Goal: Transaction & Acquisition: Purchase product/service

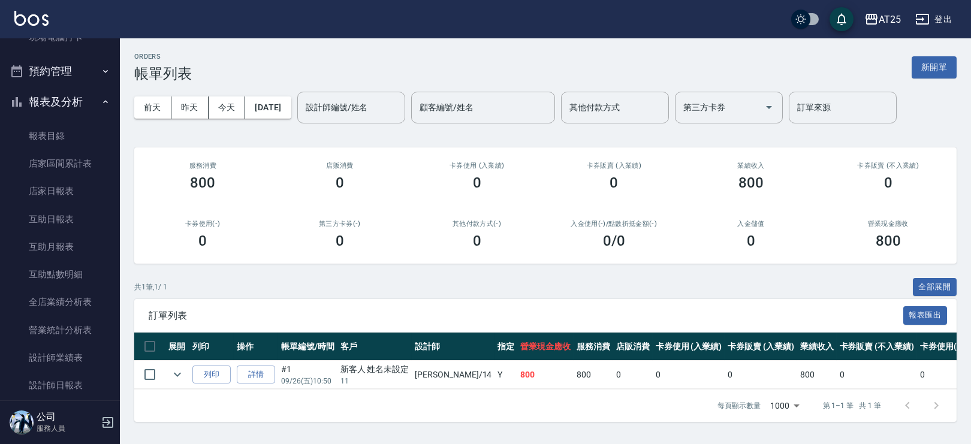
scroll to position [253, 0]
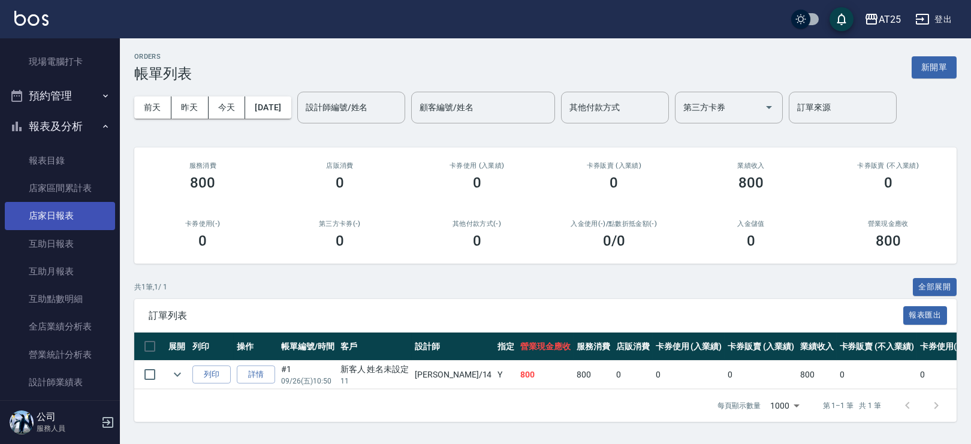
click at [91, 216] on link "店家日報表" at bounding box center [60, 216] width 110 height 28
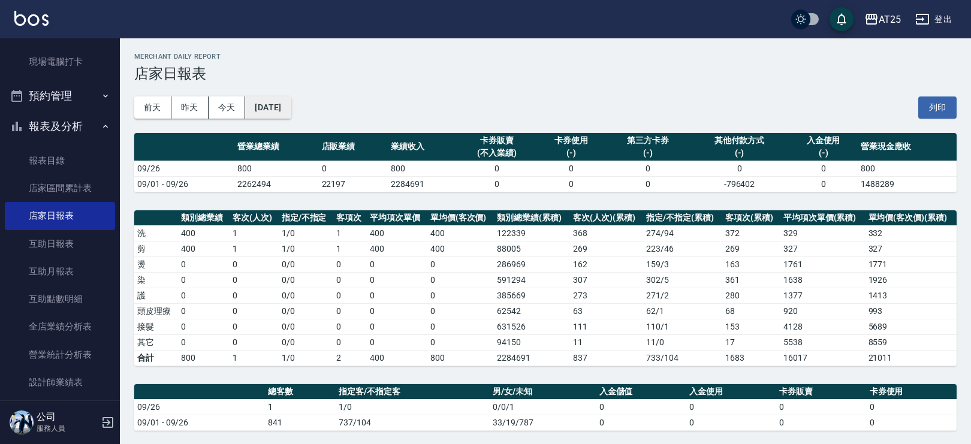
click at [276, 108] on button "[DATE]" at bounding box center [268, 108] width 46 height 22
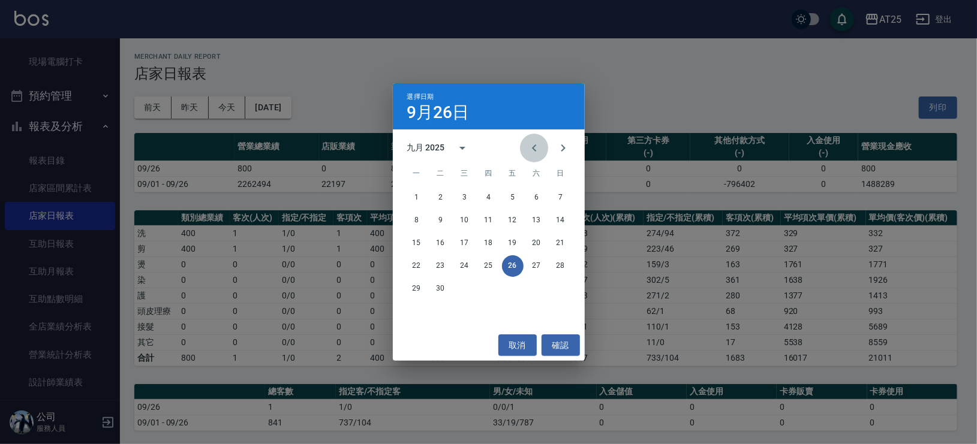
click at [534, 148] on icon "Previous month" at bounding box center [534, 148] width 14 height 14
click at [419, 290] on button "25" at bounding box center [417, 289] width 22 height 22
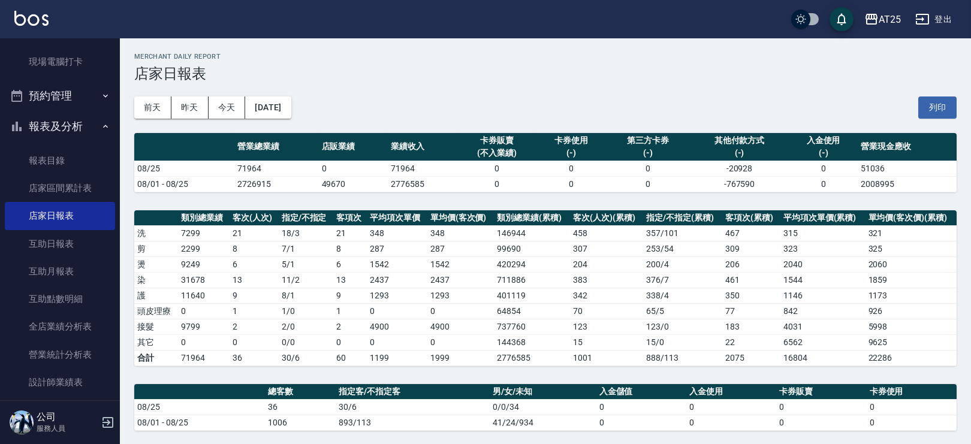
click at [4, 27] on div "AT25 登出" at bounding box center [485, 19] width 971 height 38
click at [19, 16] on img at bounding box center [31, 18] width 34 height 15
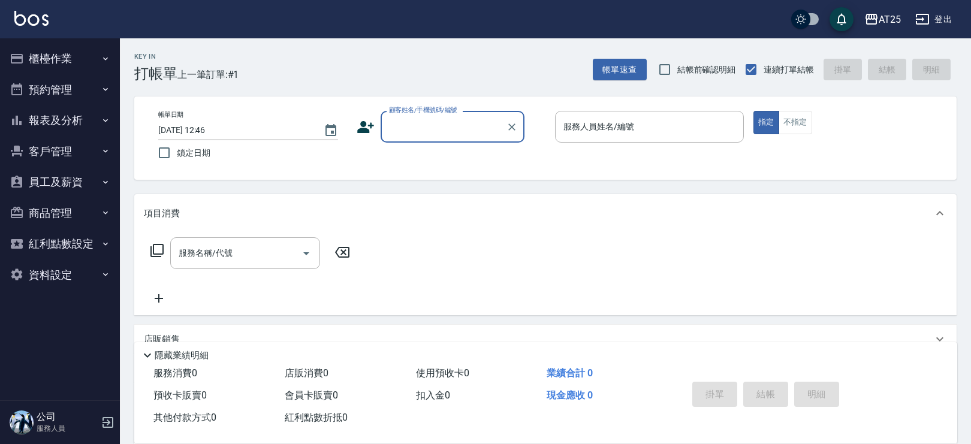
click at [49, 62] on button "櫃檯作業" at bounding box center [60, 58] width 110 height 31
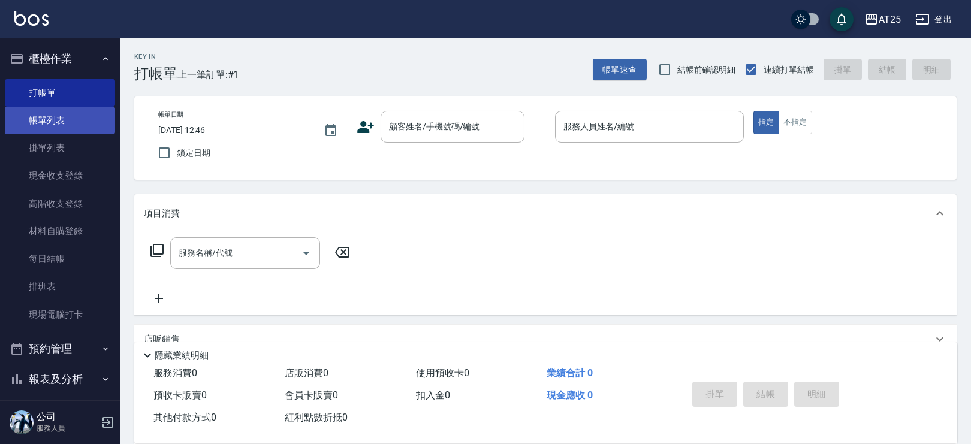
click at [49, 112] on link "帳單列表" at bounding box center [60, 121] width 110 height 28
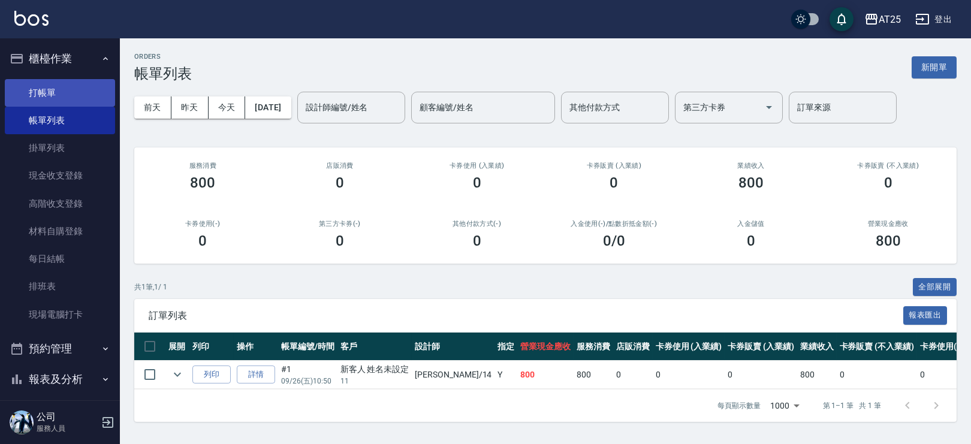
click at [64, 101] on link "打帳單" at bounding box center [60, 93] width 110 height 28
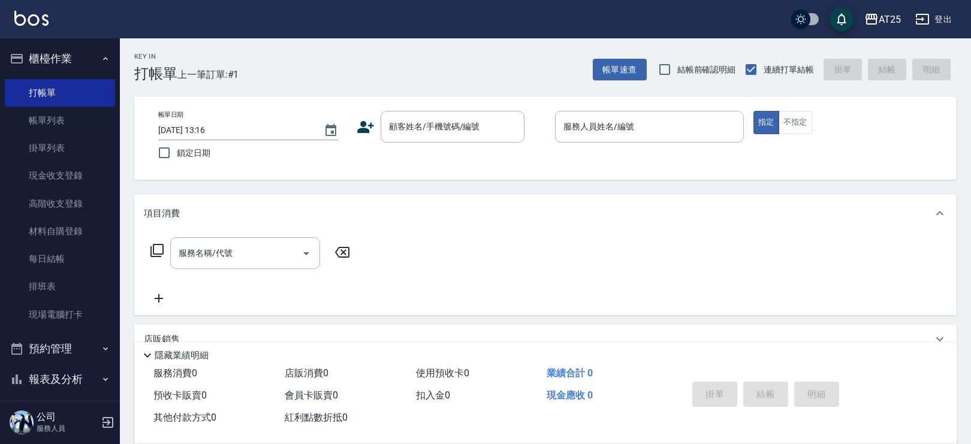
click at [155, 249] on icon at bounding box center [157, 250] width 14 height 14
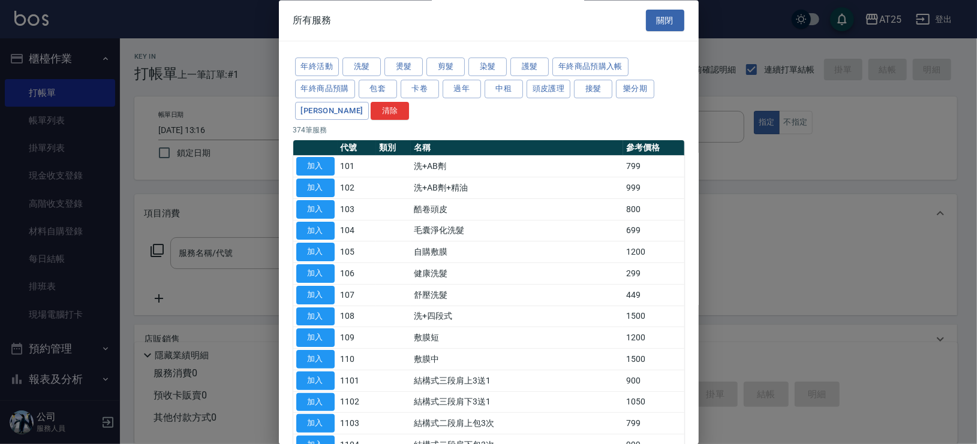
click at [646, 18] on button "關閉" at bounding box center [665, 21] width 38 height 22
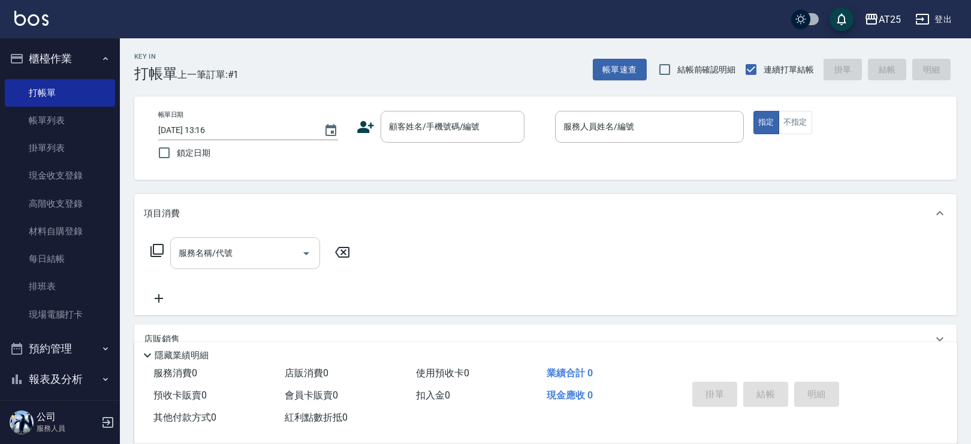
click at [291, 262] on input "服務名稱/代號" at bounding box center [236, 253] width 121 height 21
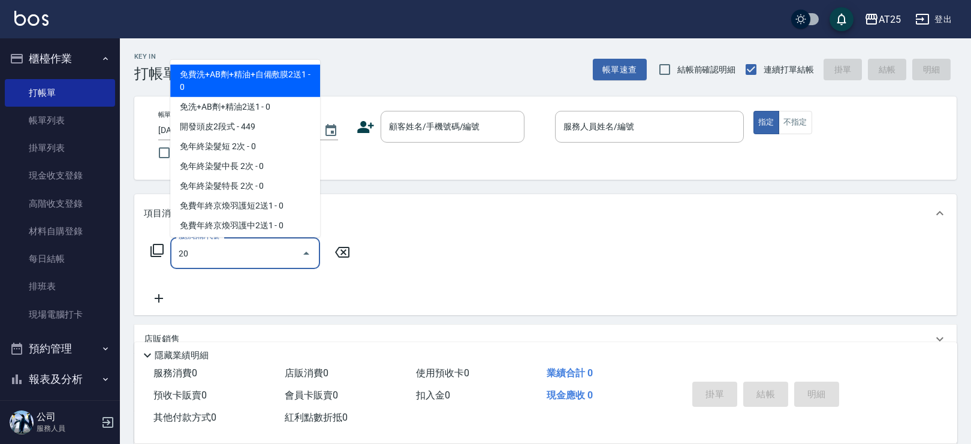
type input "201"
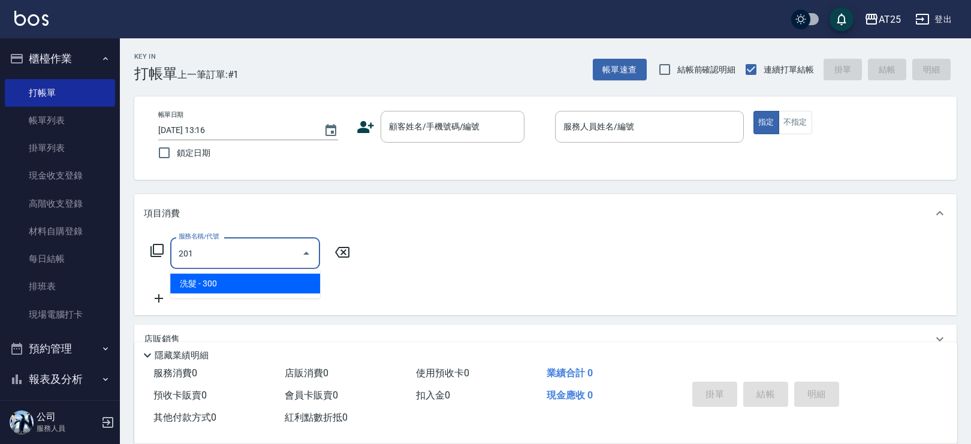
type input "30"
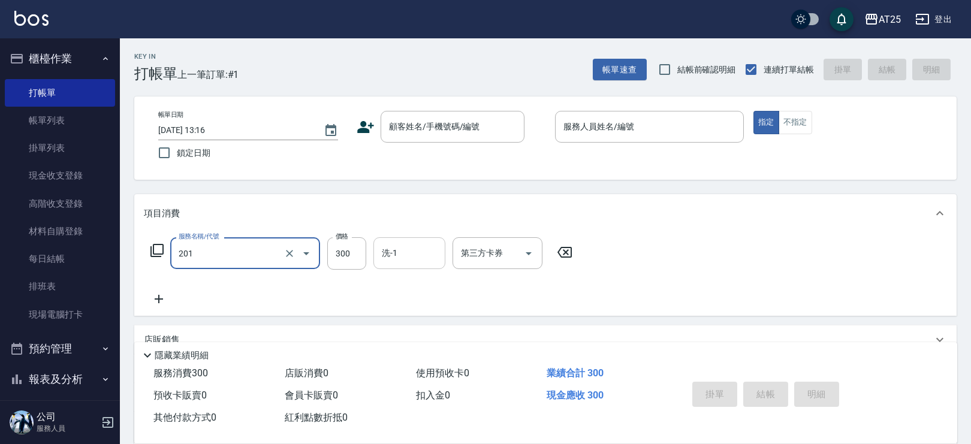
type input "洗髮(201)"
click at [407, 246] on input "洗-1" at bounding box center [409, 253] width 61 height 21
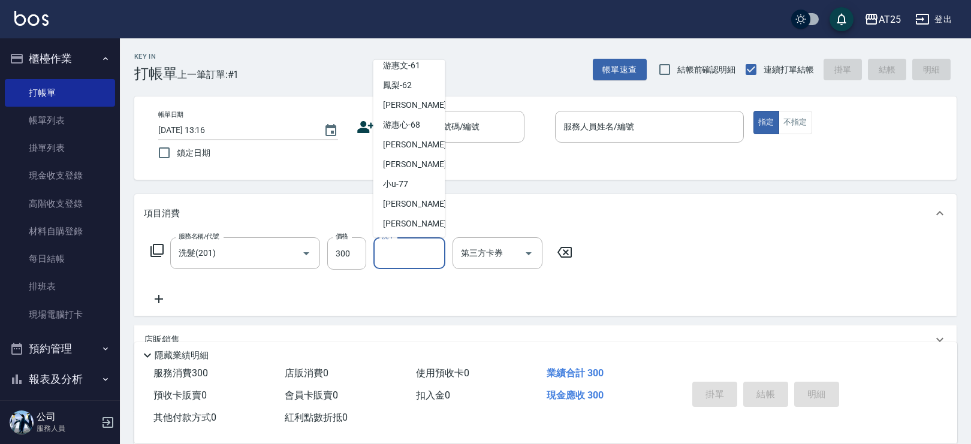
scroll to position [372, 0]
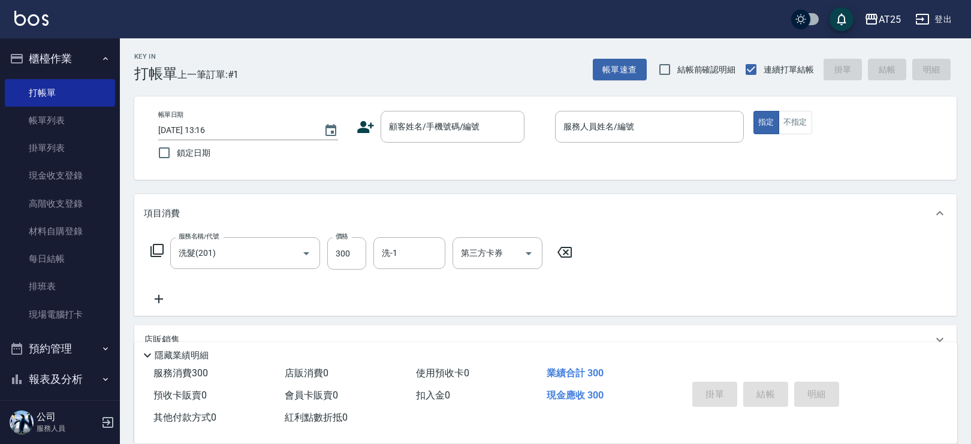
click at [471, 187] on div "Key In 打帳單 上一筆訂單:#1 帳單速查 結帳前確認明細 連續打單結帳 掛單 結帳 明細 帳單日期 2025/09/26 13:16 鎖定日期 顧客姓…" at bounding box center [545, 324] width 851 height 573
click at [562, 252] on icon at bounding box center [565, 252] width 30 height 14
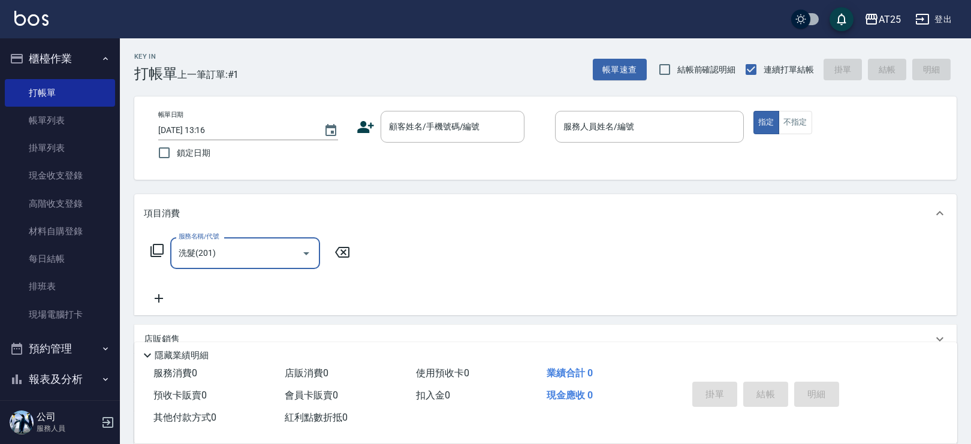
type input "0"
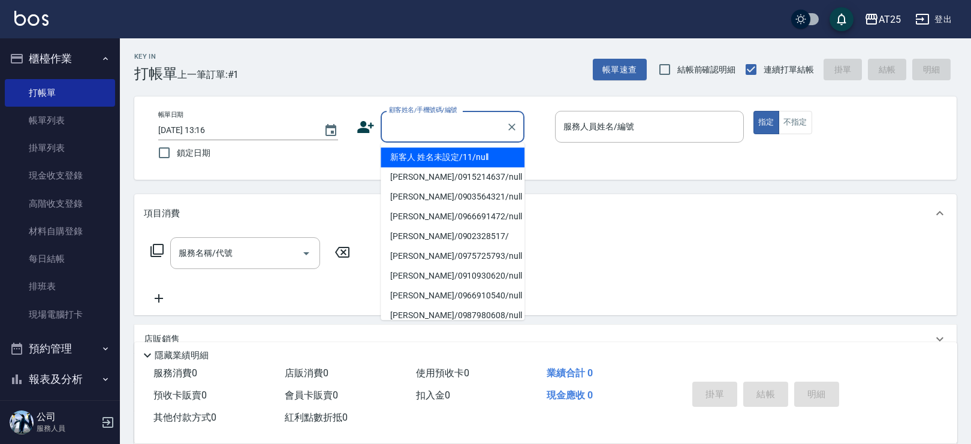
click at [442, 121] on div "顧客姓名/手機號碼/編號 顧客姓名/手機號碼/編號" at bounding box center [453, 127] width 144 height 32
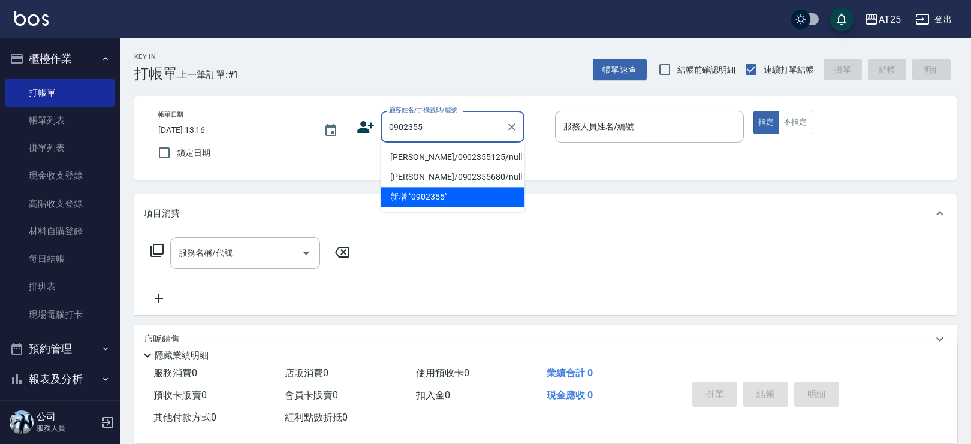
click at [423, 155] on li "陳詰元/0902355125/null" at bounding box center [453, 158] width 144 height 20
type input "陳詰元/0902355125/null"
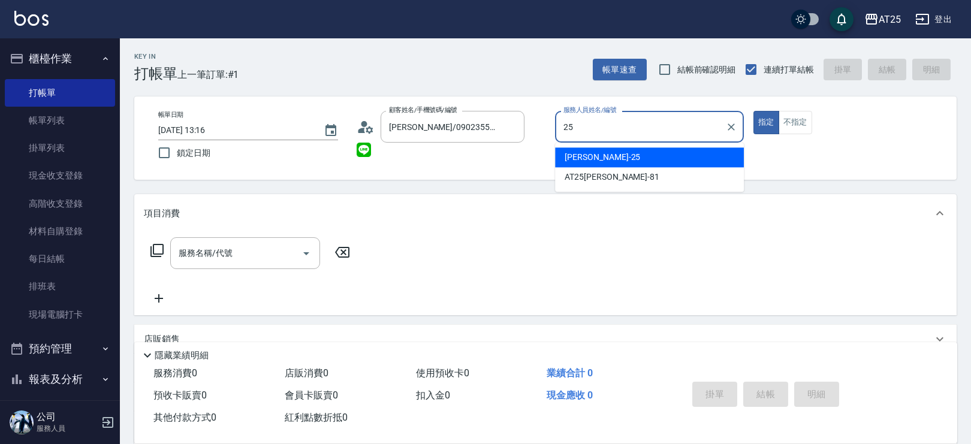
type input "Evan-25"
type button "true"
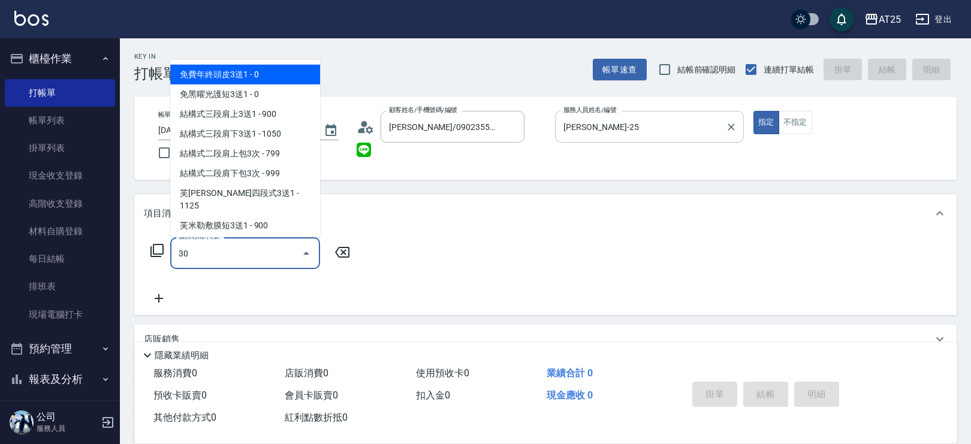
type input "301"
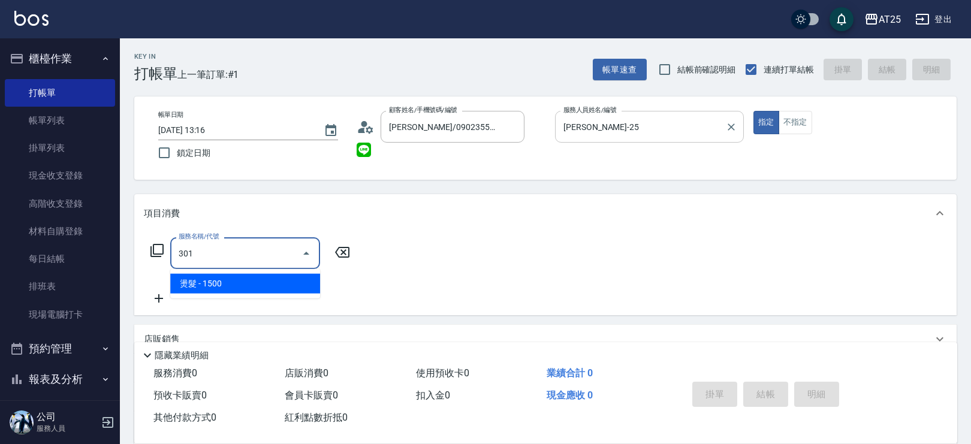
type input "150"
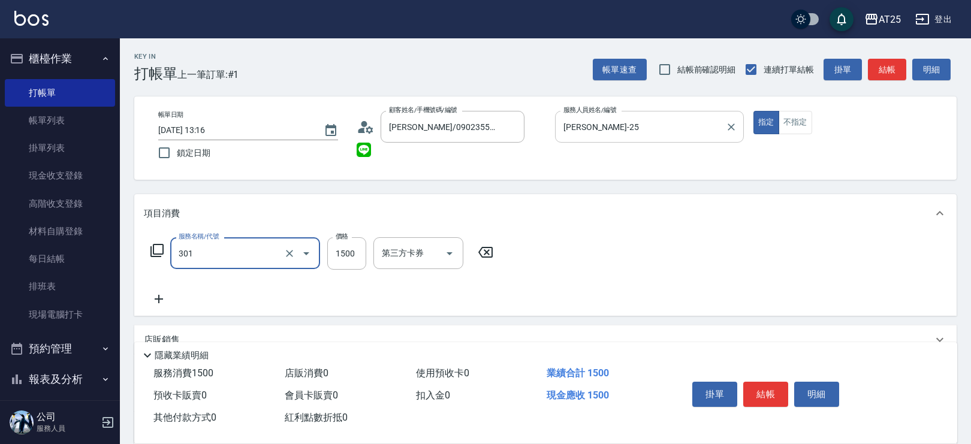
type input "燙髮(301)"
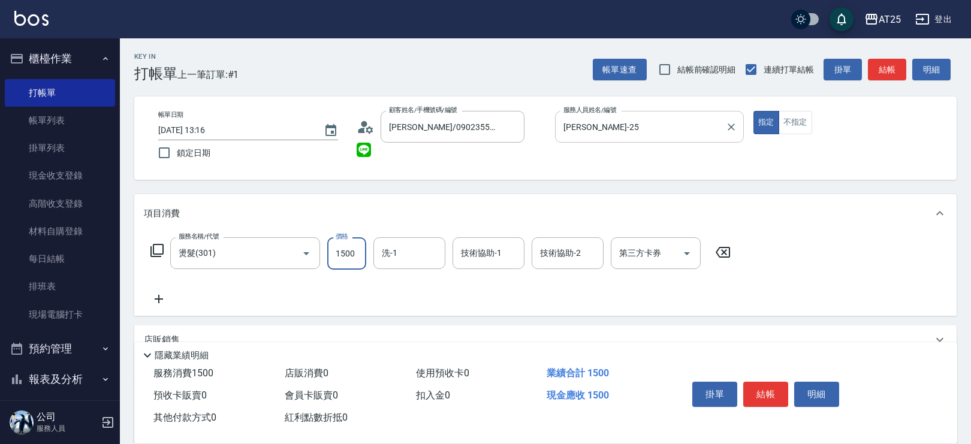
type input "0"
type input "35"
type input "30"
type input "350"
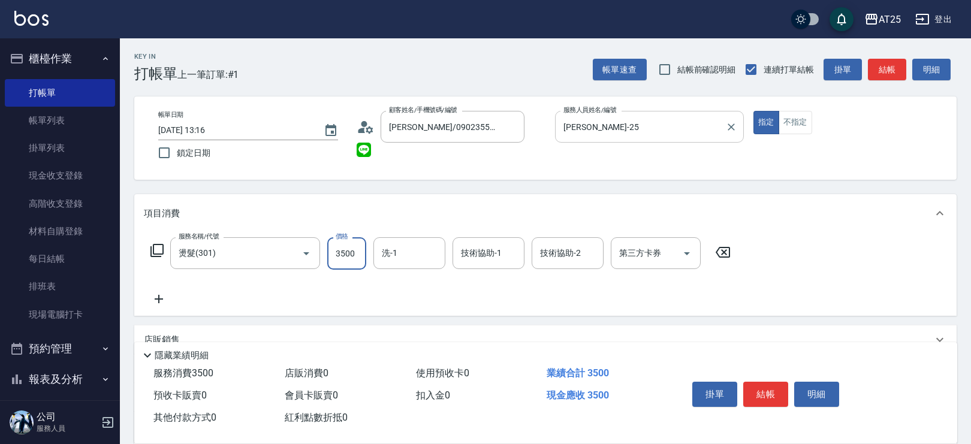
type input "3500"
click at [417, 249] on input "洗-1" at bounding box center [409, 253] width 61 height 21
type input "David-79"
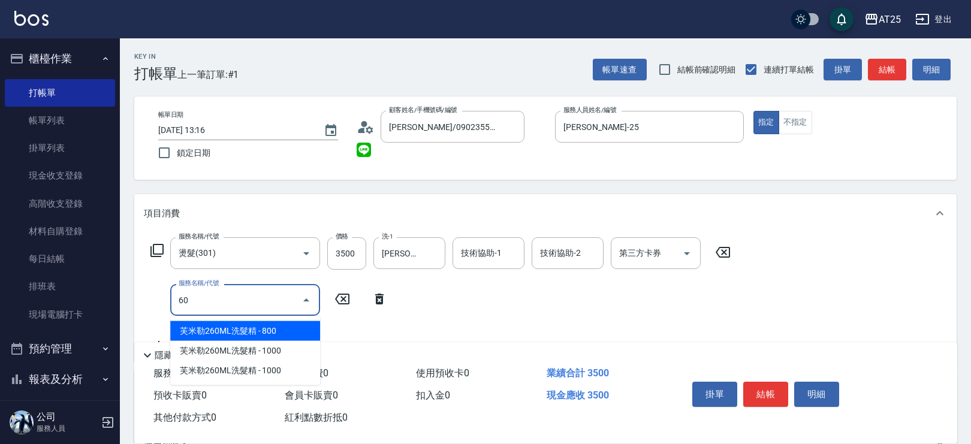
type input "601"
type input "450"
type input "自備護髮(1000上)(601)"
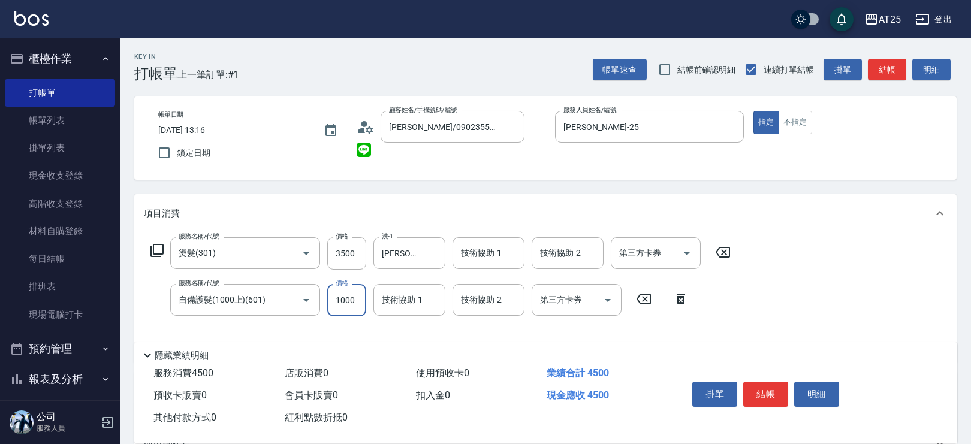
type input "350"
type input "20"
type input "370"
type input "200"
type input "550"
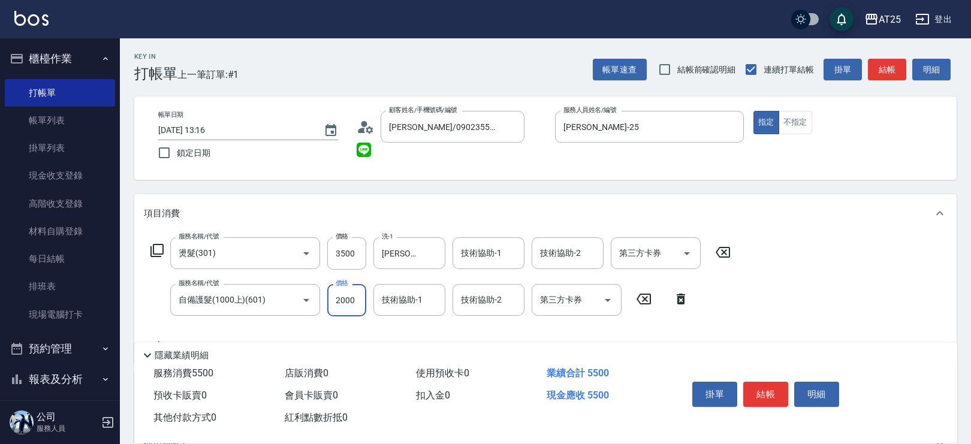
type input "2000"
type input "David-79"
click at [765, 384] on button "結帳" at bounding box center [766, 394] width 45 height 25
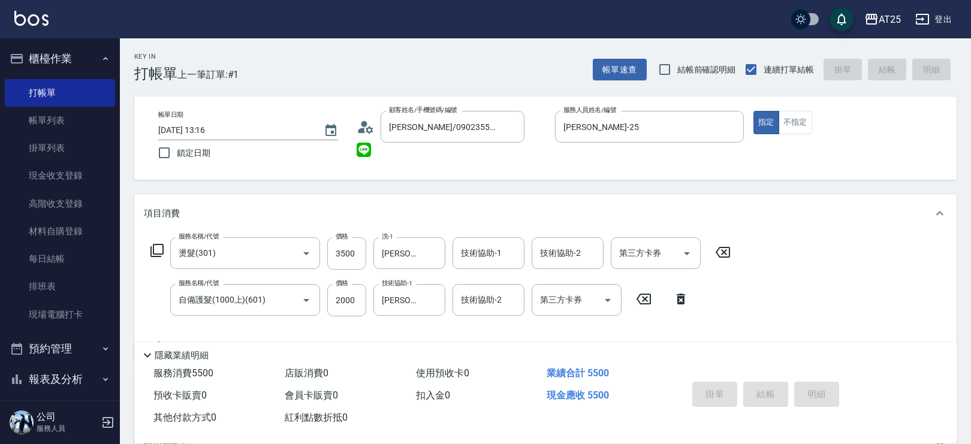
type input "2025/09/26 13:47"
type input "0"
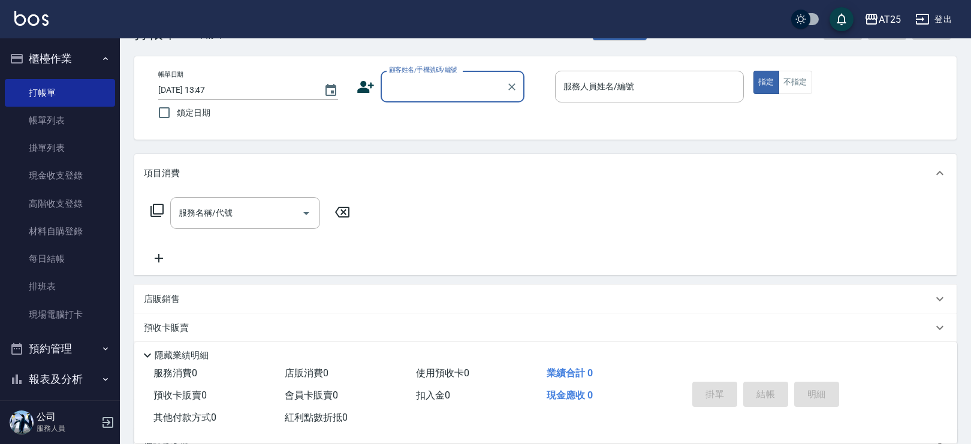
scroll to position [33, 0]
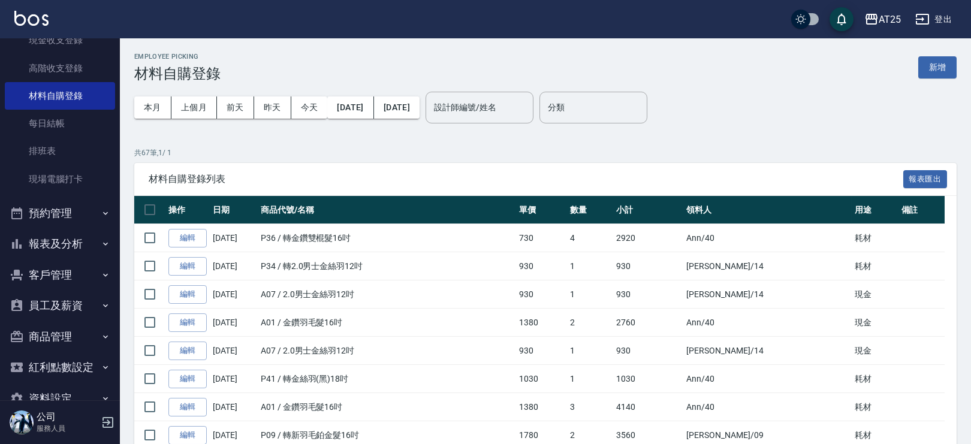
scroll to position [157, 0]
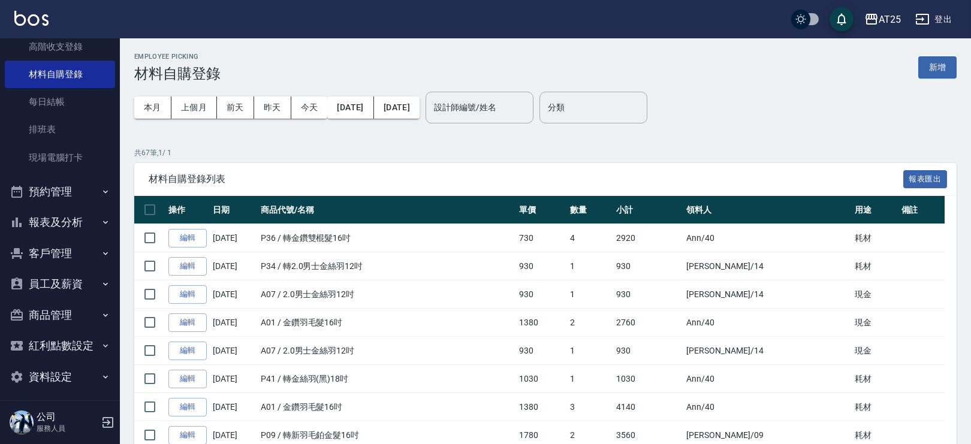
click at [81, 234] on button "報表及分析" at bounding box center [60, 222] width 110 height 31
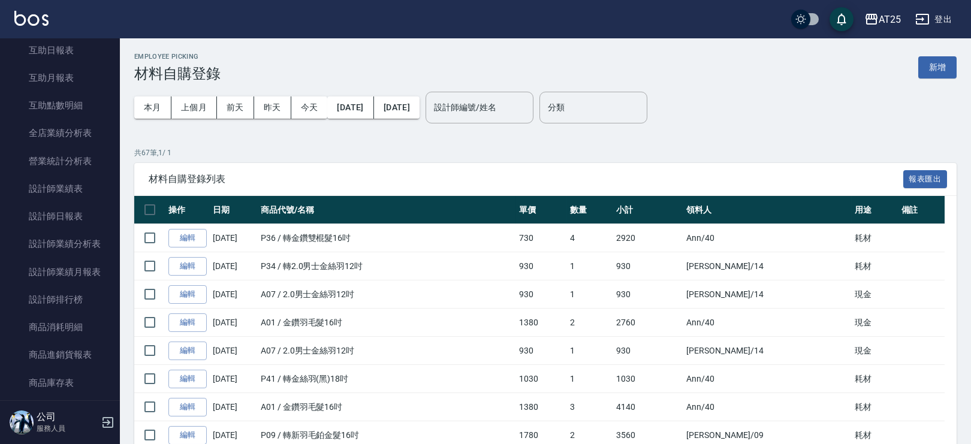
scroll to position [449, 0]
click at [56, 323] on link "商品消耗明細" at bounding box center [60, 326] width 110 height 28
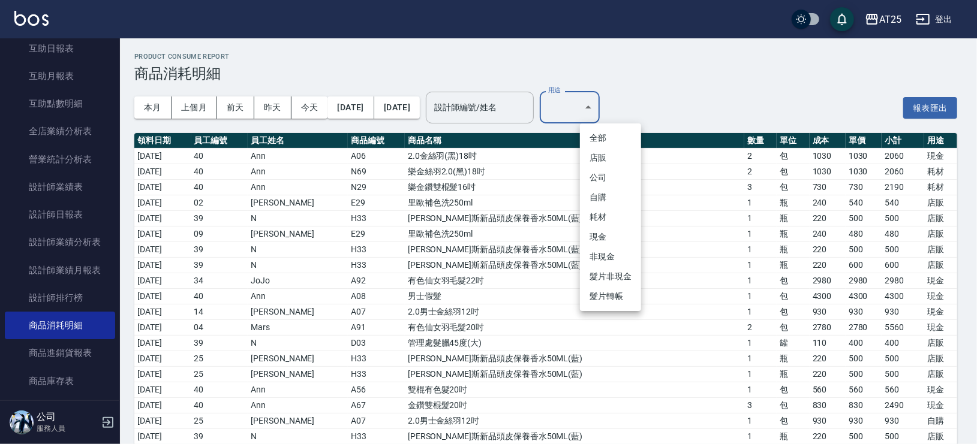
drag, startPoint x: 613, startPoint y: 195, endPoint x: 604, endPoint y: 162, distance: 33.6
click at [604, 162] on ul "全部 店販 公司 自購 耗材 現金 非現金 髮片非現金 髮片轉帳" at bounding box center [610, 218] width 61 height 188
click at [604, 162] on li "店販" at bounding box center [610, 158] width 61 height 20
type input "店販"
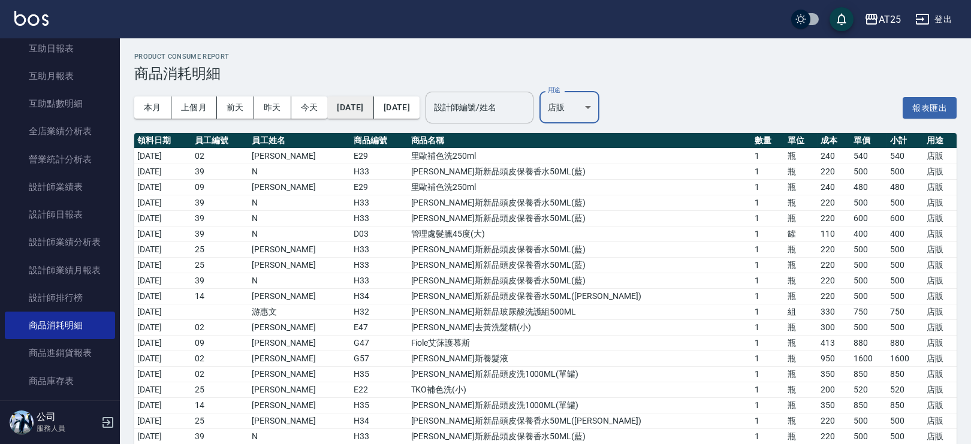
click at [335, 108] on button "[DATE]" at bounding box center [350, 108] width 46 height 22
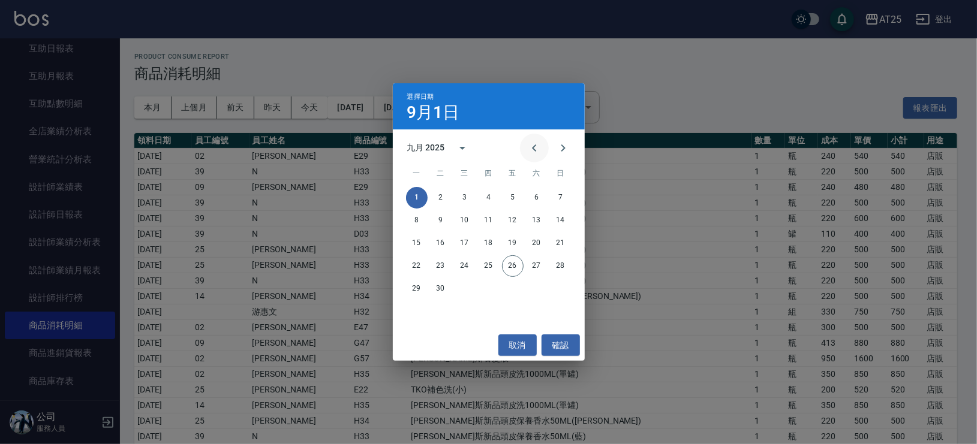
click at [529, 146] on icon "Previous month" at bounding box center [534, 148] width 14 height 14
click at [435, 192] on button "1" at bounding box center [441, 198] width 22 height 22
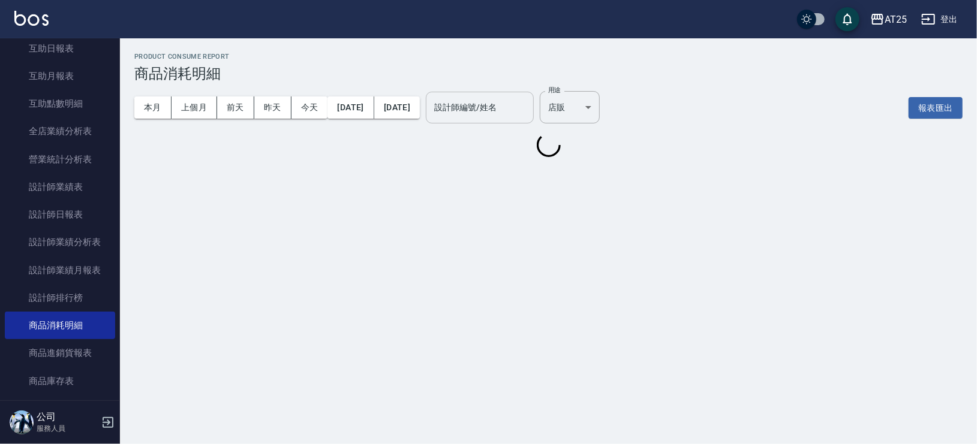
click at [487, 115] on input "設計師編號/姓名" at bounding box center [479, 107] width 97 height 21
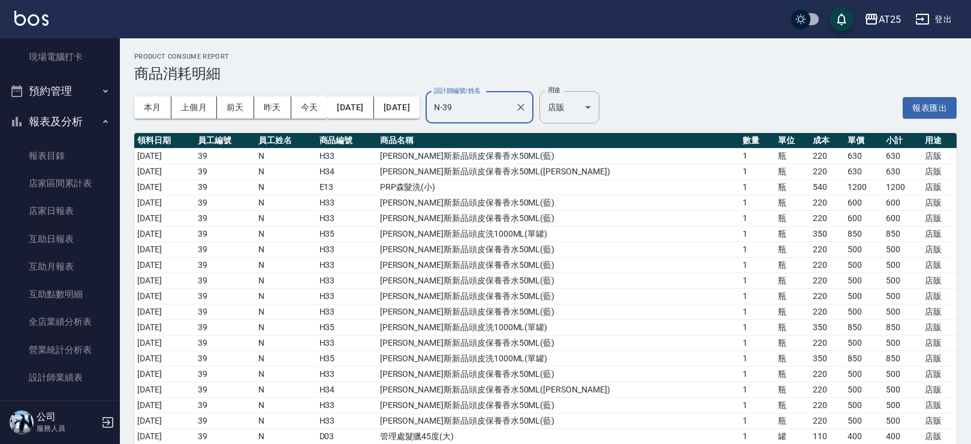
scroll to position [244, 0]
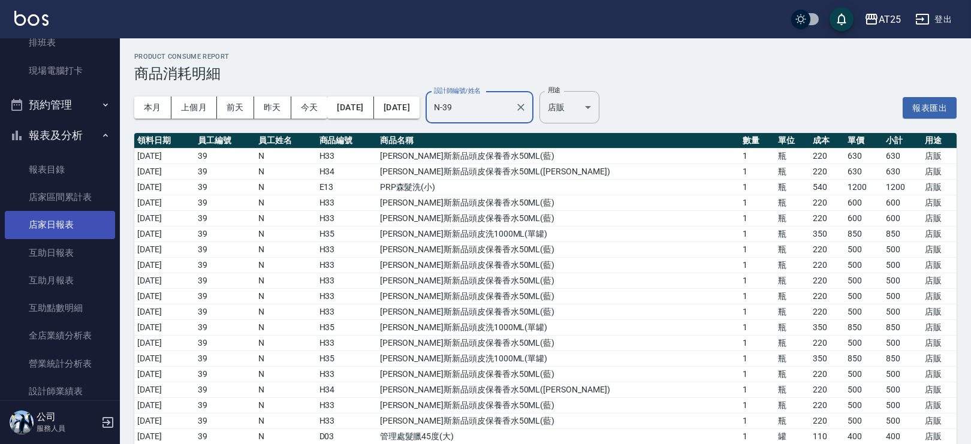
type input "N-39"
click at [67, 219] on link "店家日報表" at bounding box center [60, 225] width 110 height 28
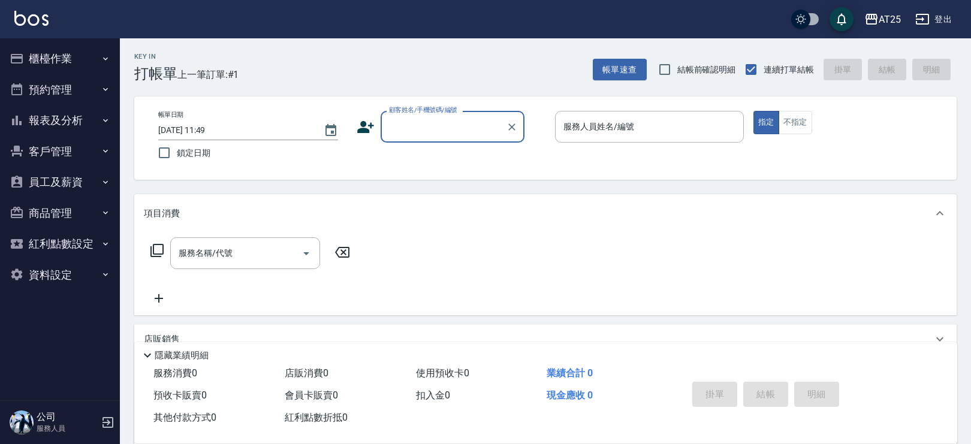
scroll to position [64, 0]
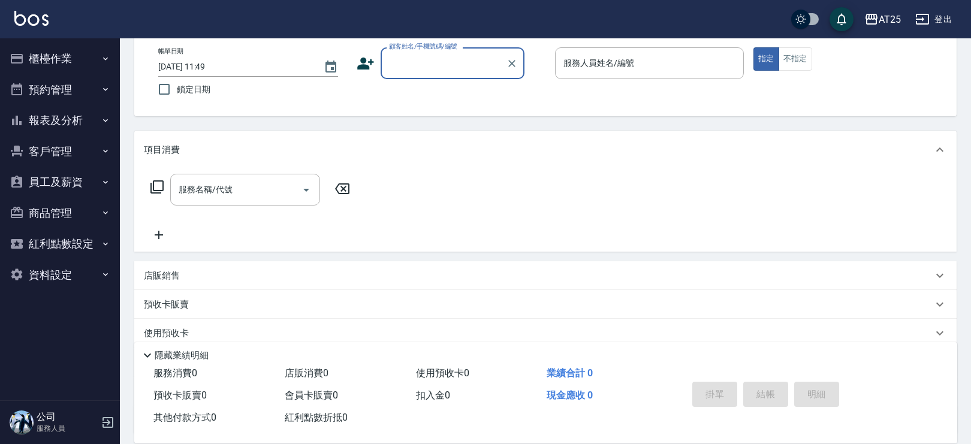
click at [59, 59] on button "櫃檯作業" at bounding box center [60, 58] width 110 height 31
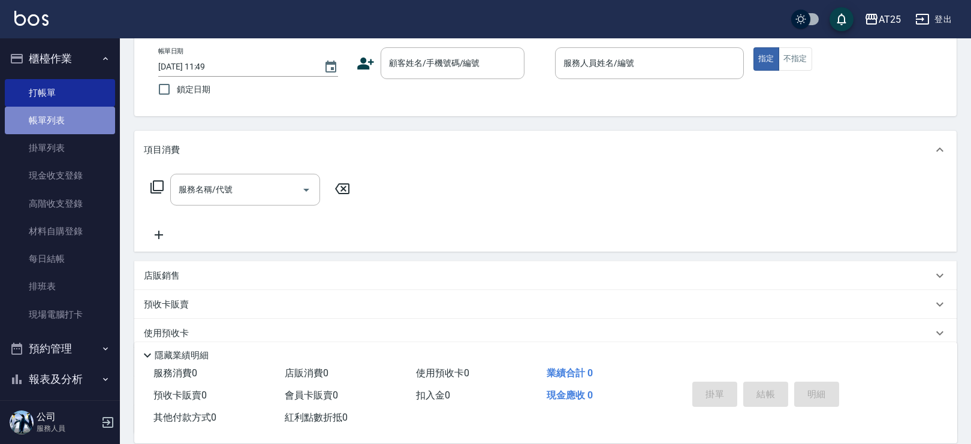
click at [62, 112] on link "帳單列表" at bounding box center [60, 121] width 110 height 28
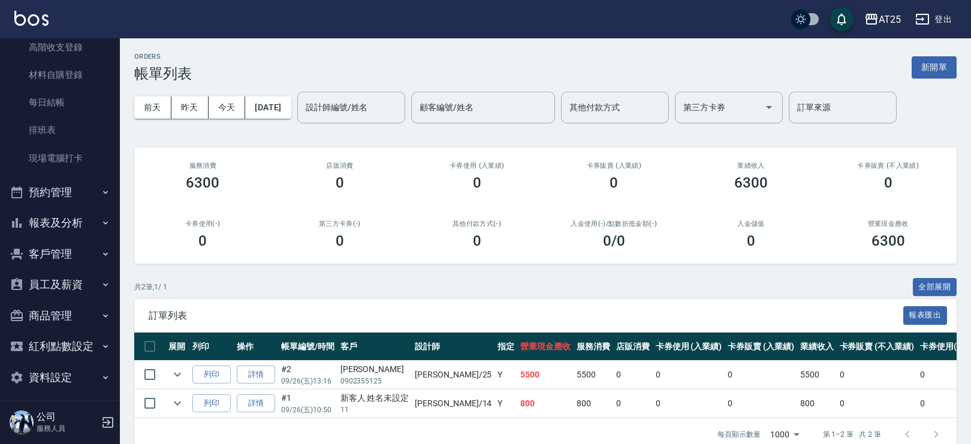
scroll to position [162, 0]
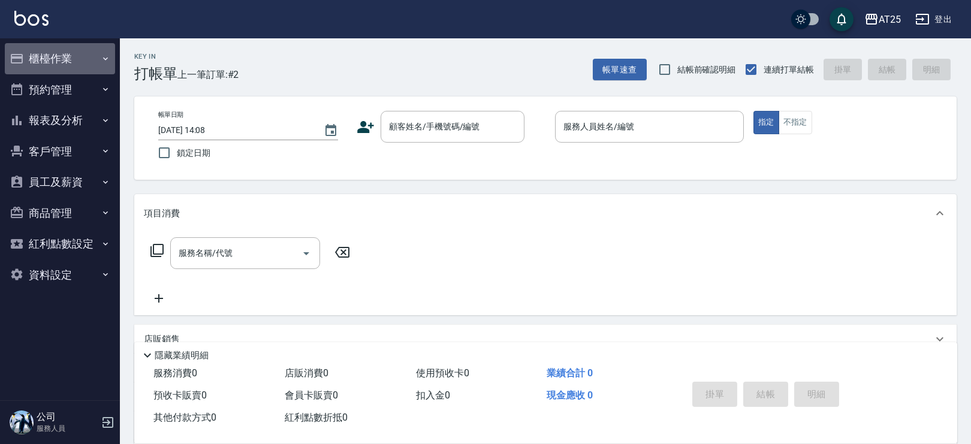
click at [76, 52] on button "櫃檯作業" at bounding box center [60, 58] width 110 height 31
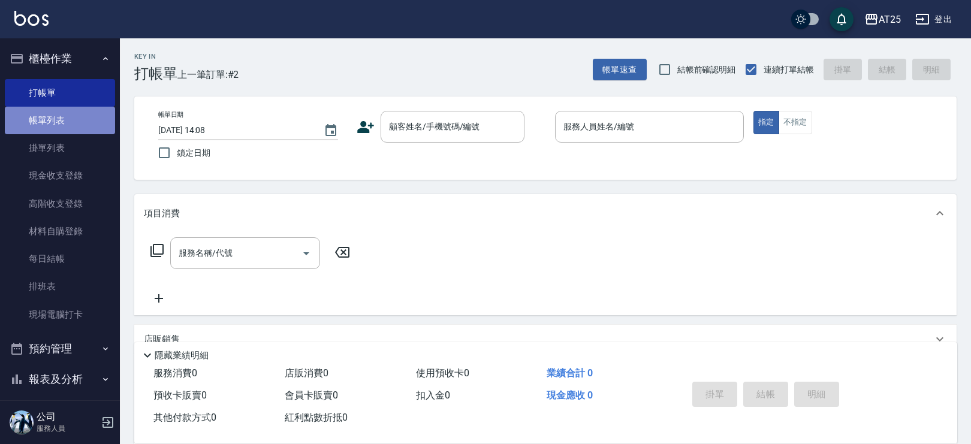
click at [62, 126] on link "帳單列表" at bounding box center [60, 121] width 110 height 28
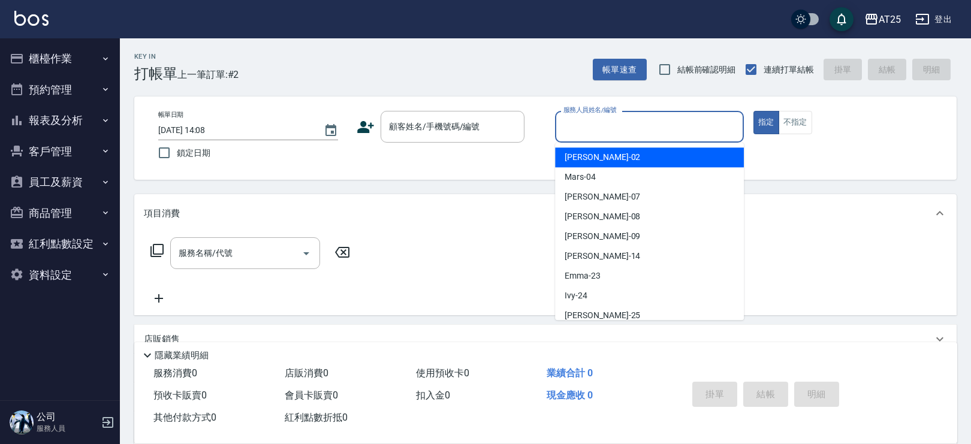
click at [573, 121] on div "服務人員姓名/編號 服務人員姓名/編號" at bounding box center [649, 127] width 189 height 32
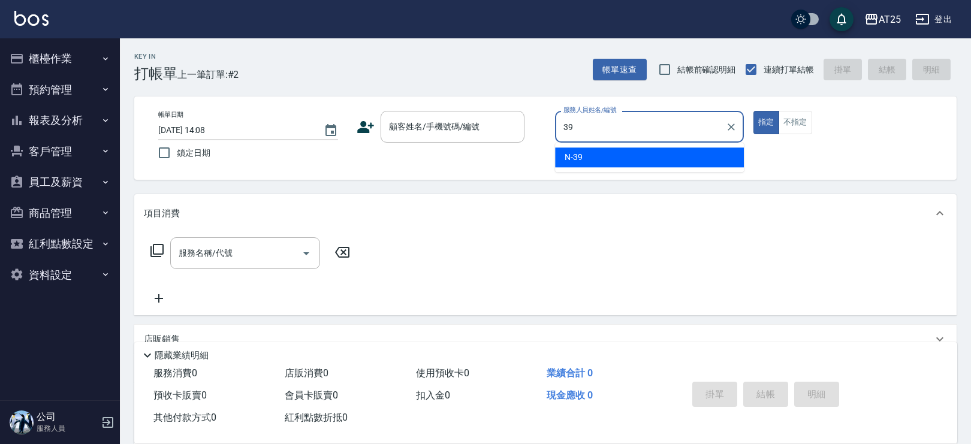
type input "N-39"
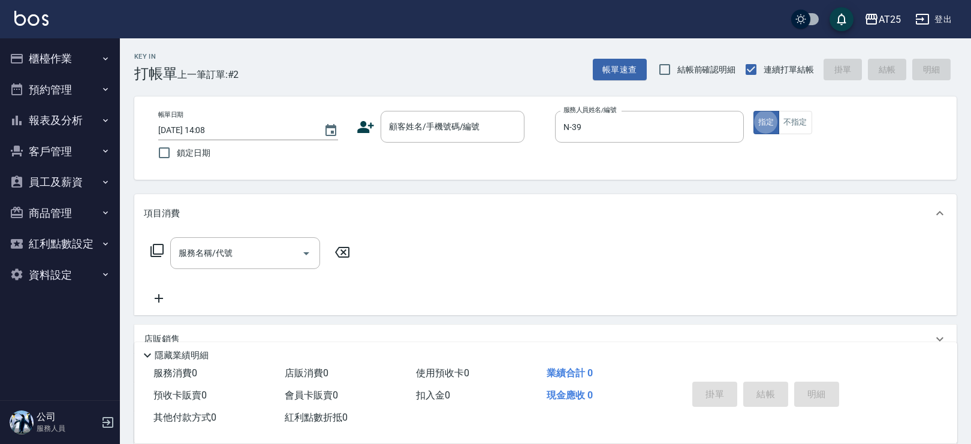
type button "true"
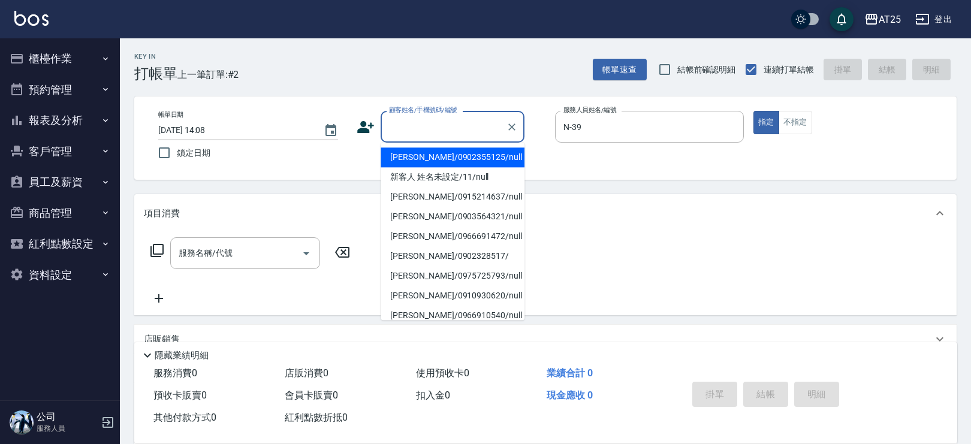
click at [444, 127] on div "顧客姓名/手機號碼/編號 顧客姓名/手機號碼/編號" at bounding box center [453, 127] width 144 height 32
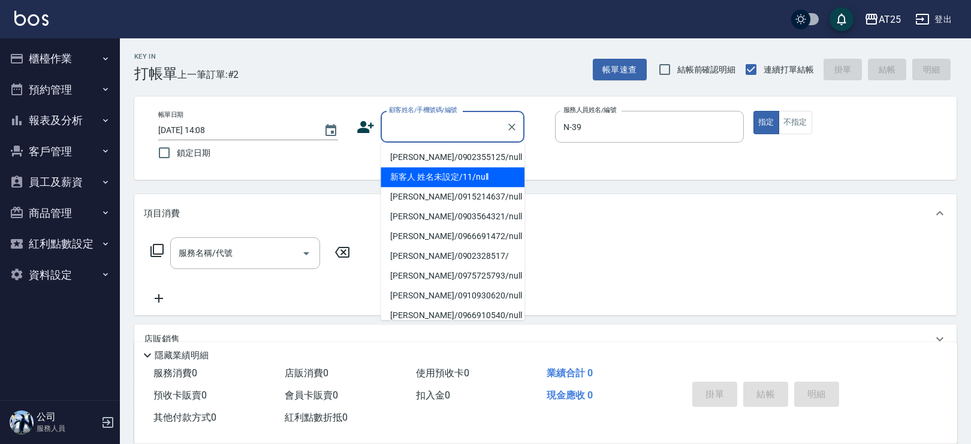
click at [434, 178] on li "新客人 姓名未設定/11/null" at bounding box center [453, 177] width 144 height 20
type input "新客人 姓名未設定/11/null"
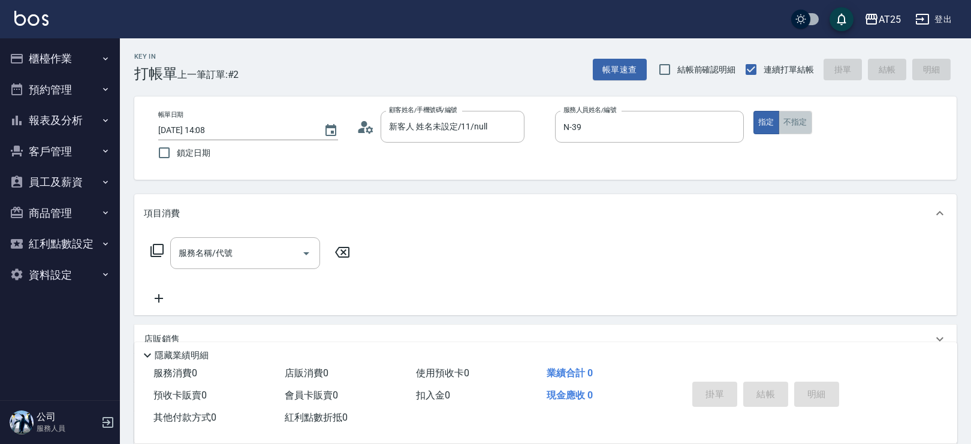
click at [787, 119] on button "不指定" at bounding box center [796, 122] width 34 height 23
click at [254, 255] on input "服務名稱/代號" at bounding box center [236, 253] width 121 height 21
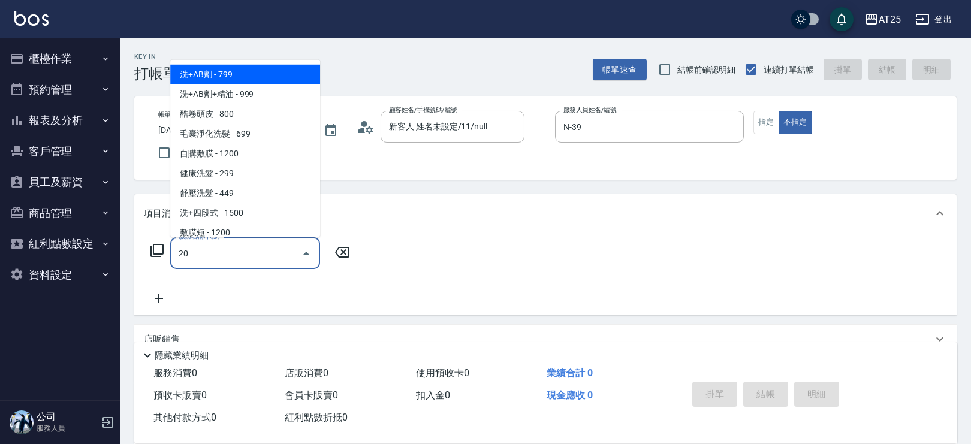
type input "201"
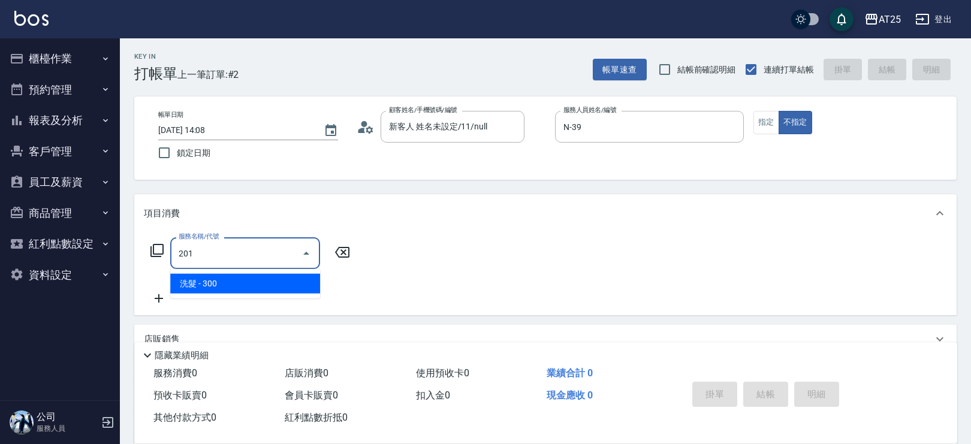
click at [215, 283] on span "洗髮 - 300" at bounding box center [245, 284] width 150 height 20
type input "30"
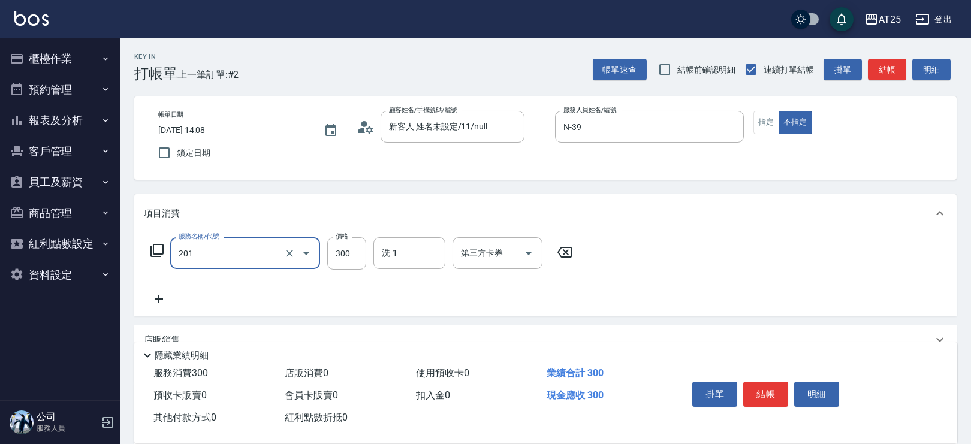
type input "洗髮(201)"
click at [162, 299] on icon at bounding box center [159, 299] width 30 height 14
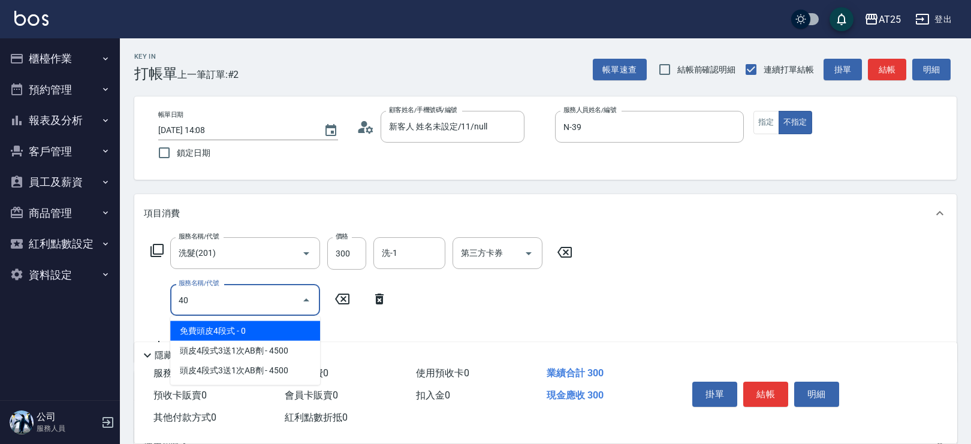
type input "401"
click at [271, 323] on span "剪髮 - 300" at bounding box center [245, 331] width 150 height 20
type input "60"
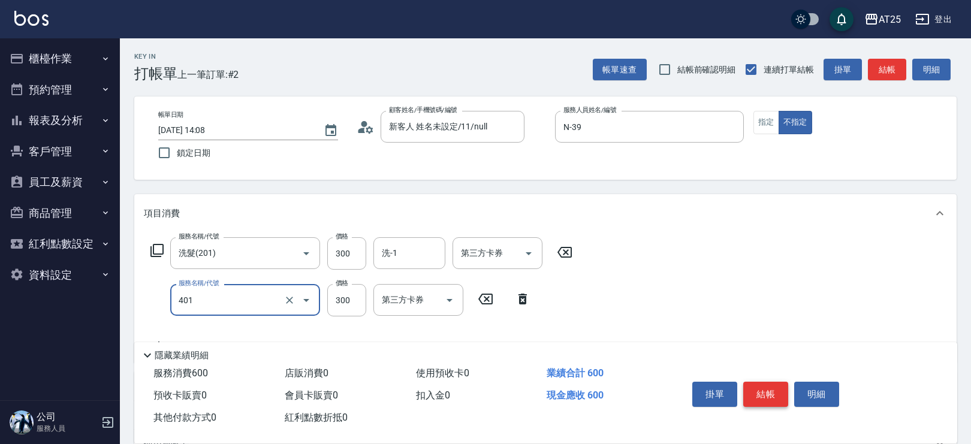
type input "剪髮(401)"
click at [778, 391] on button "結帳" at bounding box center [766, 394] width 45 height 25
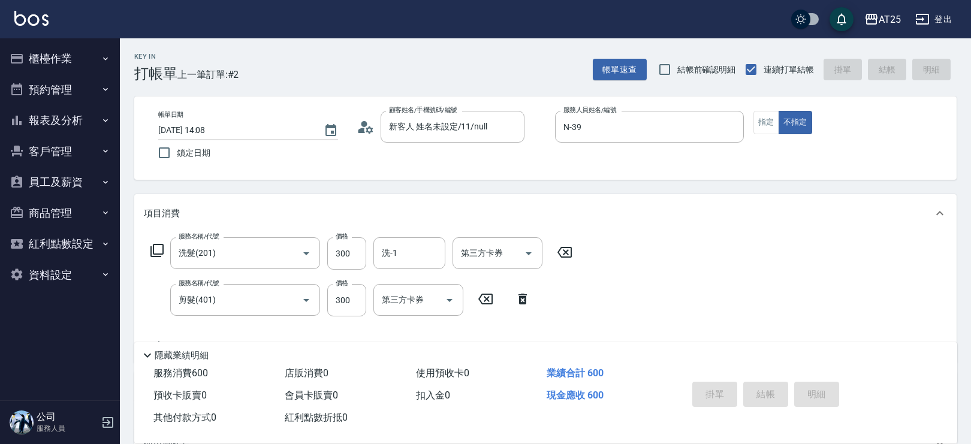
type input "0"
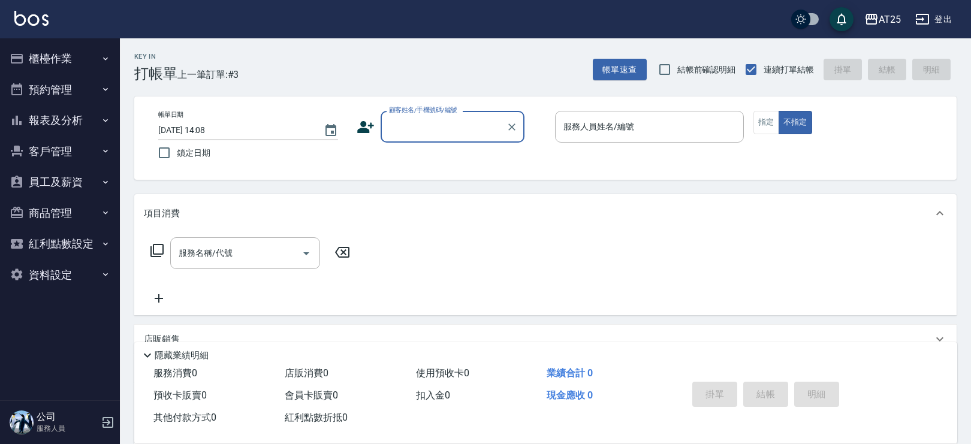
click at [55, 54] on button "櫃檯作業" at bounding box center [60, 58] width 110 height 31
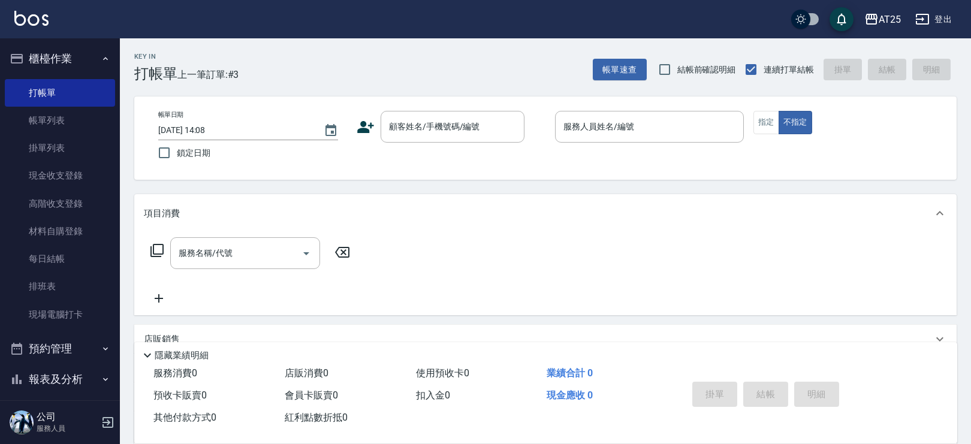
click at [88, 67] on button "櫃檯作業" at bounding box center [60, 58] width 110 height 31
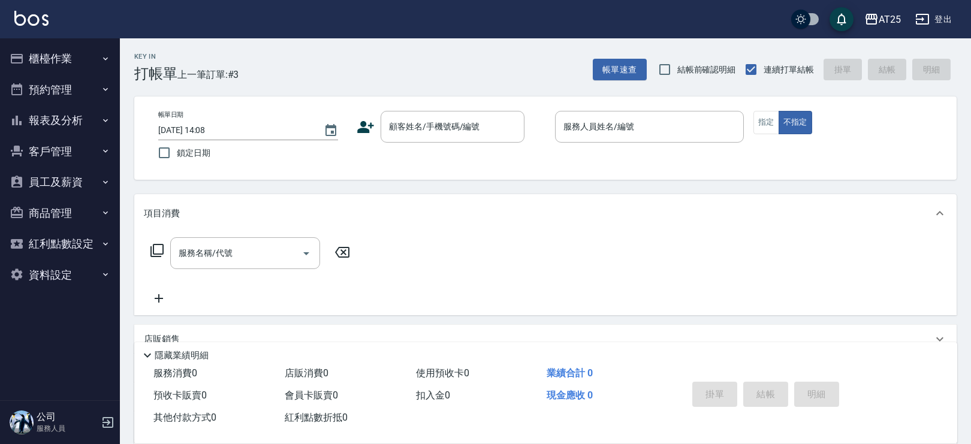
click at [92, 110] on button "報表及分析" at bounding box center [60, 120] width 110 height 31
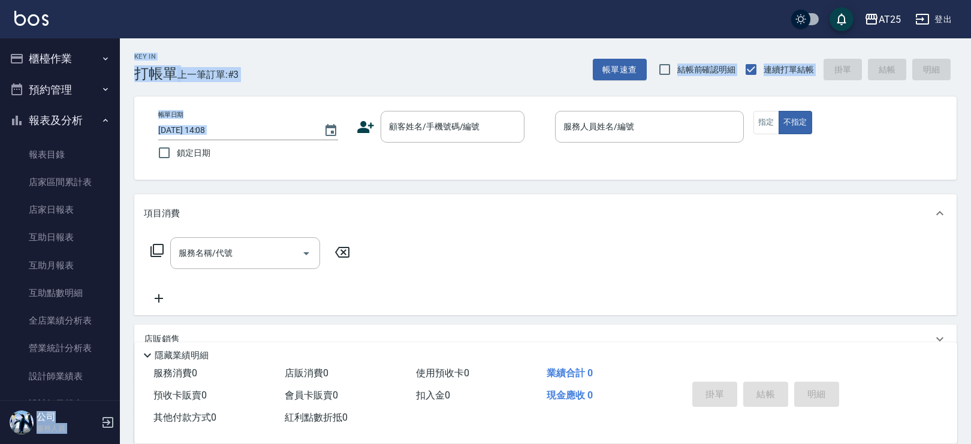
drag, startPoint x: 113, startPoint y: 112, endPoint x: 122, endPoint y: 127, distance: 17.5
click at [122, 129] on div "AT25 登出 櫃檯作業 打帳單 帳單列表 掛單列表 現金收支登錄 高階收支登錄 材料自購登錄 每日結帳 排班表 現場電腦打卡 預約管理 預約管理 單日預約紀…" at bounding box center [485, 305] width 971 height 611
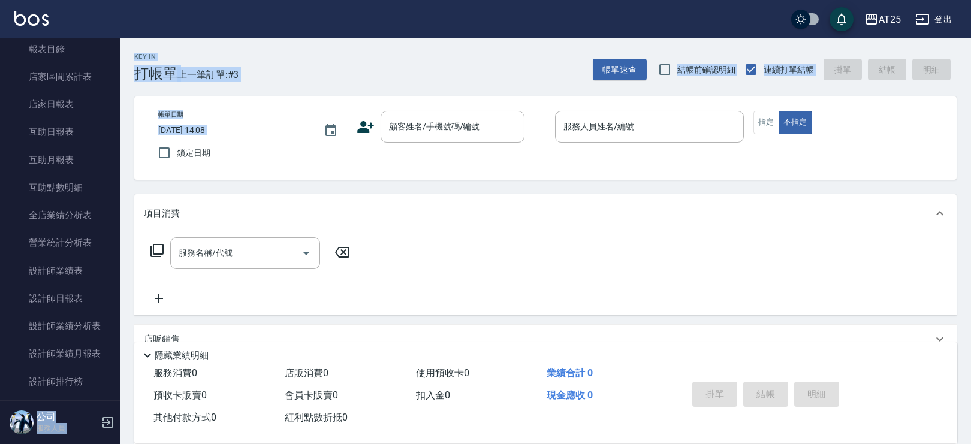
scroll to position [107, 0]
click at [282, 85] on div "Key In 打帳單 上一筆訂單:#3 帳單速查 結帳前確認明細 連續打單結帳 掛單 結帳 明細 帳單日期 2025/09/26 14:08 鎖定日期 顧客姓…" at bounding box center [545, 324] width 851 height 573
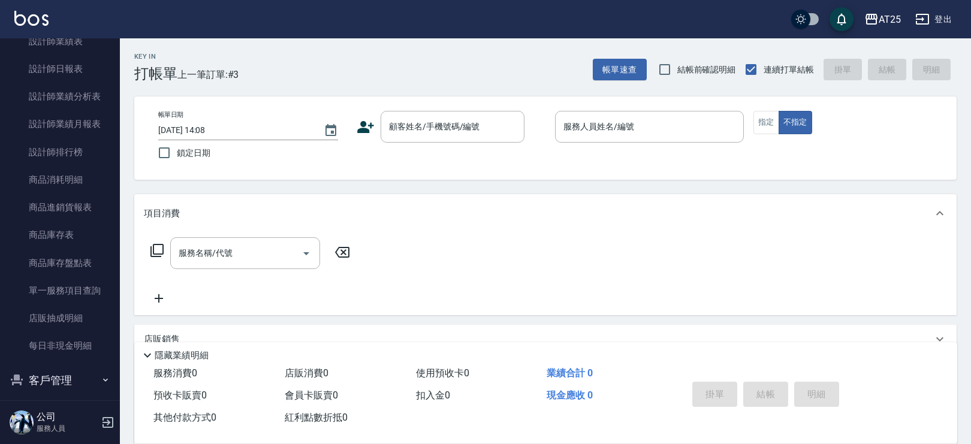
scroll to position [403, 0]
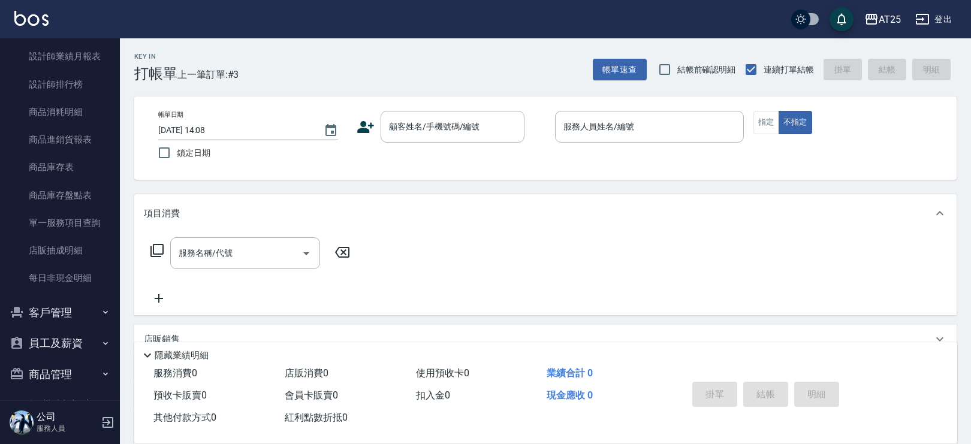
click at [112, 229] on nav "櫃檯作業 打帳單 帳單列表 掛單列表 現金收支登錄 高階收支登錄 材料自購登錄 每日結帳 排班表 現場電腦打卡 預約管理 預約管理 單日預約紀錄 單週預約紀錄…" at bounding box center [60, 219] width 120 height 362
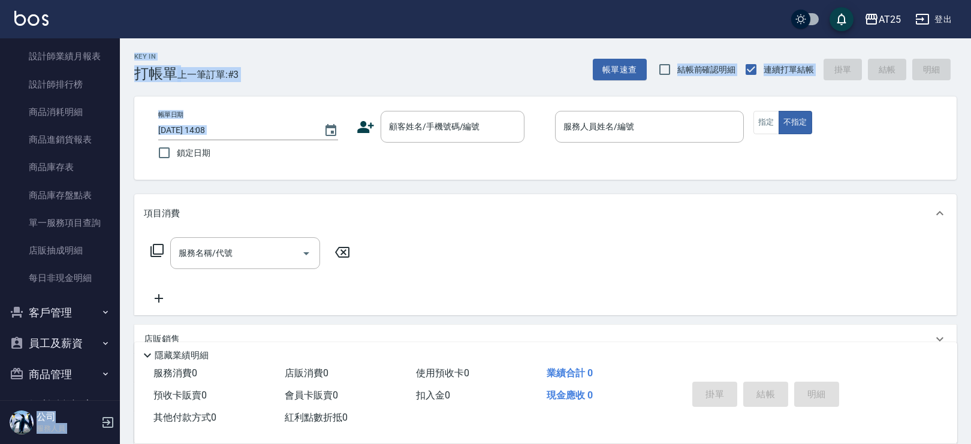
drag, startPoint x: 113, startPoint y: 227, endPoint x: 126, endPoint y: 126, distance: 101.5
click at [126, 126] on div "AT25 登出 櫃檯作業 打帳單 帳單列表 掛單列表 現金收支登錄 高階收支登錄 材料自購登錄 每日結帳 排班表 現場電腦打卡 預約管理 預約管理 單日預約紀…" at bounding box center [485, 305] width 971 height 611
click at [378, 48] on div "Key In 打帳單 上一筆訂單:#3 帳單速查 結帳前確認明細 連續打單結帳 掛單 結帳 明細" at bounding box center [538, 60] width 837 height 44
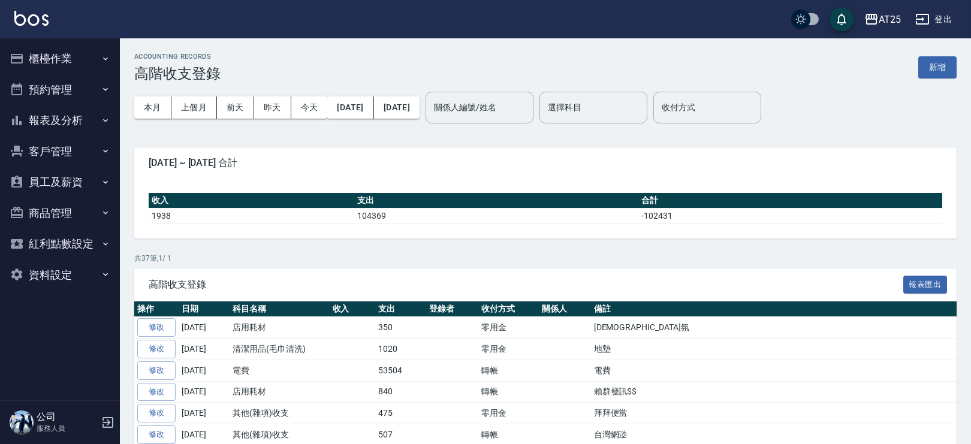
click at [939, 61] on button "新增" at bounding box center [938, 67] width 38 height 22
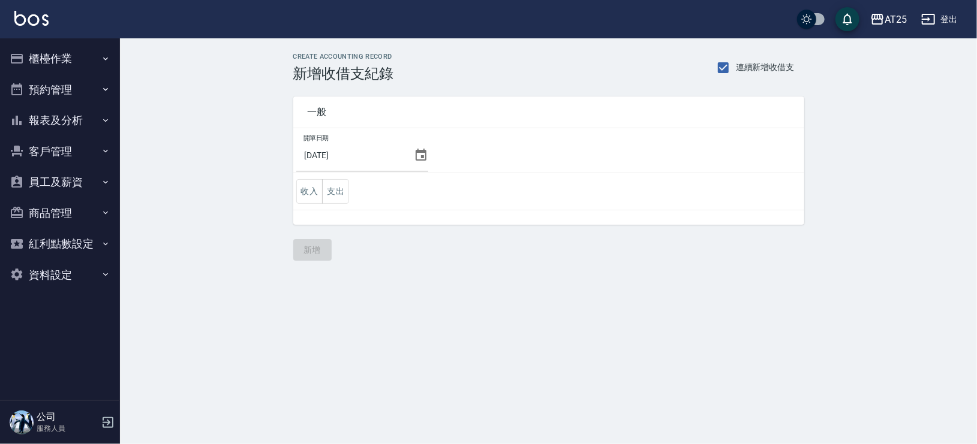
click at [416, 152] on icon at bounding box center [421, 155] width 11 height 12
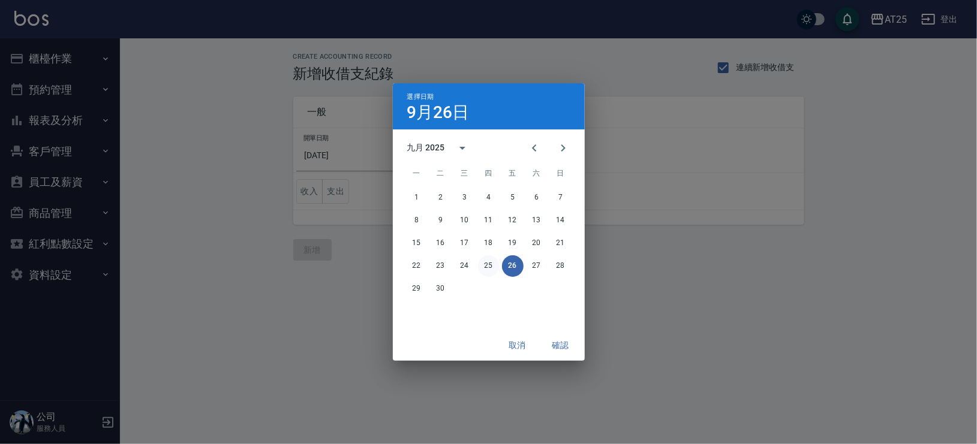
click at [485, 260] on button "25" at bounding box center [489, 266] width 22 height 22
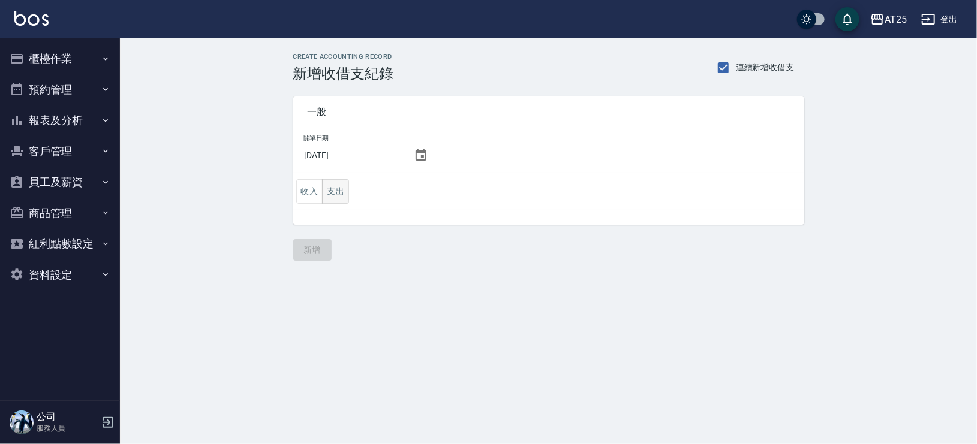
click at [333, 187] on button "支出" at bounding box center [335, 191] width 27 height 25
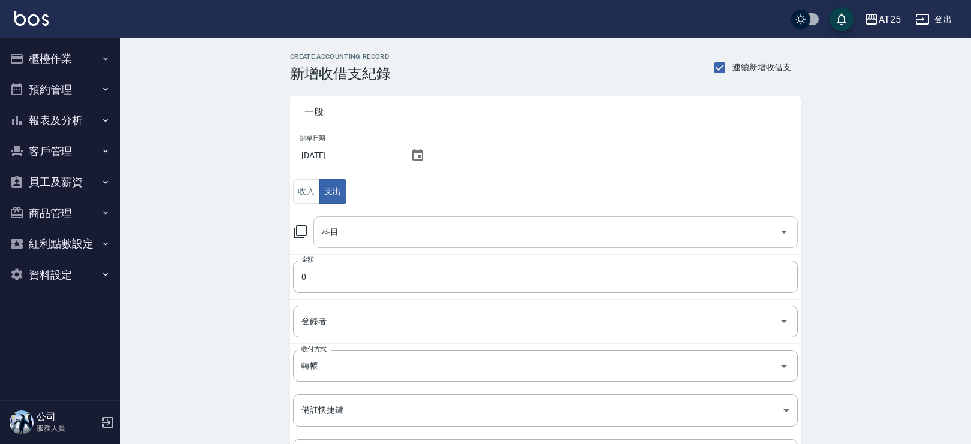
click at [410, 239] on input "科目" at bounding box center [547, 232] width 456 height 21
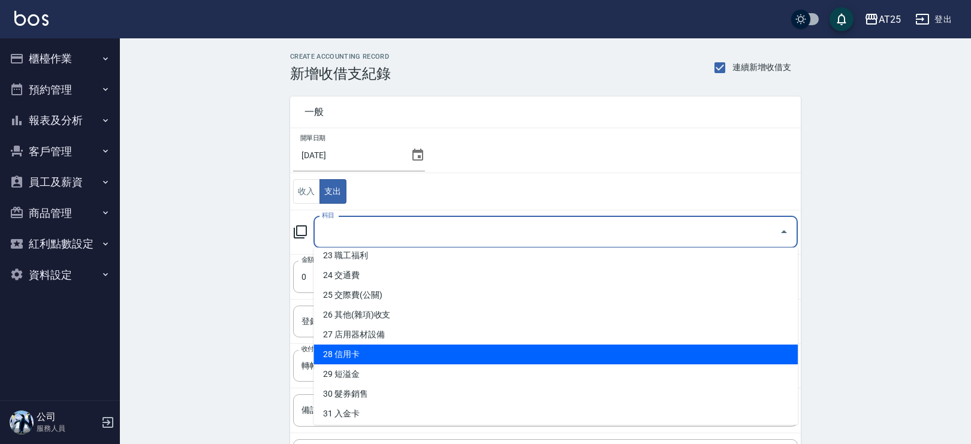
scroll to position [453, 0]
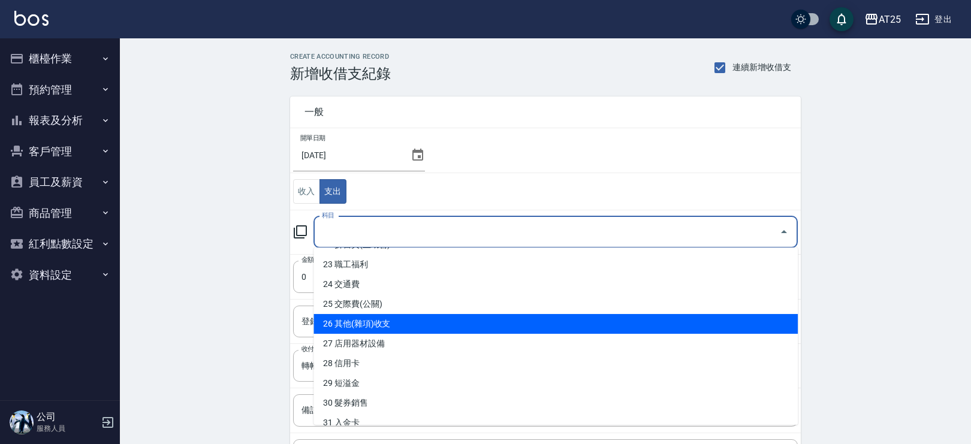
click at [685, 330] on li "26 其他(雜項)收支" at bounding box center [556, 324] width 484 height 20
type input "26 其他(雜項)收支"
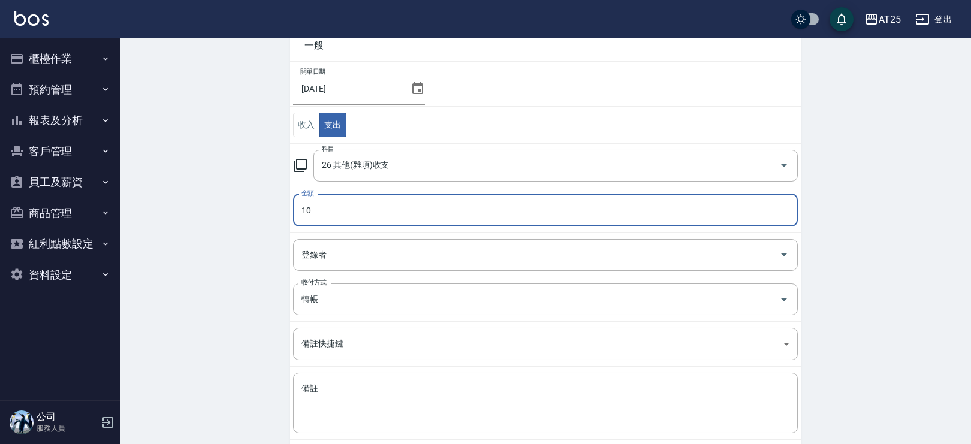
scroll to position [126, 0]
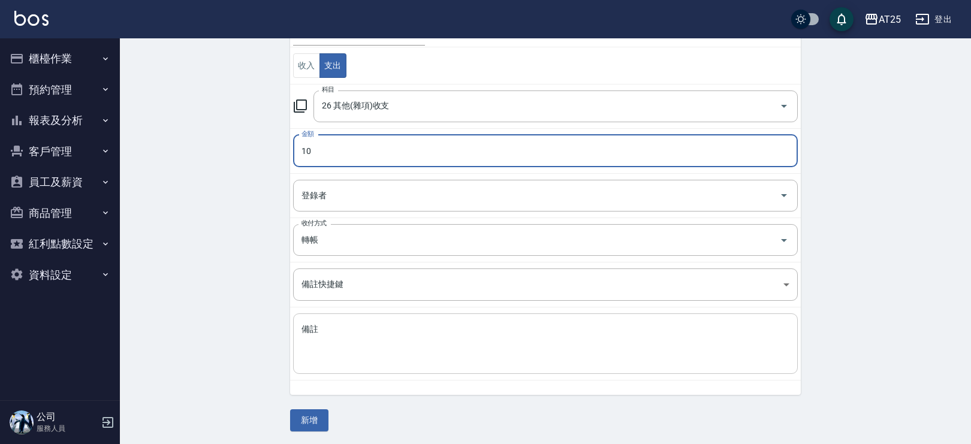
type input "10"
click at [382, 342] on textarea "備註" at bounding box center [546, 344] width 488 height 41
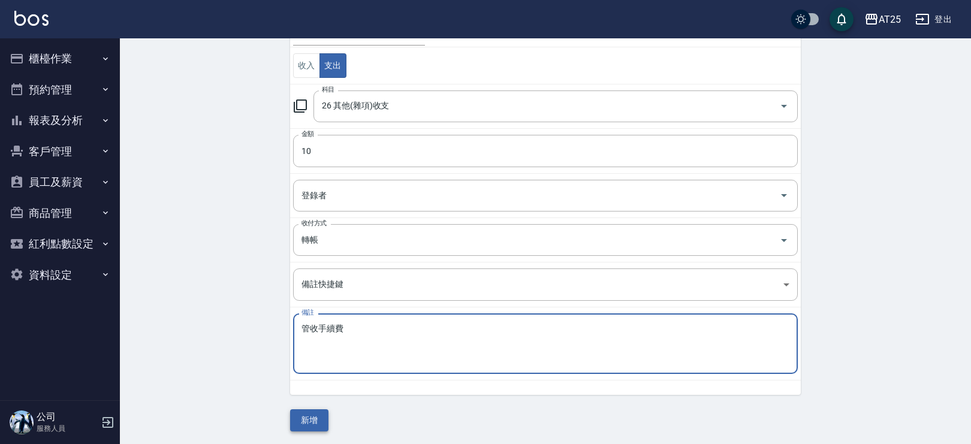
type textarea "管收手續費"
click at [318, 411] on button "新增" at bounding box center [309, 421] width 38 height 22
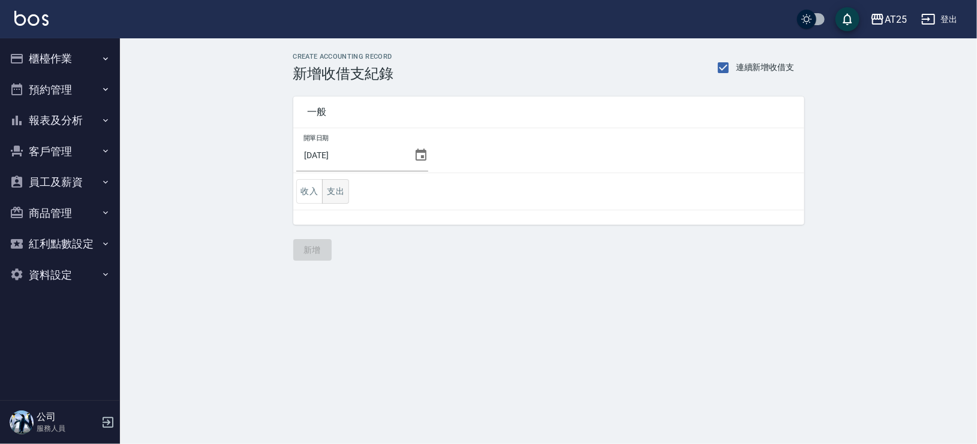
drag, startPoint x: 331, startPoint y: 189, endPoint x: 345, endPoint y: 190, distance: 13.8
click at [332, 189] on button "支出" at bounding box center [335, 191] width 27 height 25
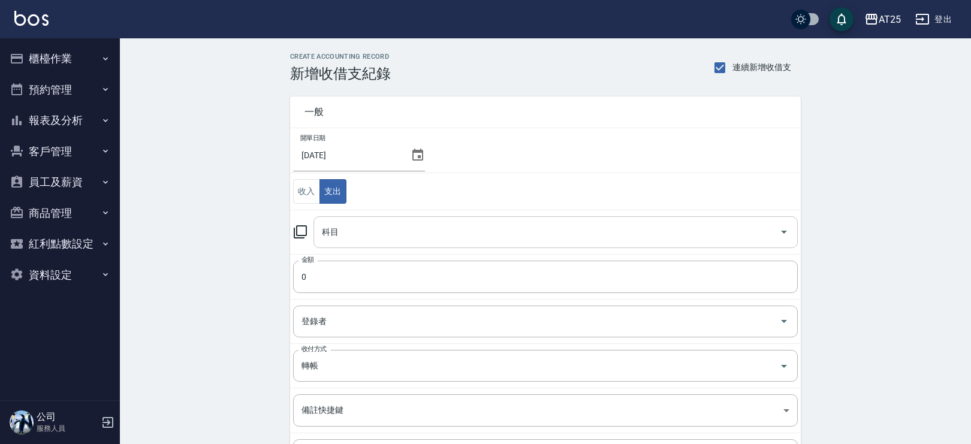
click at [415, 233] on input "科目" at bounding box center [547, 232] width 456 height 21
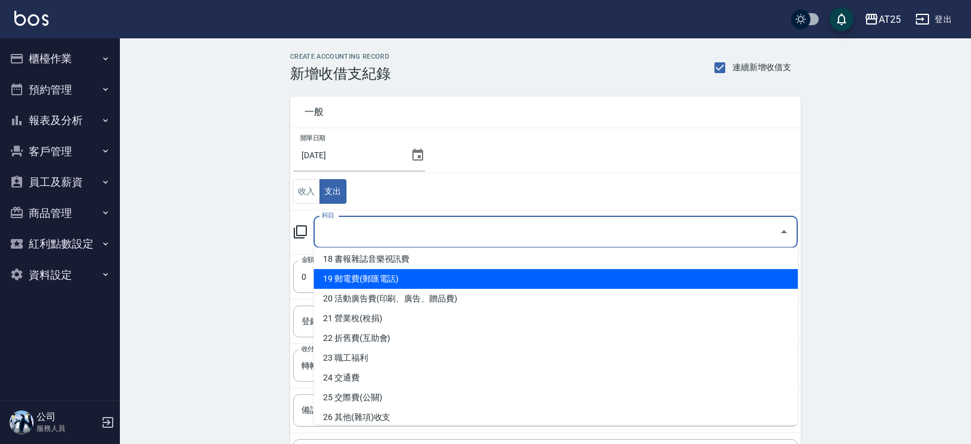
scroll to position [402, 0]
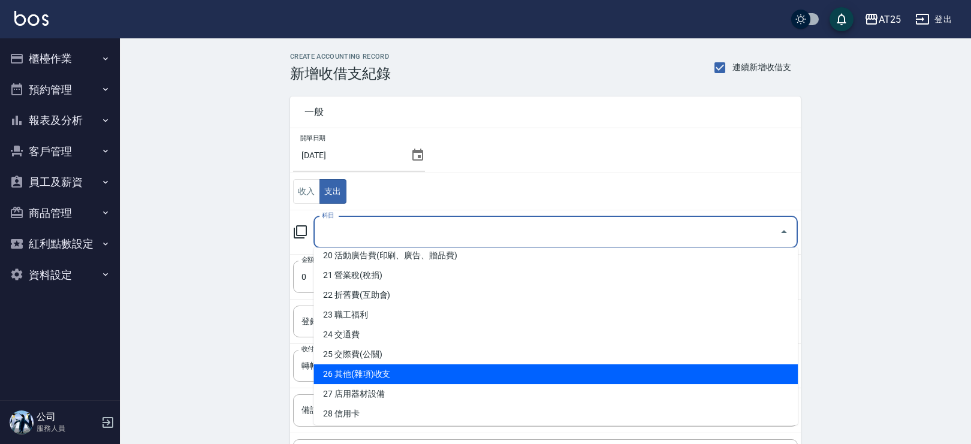
click at [678, 373] on li "26 其他(雜項)收支" at bounding box center [556, 375] width 484 height 20
type input "26 其他(雜項)收支"
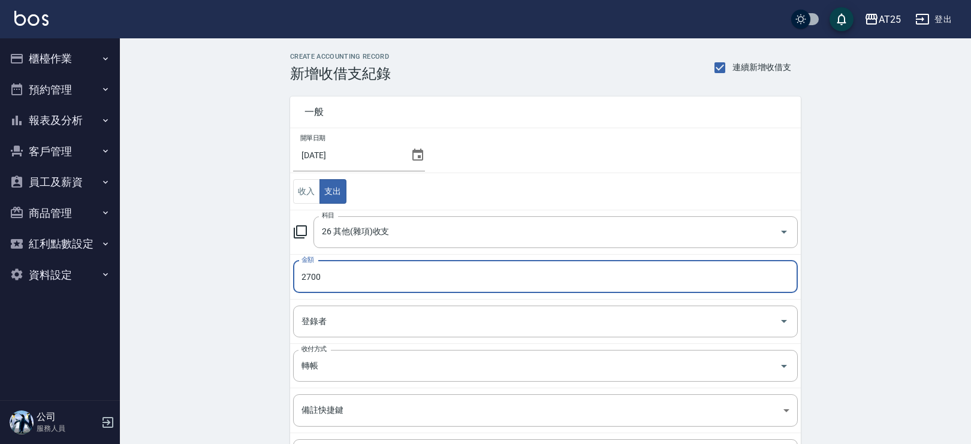
scroll to position [114, 0]
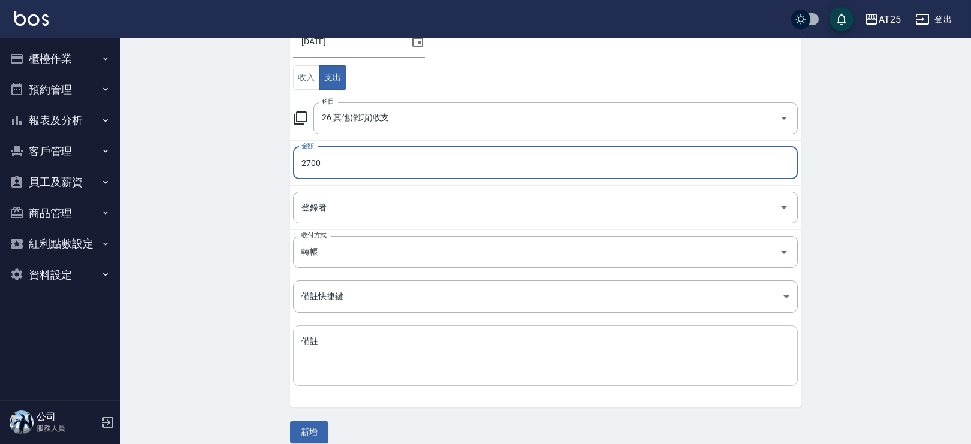
type input "2700"
click at [425, 361] on textarea "備註" at bounding box center [546, 356] width 488 height 41
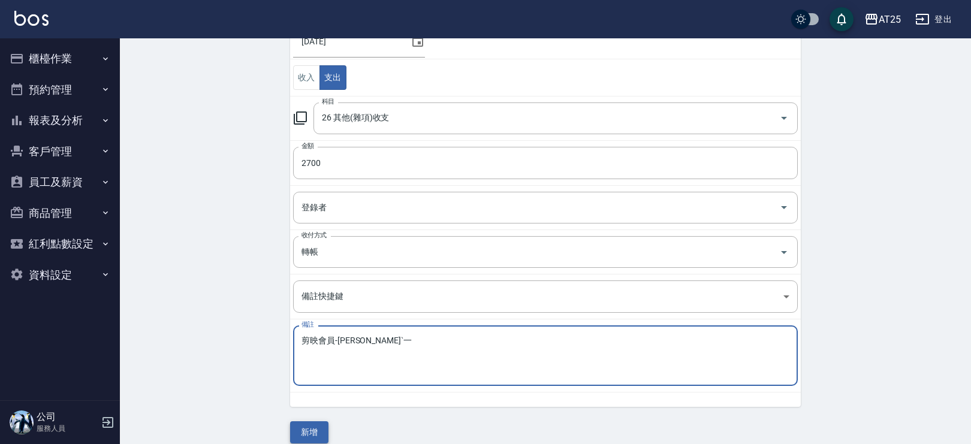
type textarea "剪映會員-陳珮ˋ一"
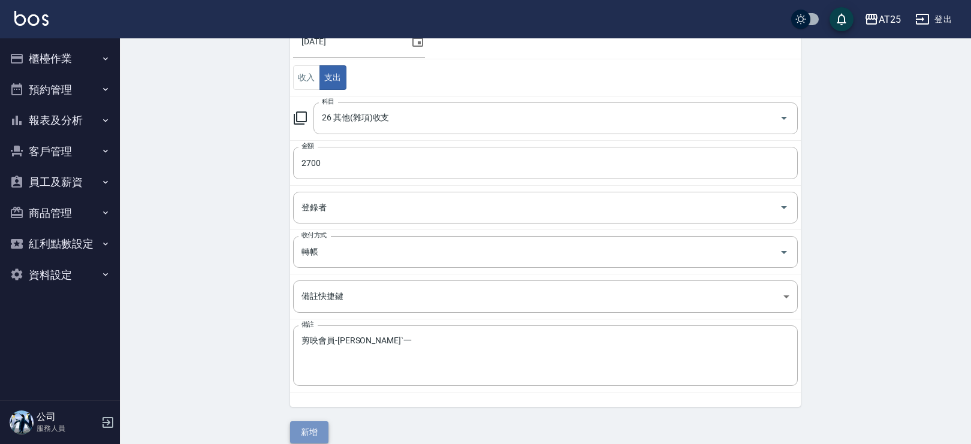
click at [306, 423] on button "新增" at bounding box center [309, 433] width 38 height 22
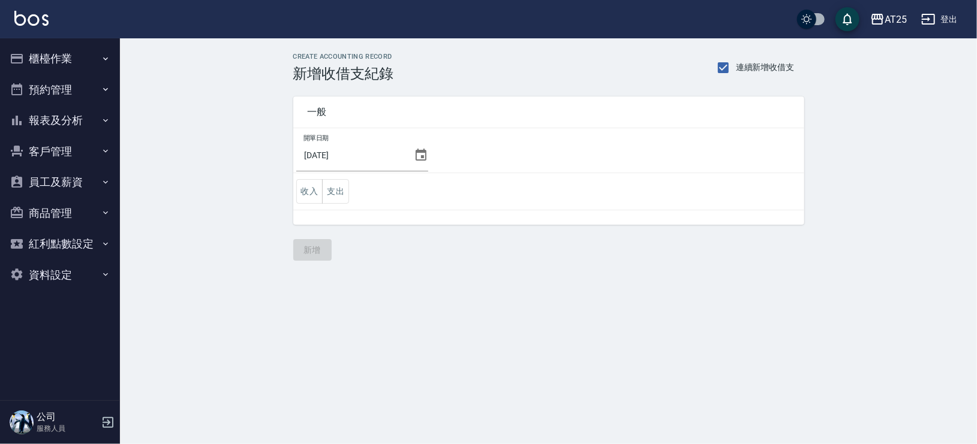
click at [83, 55] on button "櫃檯作業" at bounding box center [60, 58] width 110 height 31
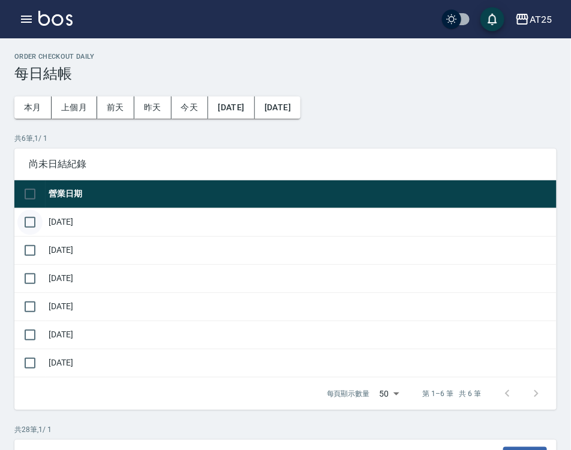
click at [28, 224] on input "checkbox" at bounding box center [29, 222] width 25 height 25
checkbox input "true"
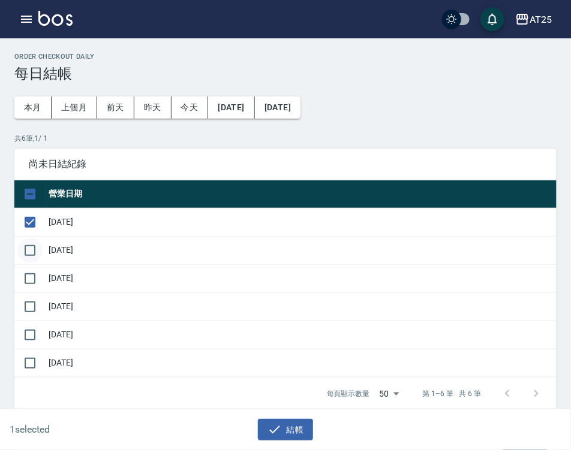
click at [33, 257] on input "checkbox" at bounding box center [29, 250] width 25 height 25
checkbox input "true"
click at [32, 288] on input "checkbox" at bounding box center [29, 278] width 25 height 25
checkbox input "true"
click at [32, 306] on input "checkbox" at bounding box center [29, 306] width 25 height 25
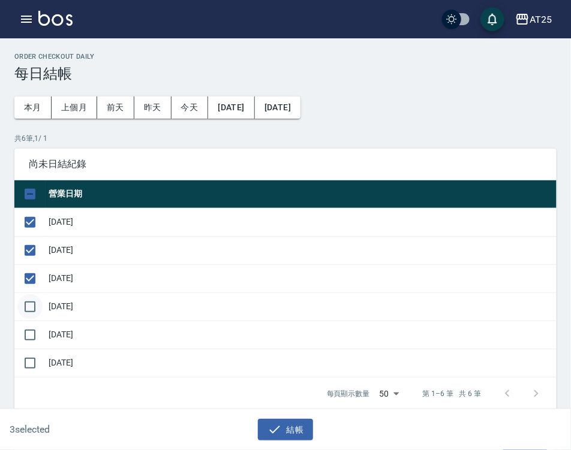
checkbox input "true"
click at [34, 324] on input "checkbox" at bounding box center [29, 335] width 25 height 25
checkbox input "true"
click at [281, 423] on icon "button" at bounding box center [274, 430] width 14 height 14
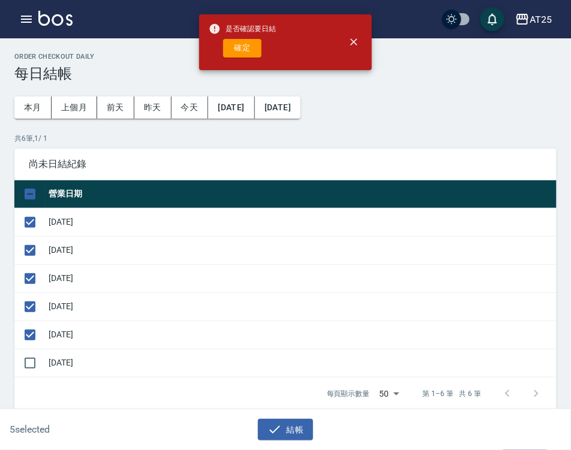
click at [251, 58] on div "是否確認要日結 確定" at bounding box center [242, 42] width 67 height 49
click at [248, 48] on button "確定" at bounding box center [242, 48] width 38 height 19
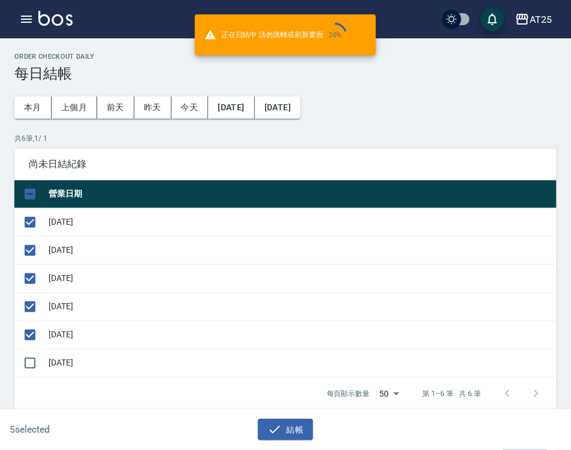
scroll to position [46, 0]
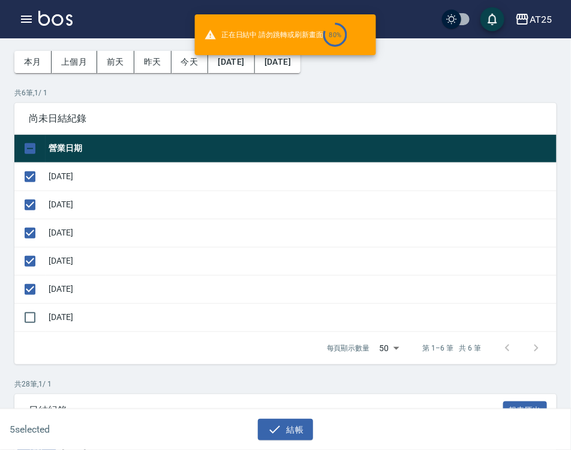
checkbox input "false"
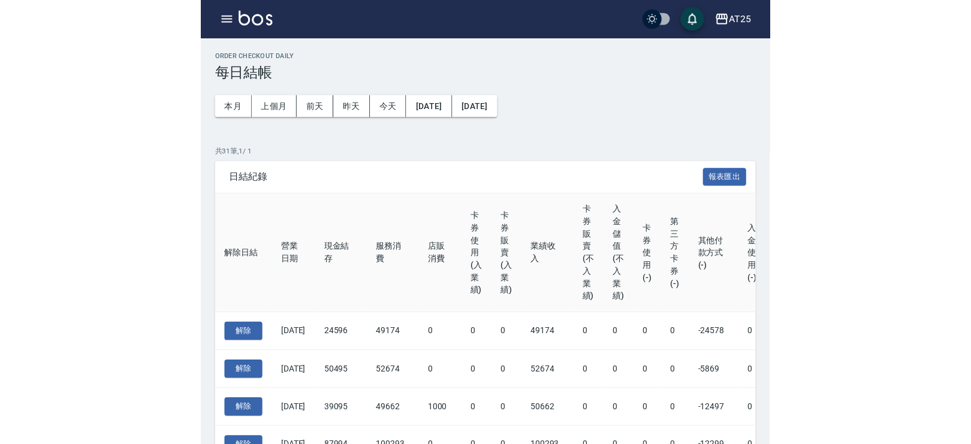
scroll to position [46, 0]
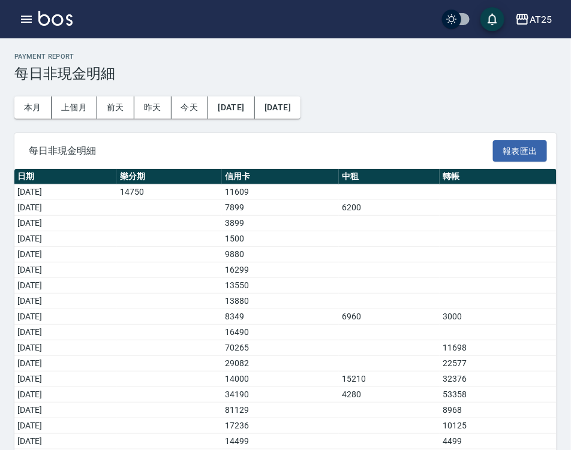
click at [339, 263] on td "16299" at bounding box center [280, 271] width 117 height 16
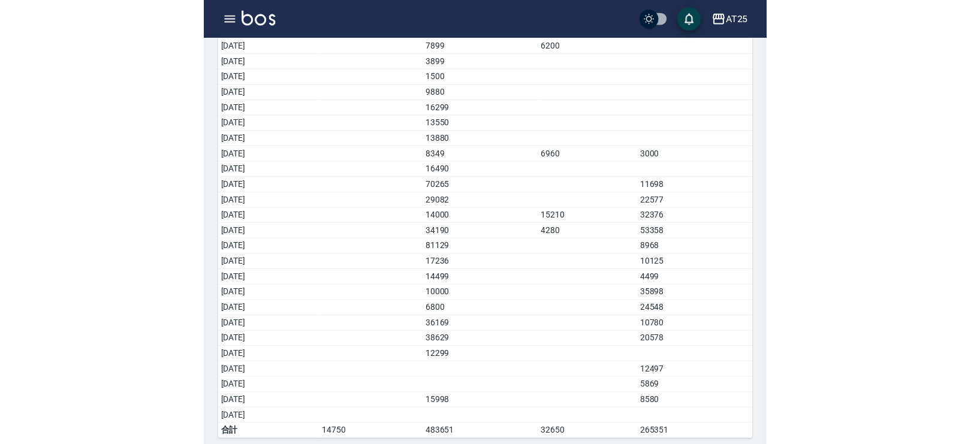
scroll to position [162, 0]
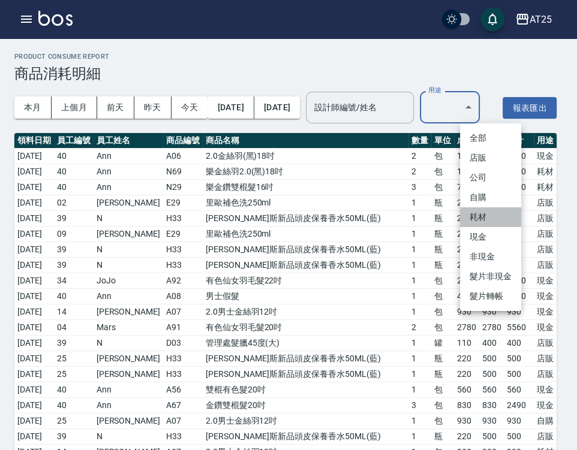
click at [482, 219] on li "耗材" at bounding box center [490, 217] width 61 height 20
type input "耗材"
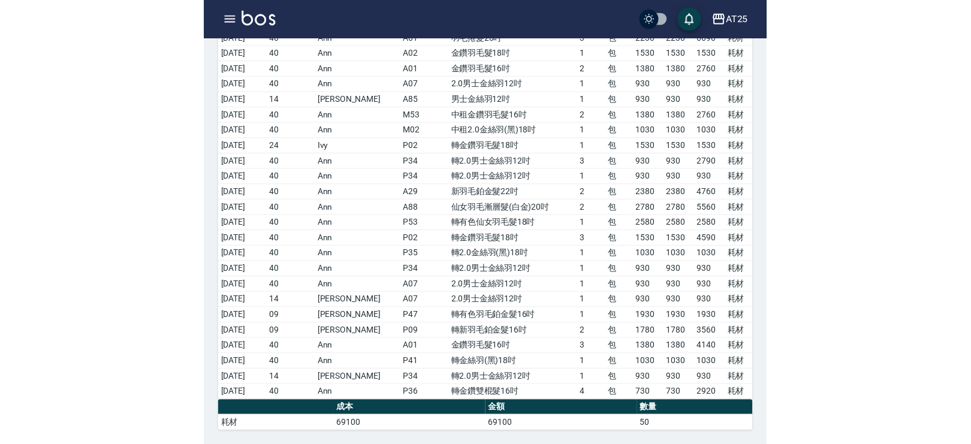
scroll to position [198, 0]
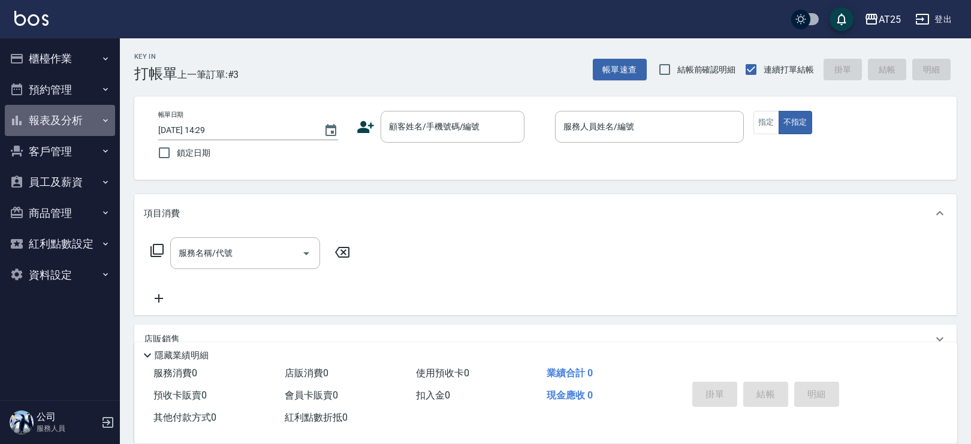
click at [77, 119] on button "報表及分析" at bounding box center [60, 120] width 110 height 31
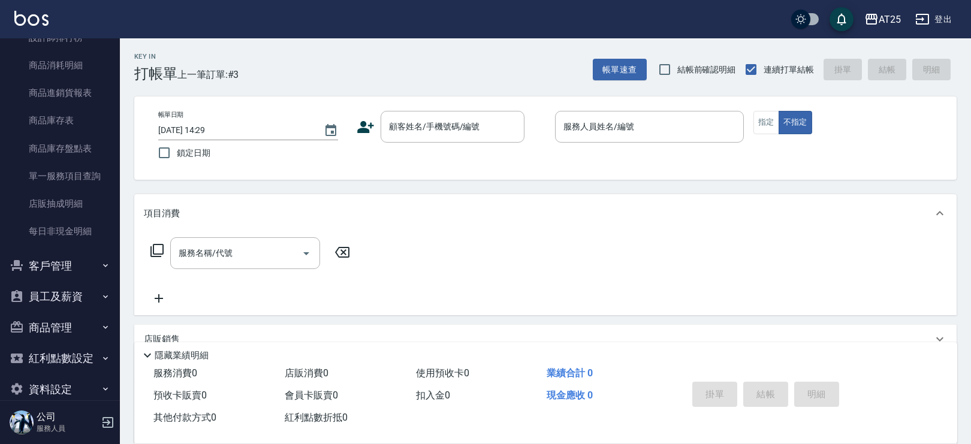
scroll to position [467, 0]
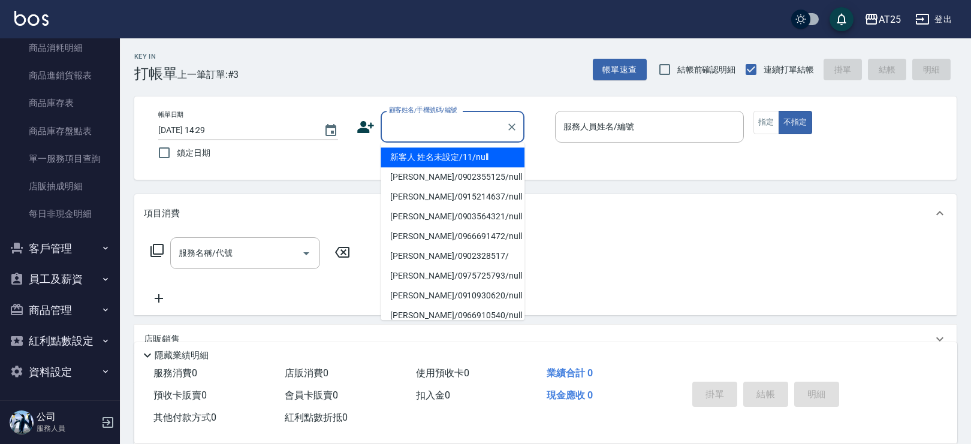
click at [430, 134] on input "顧客姓名/手機號碼/編號" at bounding box center [443, 126] width 115 height 21
click at [446, 155] on li "新客人 姓名未設定/11/null" at bounding box center [453, 158] width 144 height 20
type input "新客人 姓名未設定/11/null"
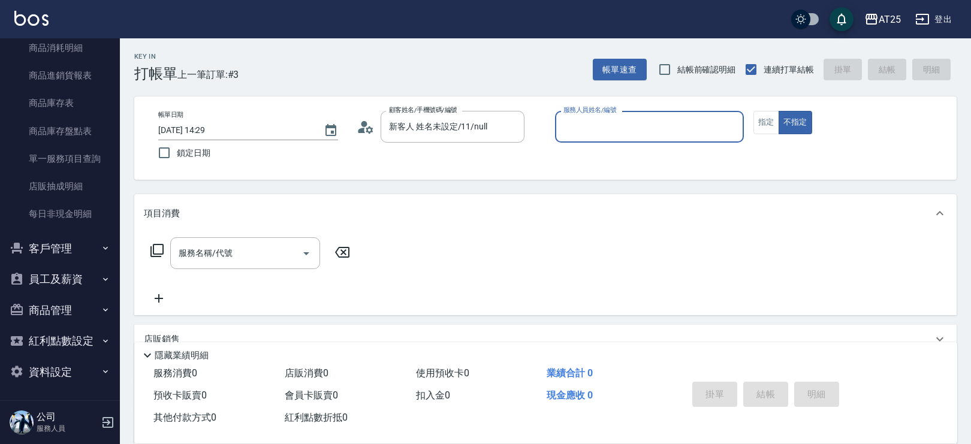
click at [753, 121] on div "帳單日期 2025/09/26 14:29 鎖定日期 顧客姓名/手機號碼/編號 新客人 姓名未設定/11/null 顧客姓名/手機號碼/編號 服務人員姓名/編…" at bounding box center [546, 138] width 794 height 55
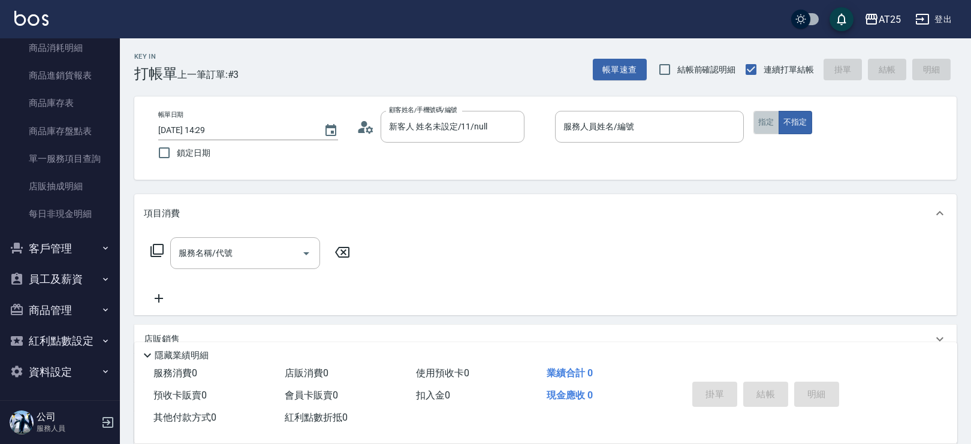
click at [760, 121] on button "指定" at bounding box center [767, 122] width 26 height 23
click at [693, 120] on input "服務人員姓名/編號" at bounding box center [650, 126] width 178 height 21
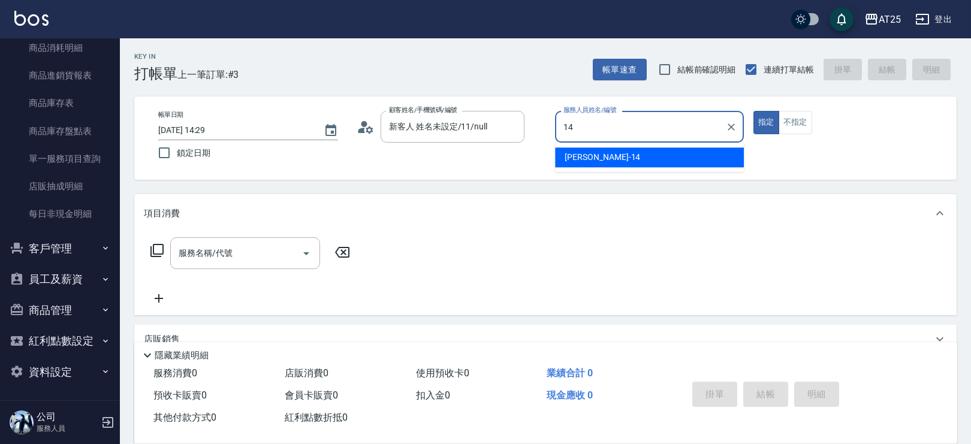
type input "Ken-14"
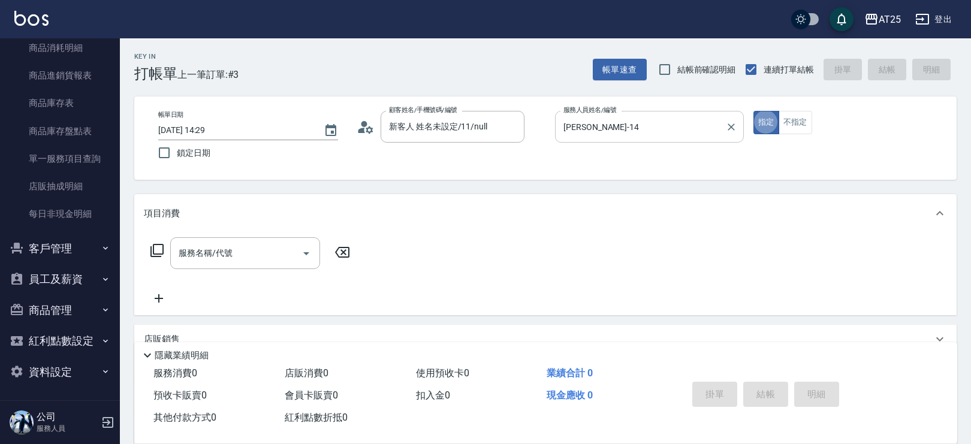
type button "true"
type input "301"
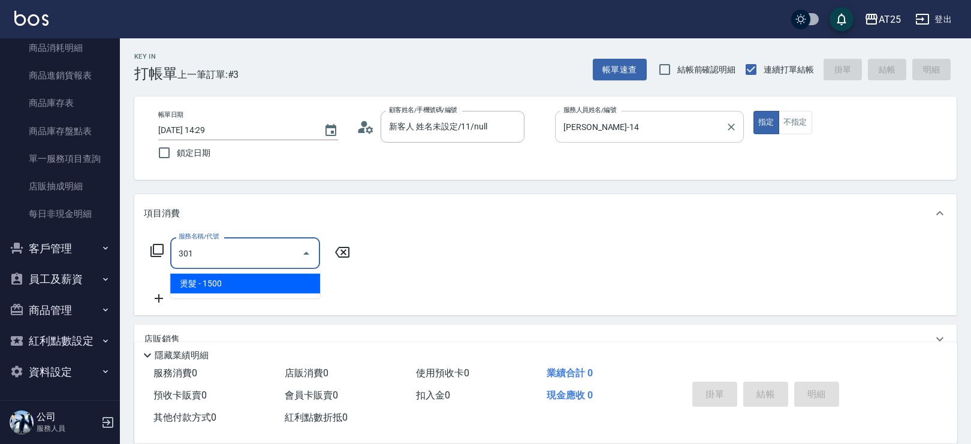
type input "150"
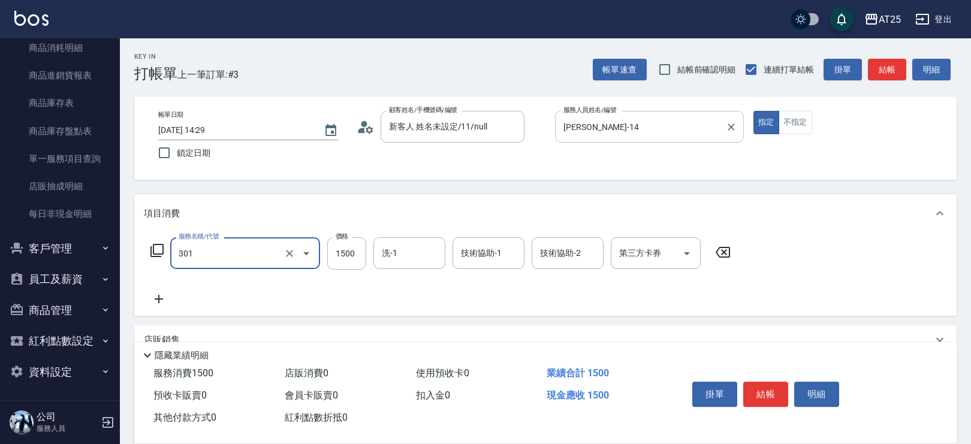
type input "燙髮(301)"
type input "0"
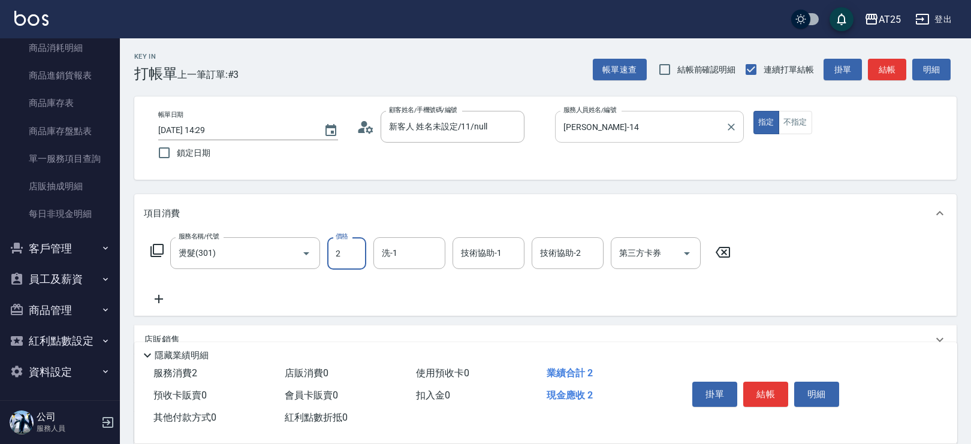
type input "25"
type input "20"
type input "250"
type input "2500"
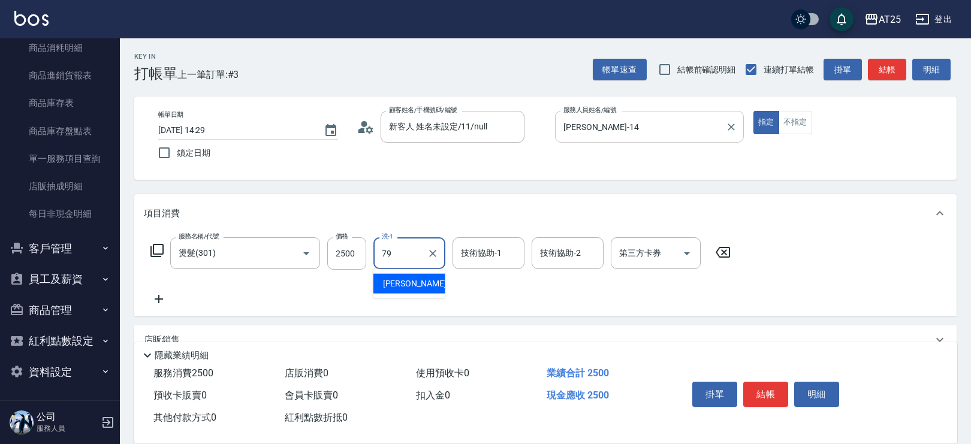
type input "David-79"
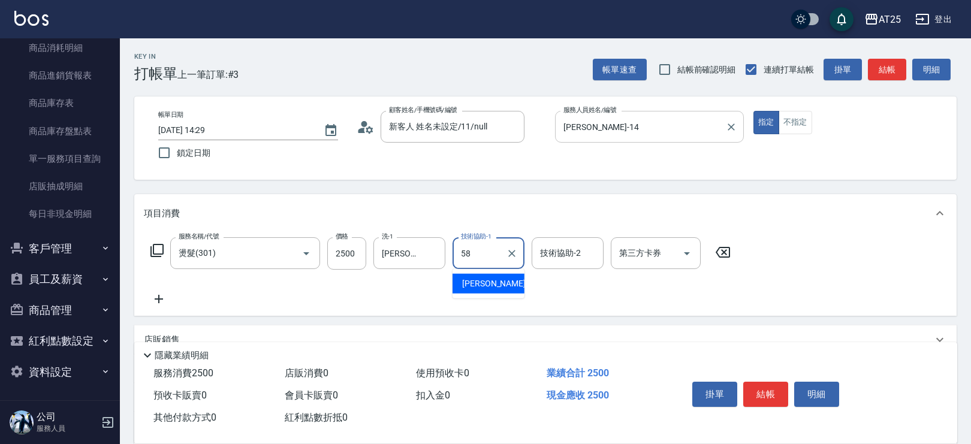
type input "小宇-58"
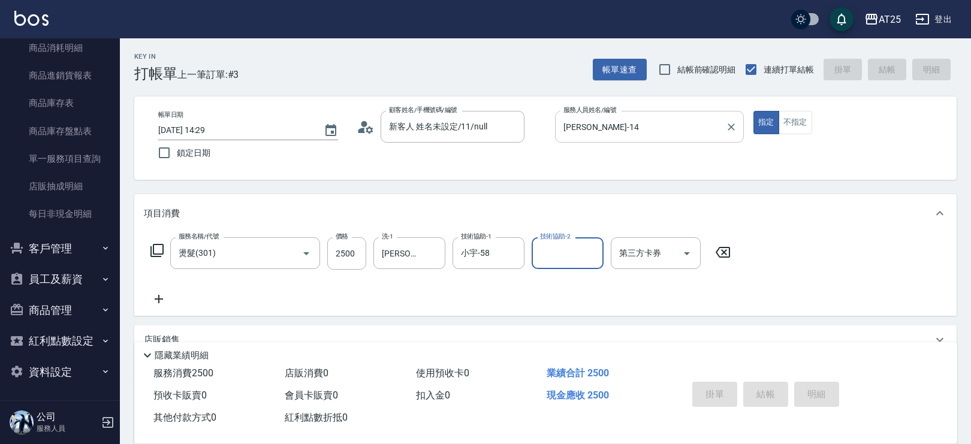
type input "2025/09/26 14:33"
type input "0"
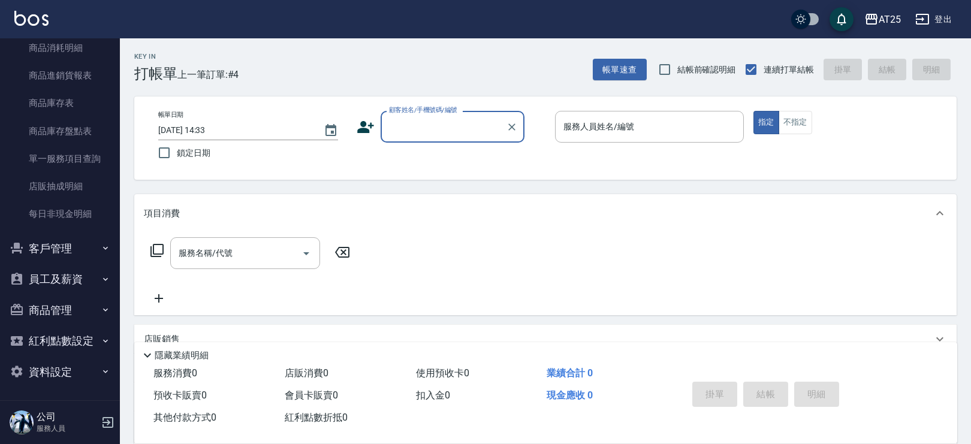
scroll to position [0, 0]
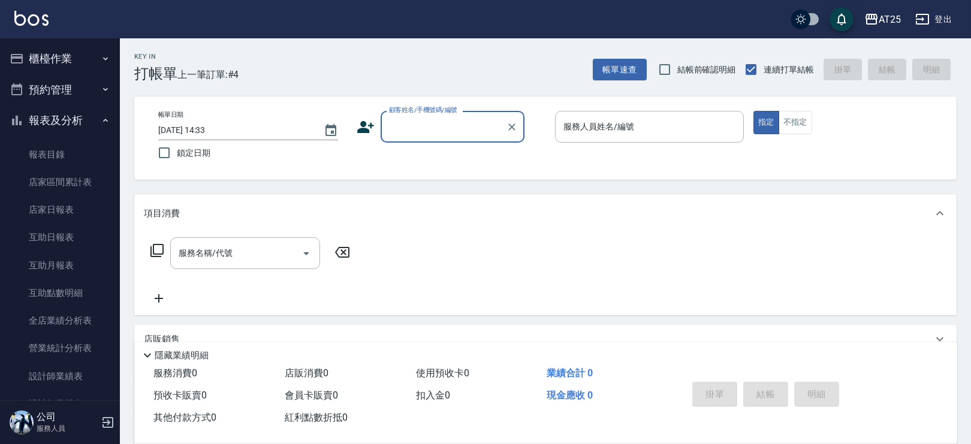
click at [78, 58] on button "櫃檯作業" at bounding box center [60, 58] width 110 height 31
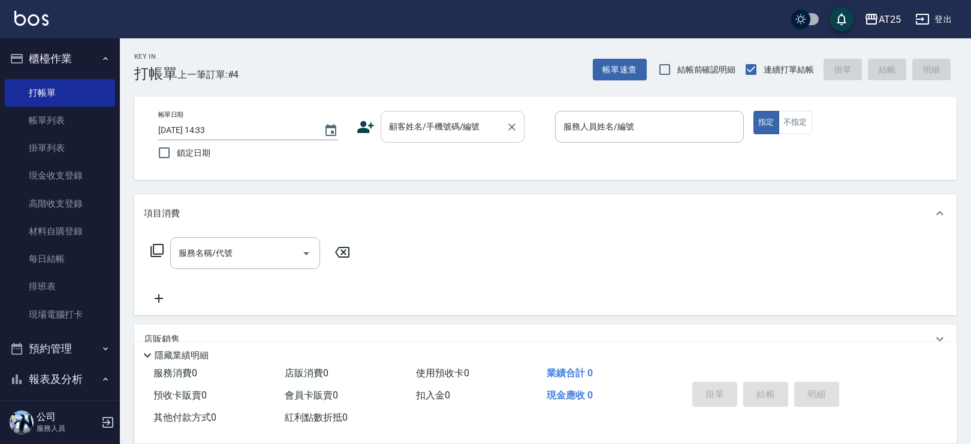
click at [454, 134] on input "顧客姓名/手機號碼/編號" at bounding box center [443, 126] width 115 height 21
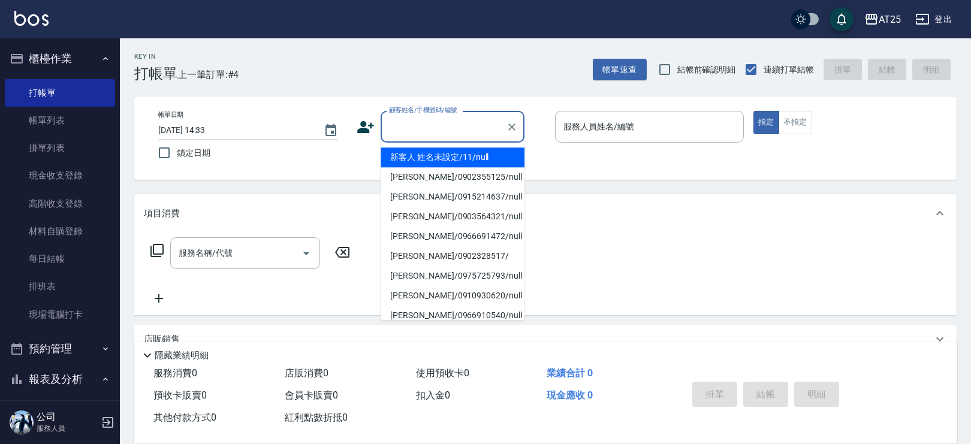
click at [469, 151] on li "新客人 姓名未設定/11/null" at bounding box center [453, 158] width 144 height 20
type input "新客人 姓名未設定/11/null"
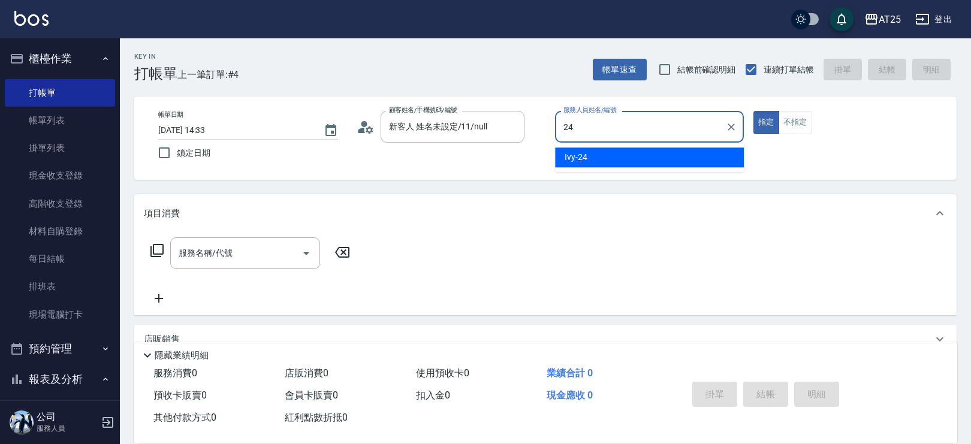
type input "Ivy-24"
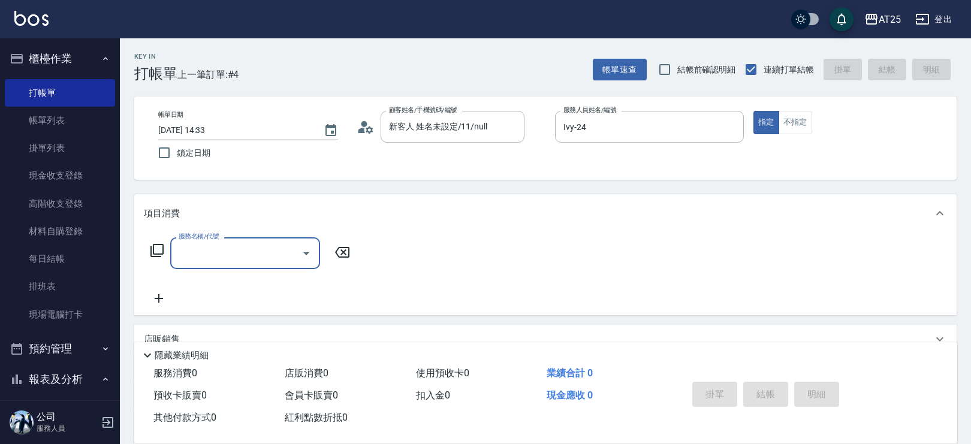
click at [219, 264] on div "服務名稱/代號" at bounding box center [245, 253] width 150 height 32
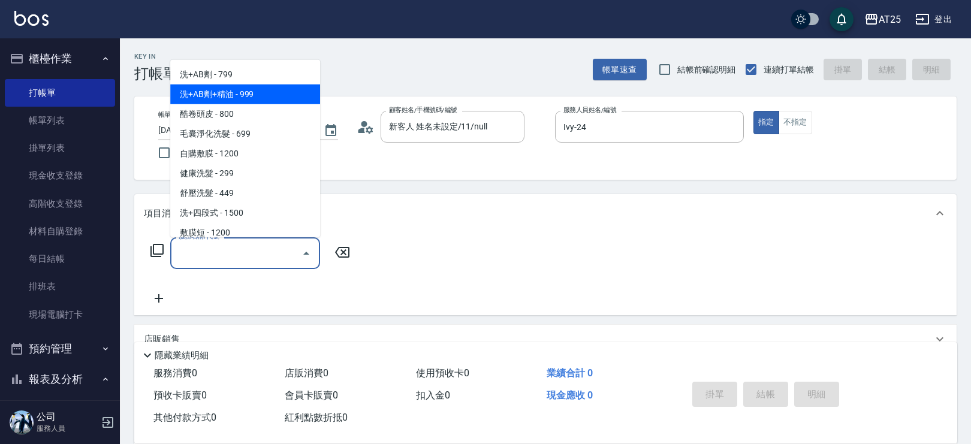
click at [240, 92] on span "洗+AB劑+精油 - 999" at bounding box center [245, 94] width 150 height 20
type input "洗+AB劑+精油(102)"
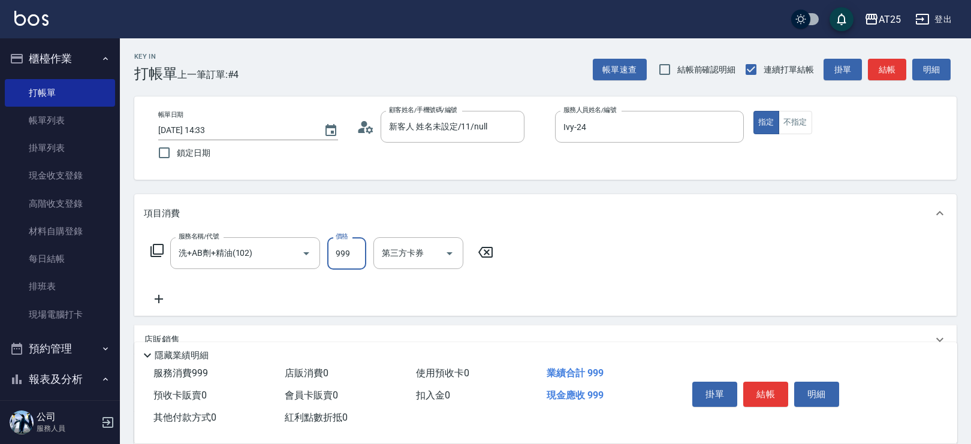
click at [354, 251] on input "999" at bounding box center [346, 253] width 39 height 32
type input "0"
type input "100"
type input "1000"
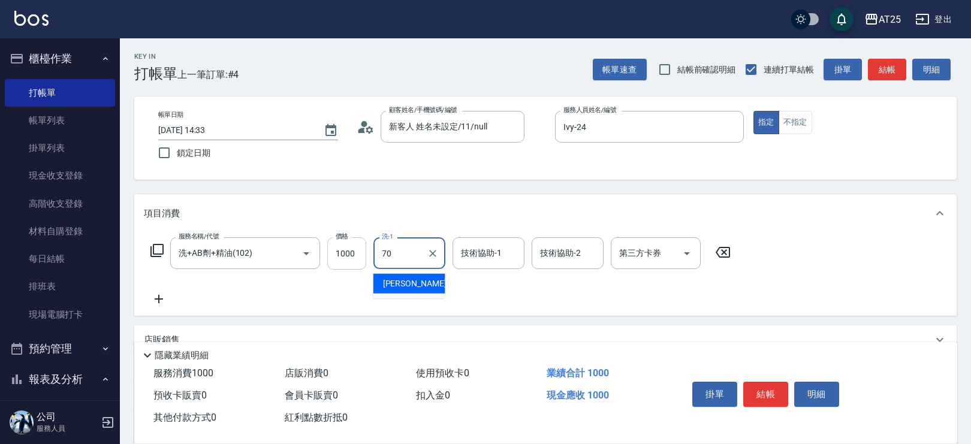
type input "惠均-70"
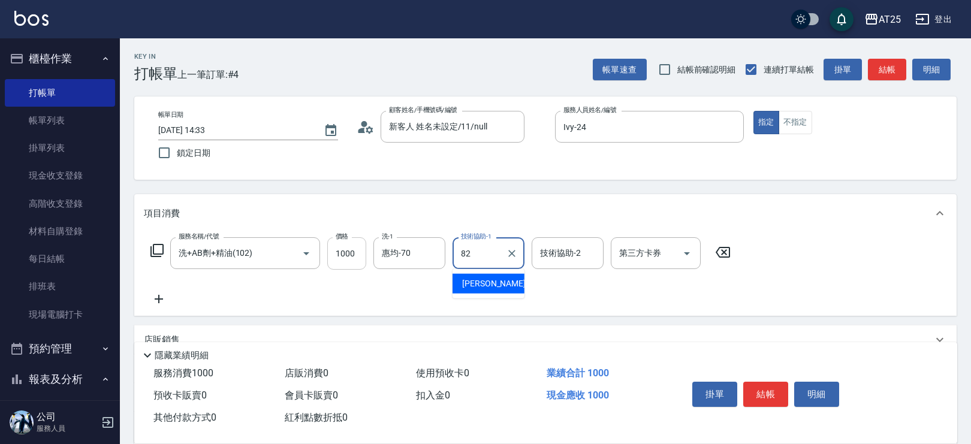
type input "小曼-82"
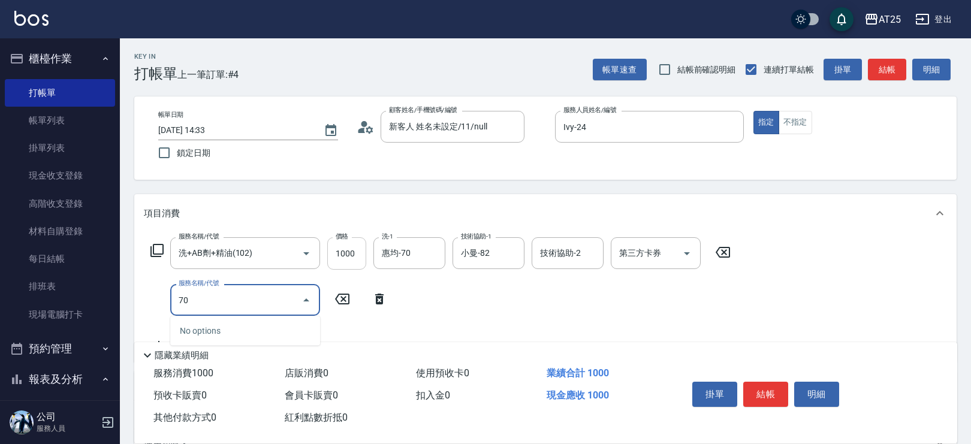
type input "705"
type input "600"
type input "新羽毛鉑金接髮調整(705)"
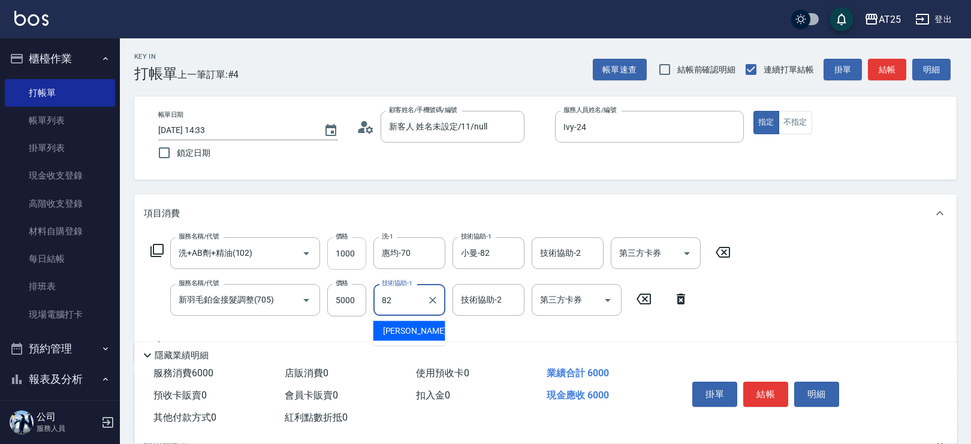
type input "小曼-82"
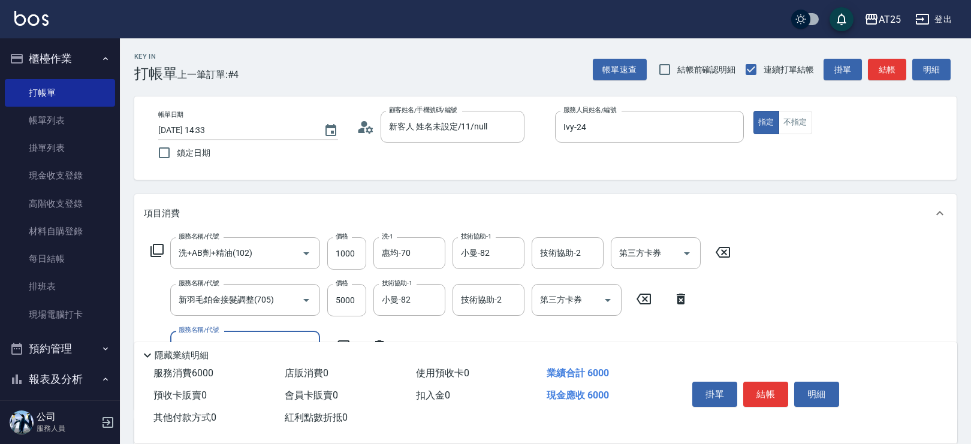
scroll to position [32, 0]
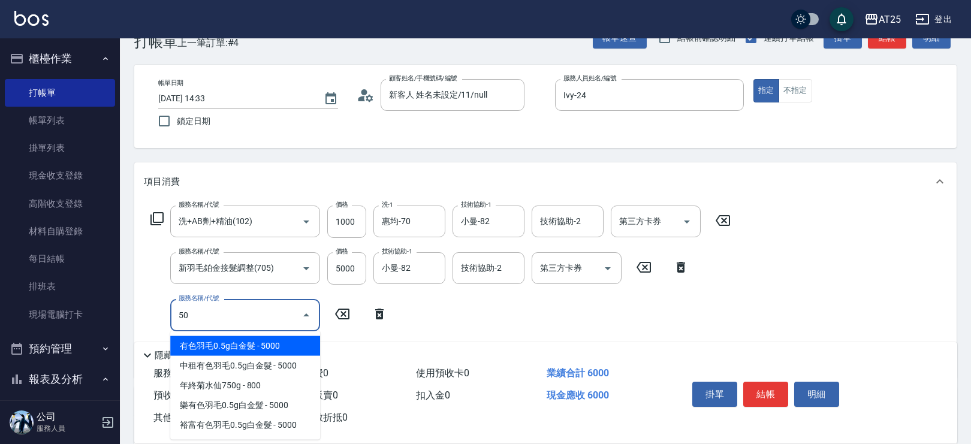
type input "503"
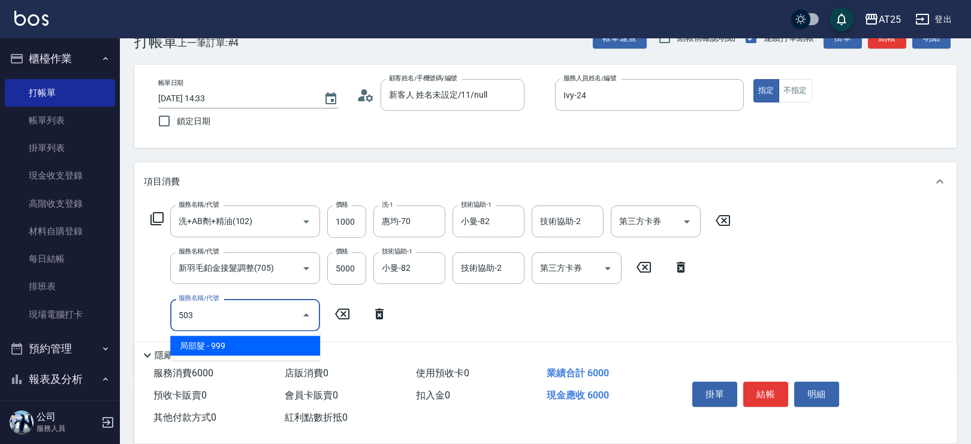
type input "690"
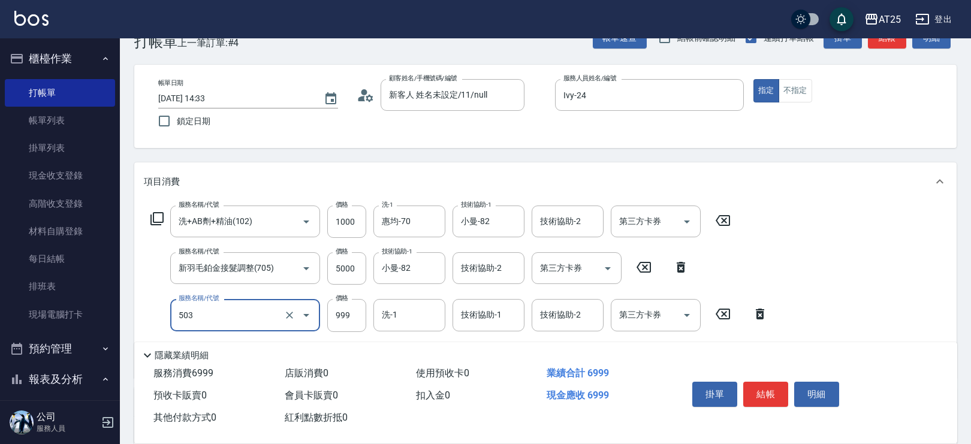
type input "局部髮(503)"
type input "600"
type input "10"
type input "610"
type input "1000"
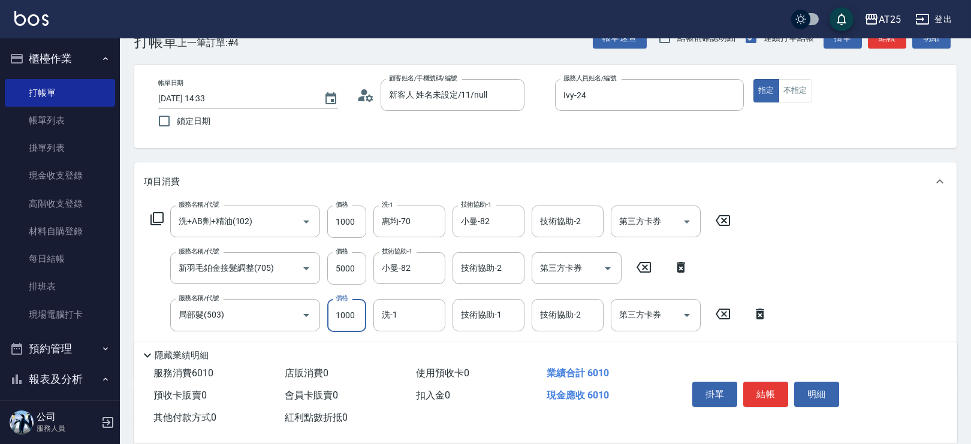
type input "700"
type input "1000"
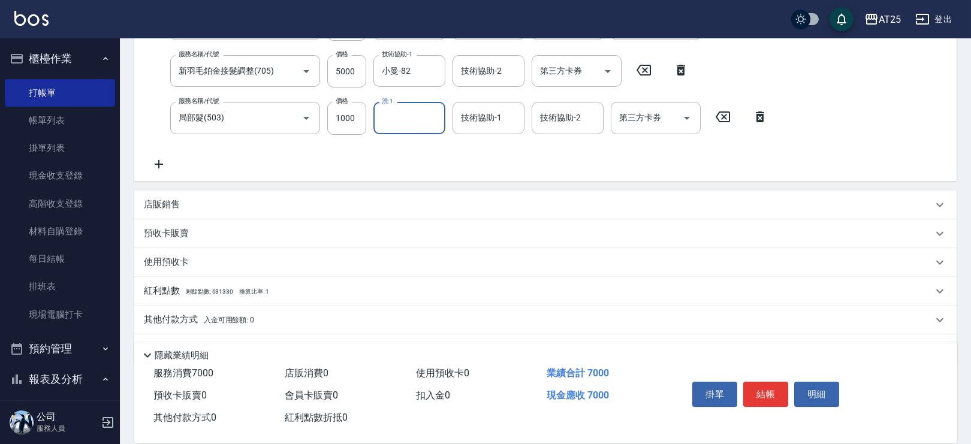
scroll to position [239, 0]
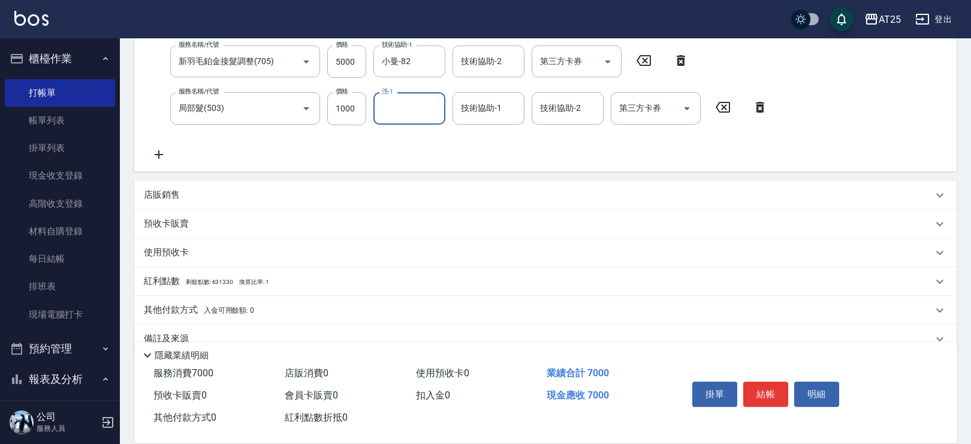
click at [161, 304] on p "其他付款方式 入金可用餘額: 0" at bounding box center [199, 310] width 110 height 13
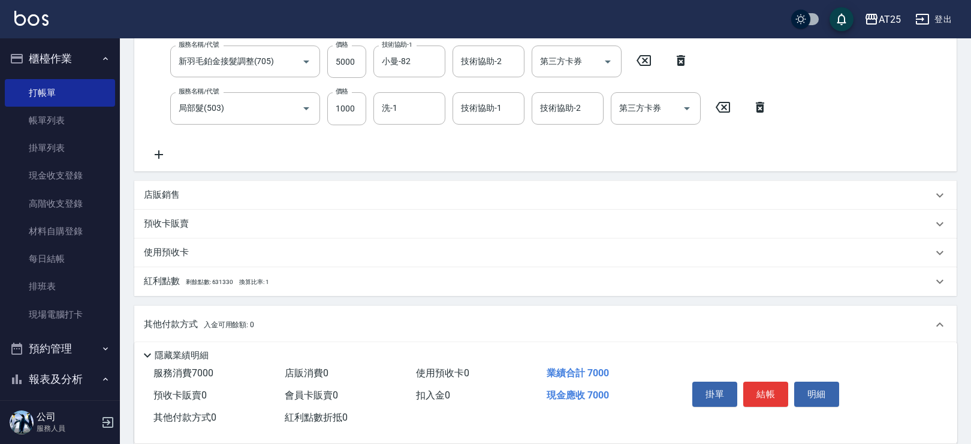
scroll to position [0, 0]
drag, startPoint x: 952, startPoint y: 233, endPoint x: 974, endPoint y: 306, distance: 77.0
click at [961, 327] on div "Key In 打帳單 上一筆訂單:#4 帳單速查 結帳前確認明細 連續打單結帳 掛單 結帳 明細 帳單日期 2025/09/26 14:33 鎖定日期 顧客姓…" at bounding box center [545, 204] width 851 height 808
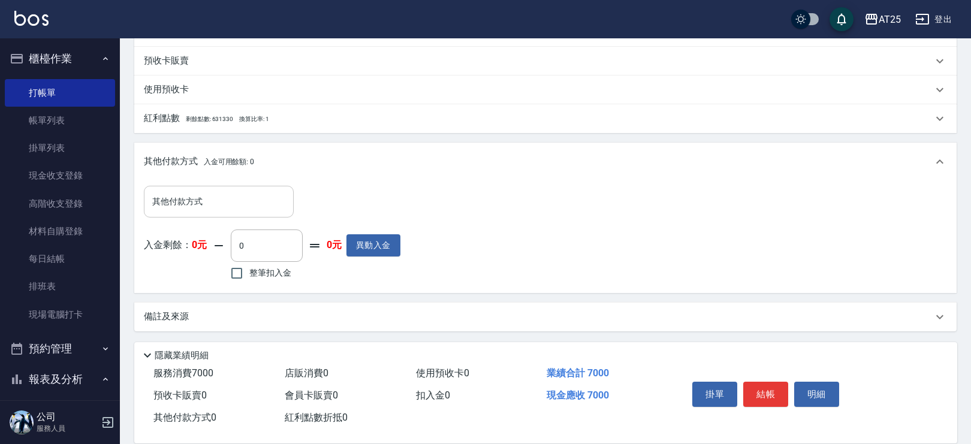
click at [252, 187] on div "其他付款方式" at bounding box center [219, 202] width 150 height 32
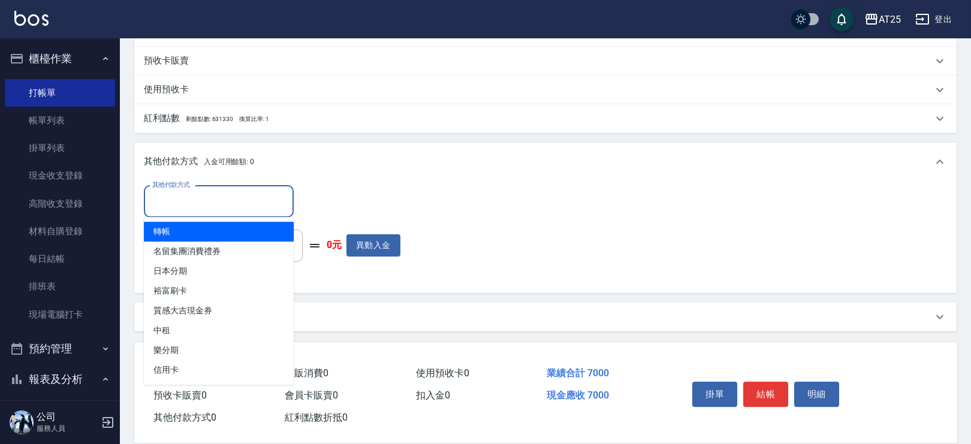
click at [231, 233] on span "轉帳" at bounding box center [219, 232] width 150 height 20
type input "轉帳"
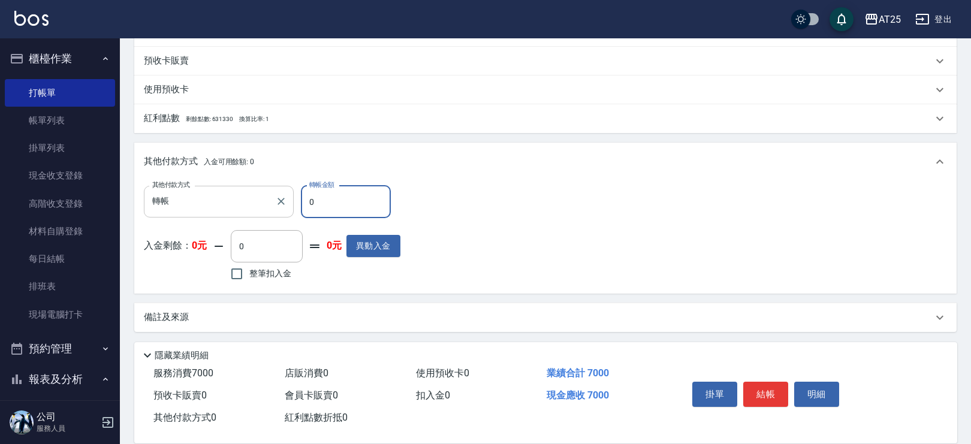
drag, startPoint x: 277, startPoint y: 204, endPoint x: 259, endPoint y: 216, distance: 21.6
click at [258, 204] on div "其他付款方式 轉帳 其他付款方式 轉帳金額 0 轉帳金額" at bounding box center [272, 202] width 257 height 32
type input "70"
type input "690"
type input "700"
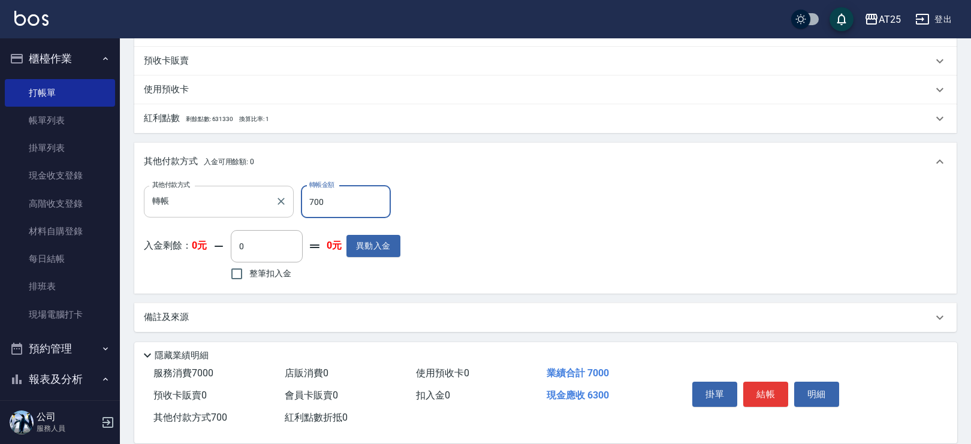
type input "0"
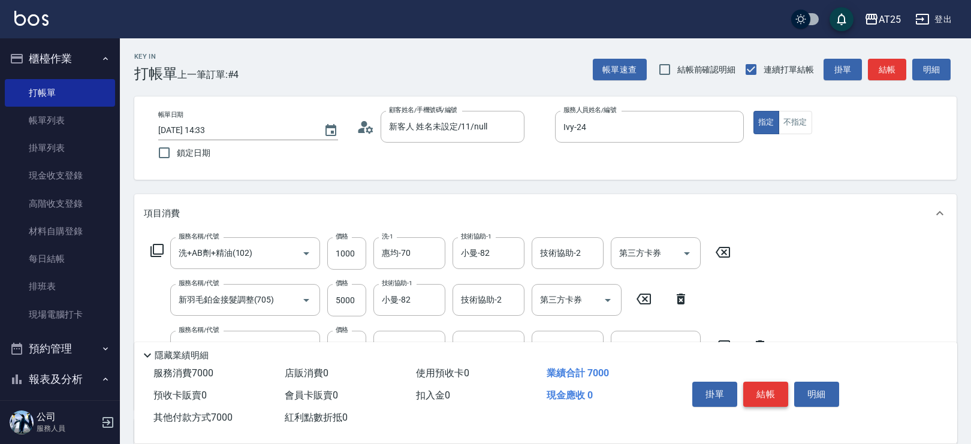
type input "7000"
click at [769, 387] on button "結帳" at bounding box center [766, 394] width 45 height 25
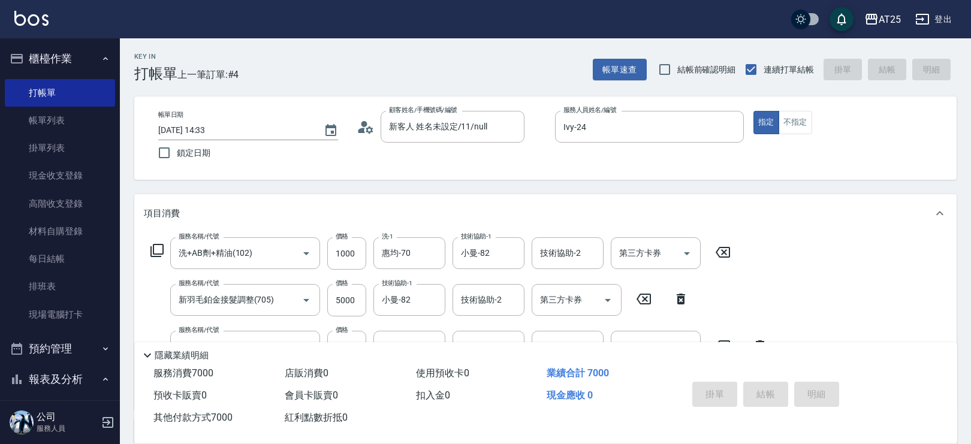
type input "2025/09/26 14:34"
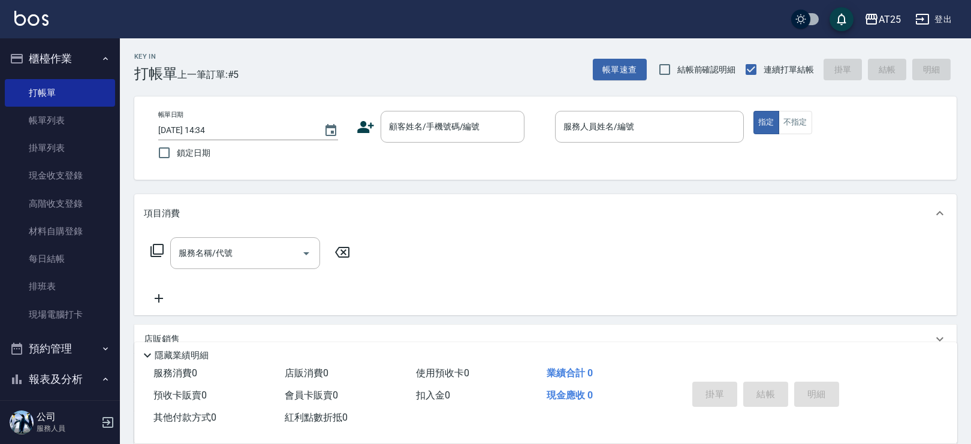
click at [727, 244] on div "服務名稱/代號 服務名稱/代號" at bounding box center [545, 274] width 823 height 83
click at [750, 342] on div "隱藏業績明細" at bounding box center [545, 352] width 823 height 20
click at [736, 269] on div "服務名稱/代號 服務名稱/代號" at bounding box center [545, 274] width 823 height 83
click at [774, 363] on div "掛單 結帳 明細" at bounding box center [808, 396] width 270 height 67
click at [723, 350] on div "隱藏業績明細" at bounding box center [548, 355] width 817 height 14
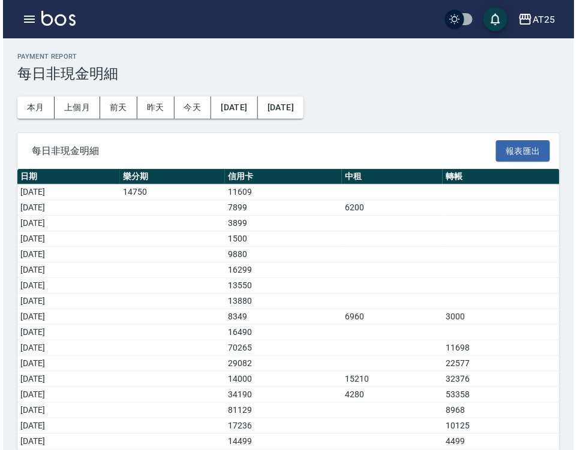
scroll to position [167, 0]
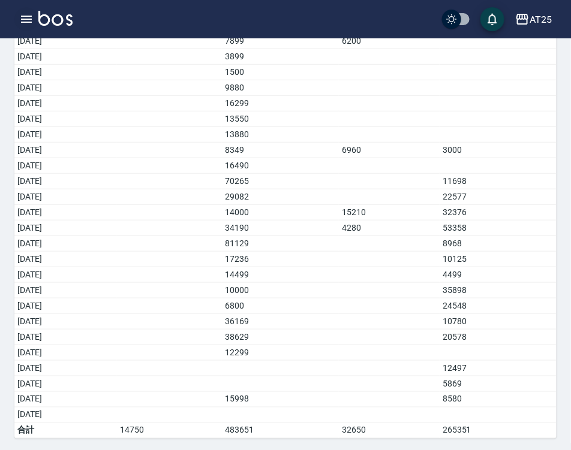
click at [33, 27] on button "button" at bounding box center [26, 19] width 24 height 24
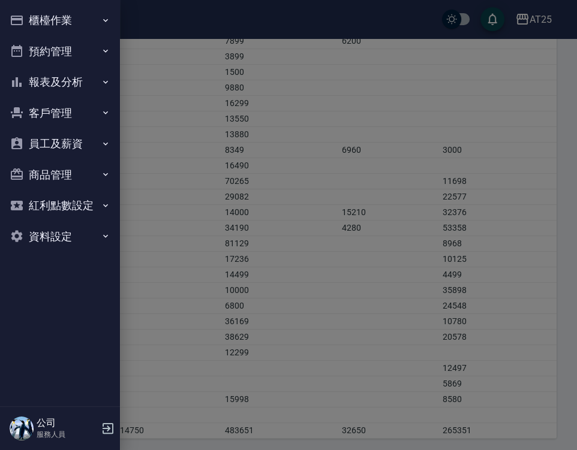
click at [87, 25] on button "櫃檯作業" at bounding box center [60, 20] width 110 height 31
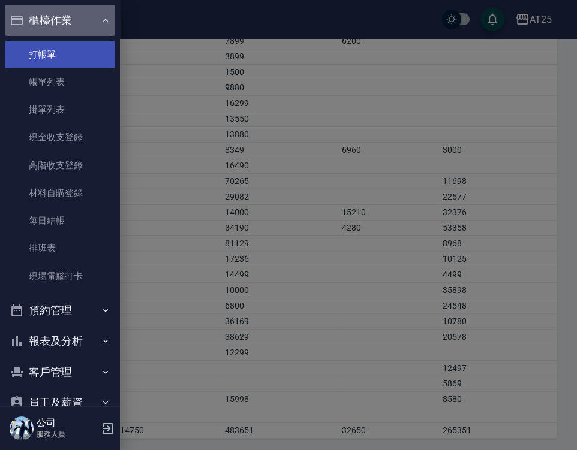
drag, startPoint x: 87, startPoint y: 16, endPoint x: 83, endPoint y: 49, distance: 33.2
click at [87, 17] on button "櫃檯作業" at bounding box center [60, 20] width 110 height 31
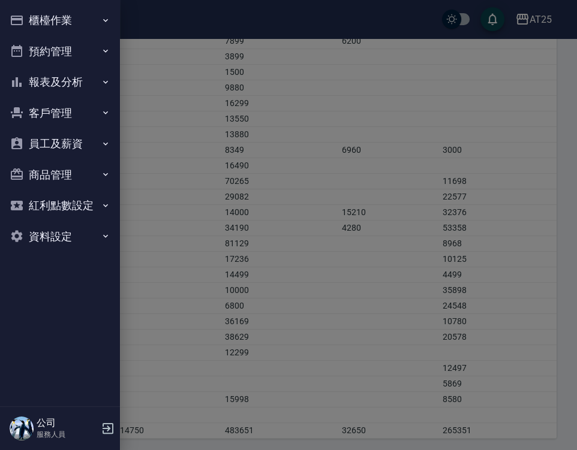
click at [74, 85] on button "報表及分析" at bounding box center [60, 82] width 110 height 31
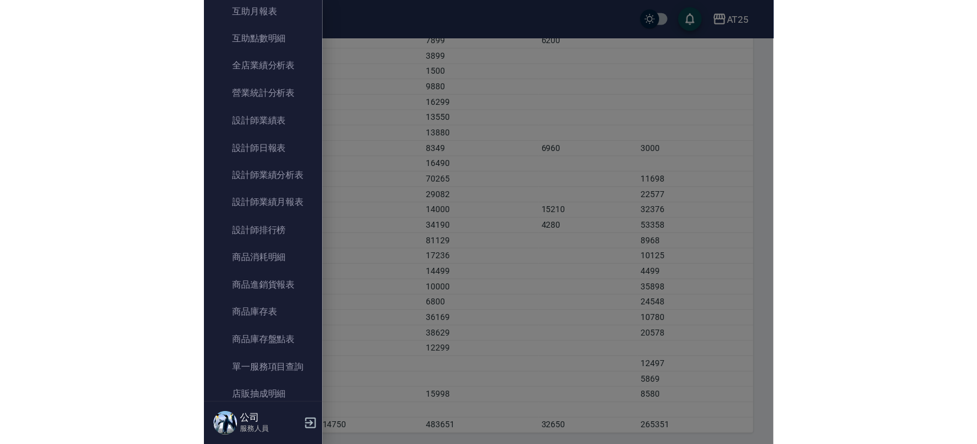
scroll to position [270, 0]
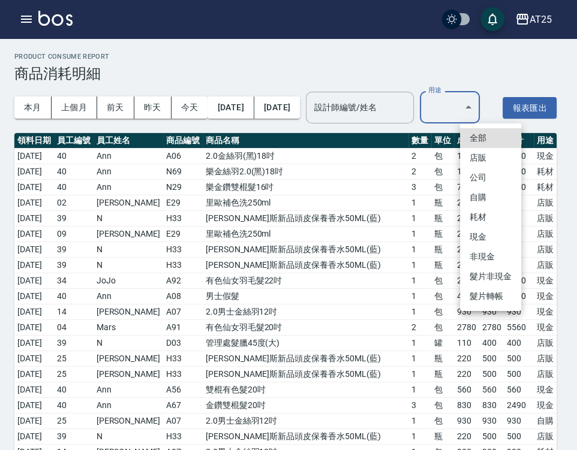
click at [492, 210] on li "耗材" at bounding box center [490, 217] width 61 height 20
type input "耗材"
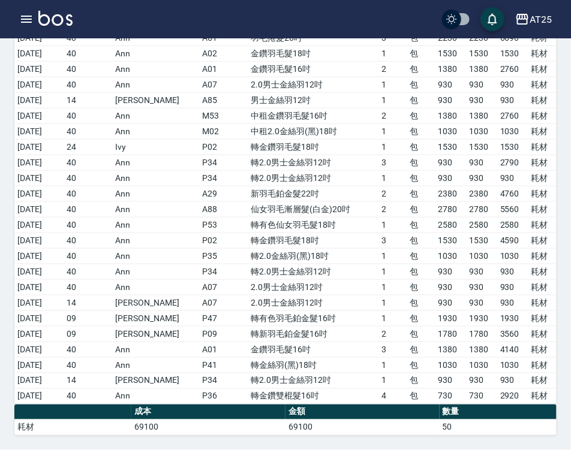
scroll to position [213, 0]
click at [102, 326] on td "09" at bounding box center [88, 319] width 49 height 16
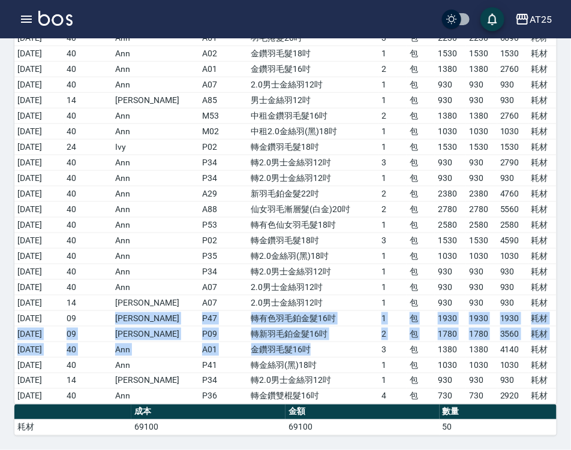
drag, startPoint x: 123, startPoint y: 333, endPoint x: 355, endPoint y: 366, distance: 234.4
click at [355, 366] on tbody "2025/09/01 40 Ann N69 樂金絲羽2.0(黑)18吋 2 包 1030 1030 2060 耗材 2025/09/01 40 Ann N29…" at bounding box center [285, 178] width 542 height 452
click at [333, 342] on td "轉新羽毛鉑金髮16吋" at bounding box center [313, 334] width 131 height 16
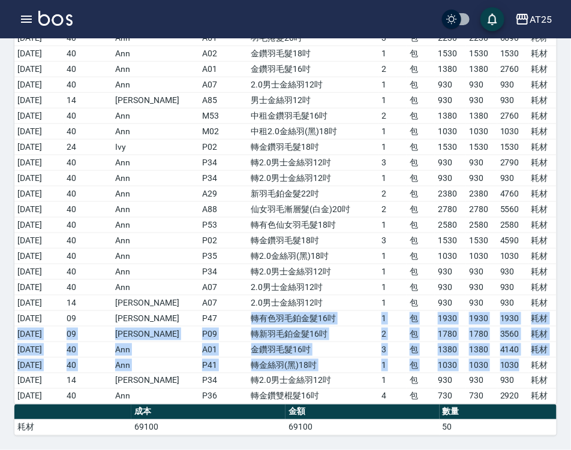
drag, startPoint x: 232, startPoint y: 327, endPoint x: 522, endPoint y: 380, distance: 295.1
click at [522, 380] on tbody "2025/09/01 40 Ann N69 樂金絲羽2.0(黑)18吋 2 包 1030 1030 2060 耗材 2025/09/01 40 Ann N29…" at bounding box center [285, 178] width 542 height 452
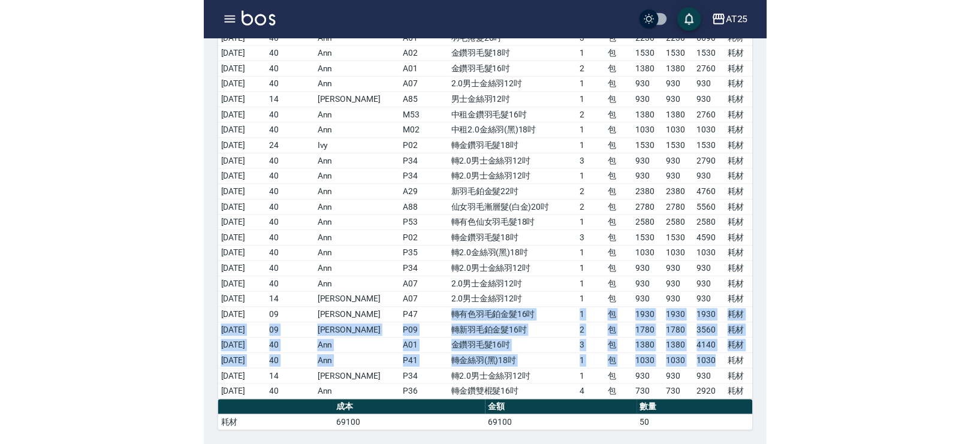
scroll to position [198, 0]
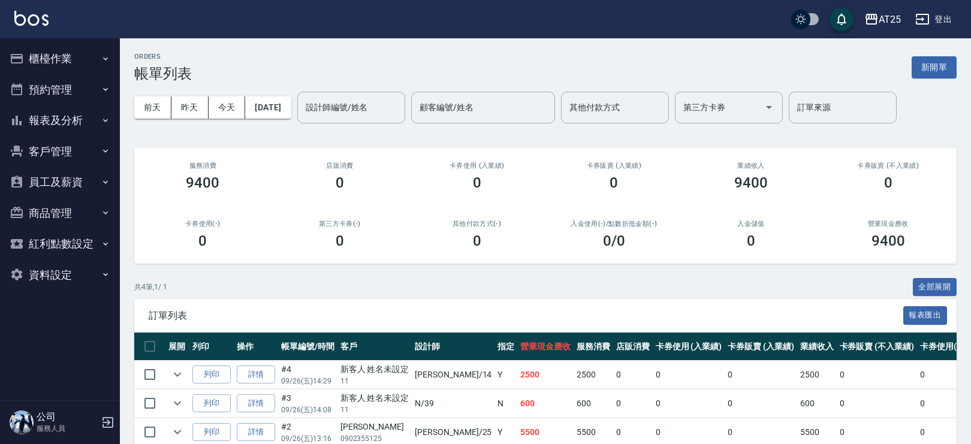
scroll to position [87, 0]
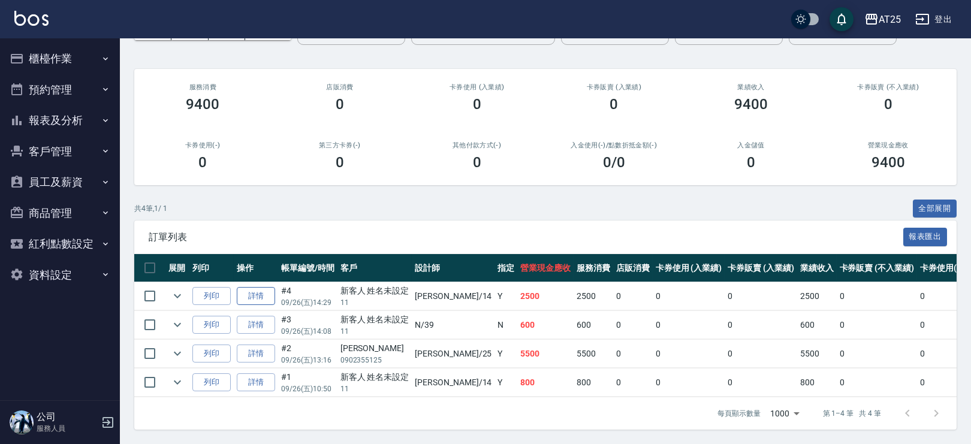
click at [254, 291] on link "詳情" at bounding box center [256, 296] width 38 height 19
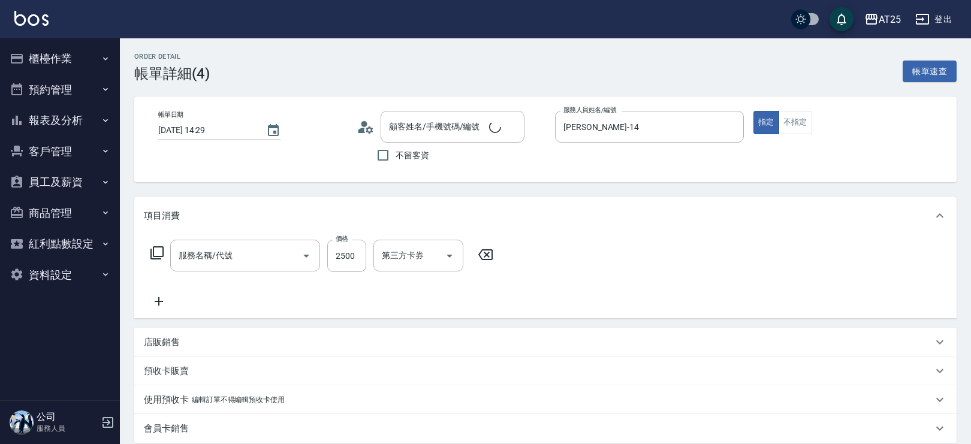
type input "[DATE] 14:29"
type input "[PERSON_NAME]-14"
type input "250"
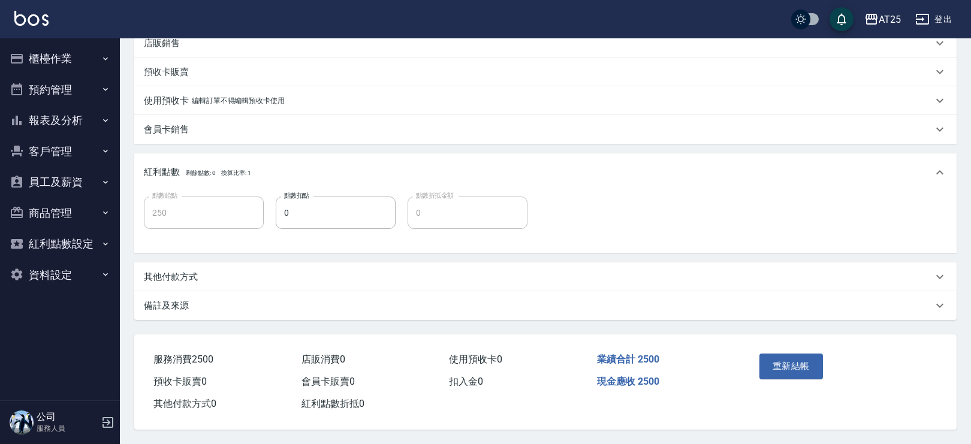
type input "燙髮(301)"
type input "新客人 姓名未設定/11/null"
click at [320, 265] on div "其他付款方式" at bounding box center [545, 277] width 823 height 29
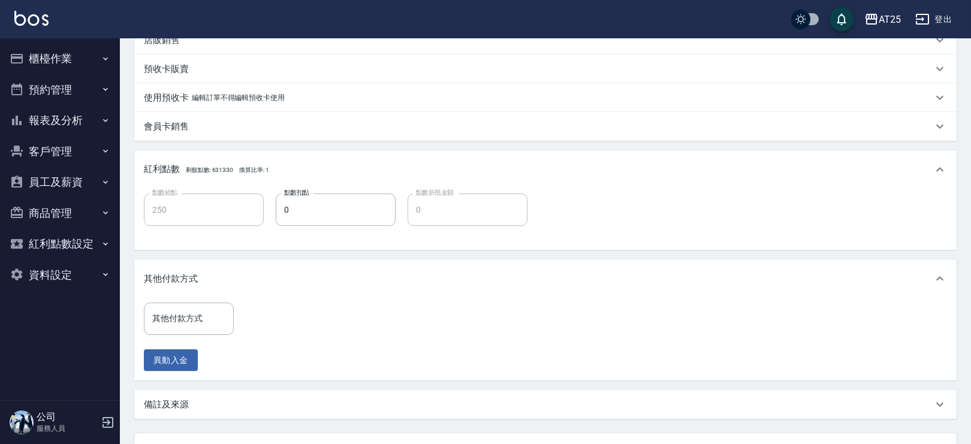
scroll to position [404, 0]
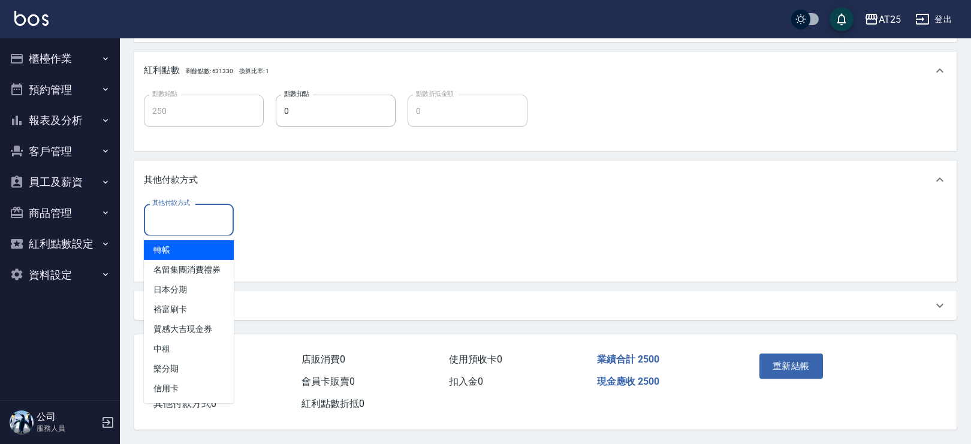
click at [225, 214] on input "其他付款方式" at bounding box center [188, 219] width 79 height 21
click at [206, 240] on span "轉帳" at bounding box center [189, 250] width 90 height 20
type input "轉帳"
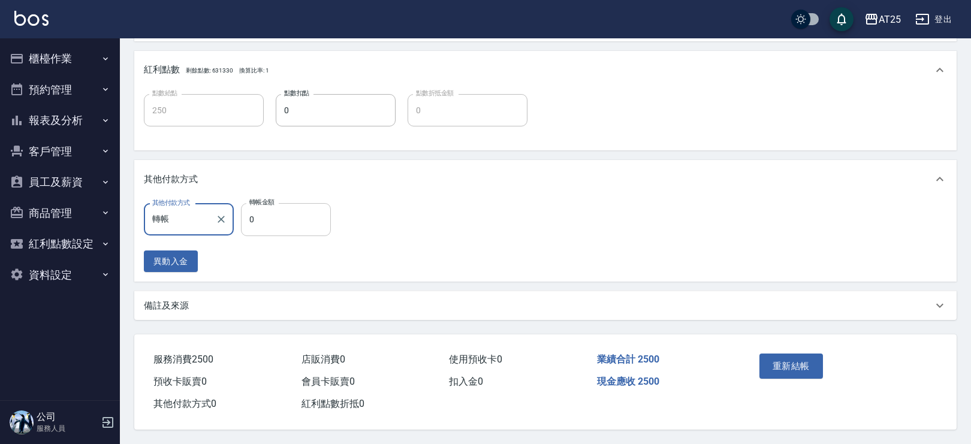
click at [292, 218] on input "0" at bounding box center [286, 219] width 90 height 32
type input "240"
type input "25"
type input "220"
type input "2500"
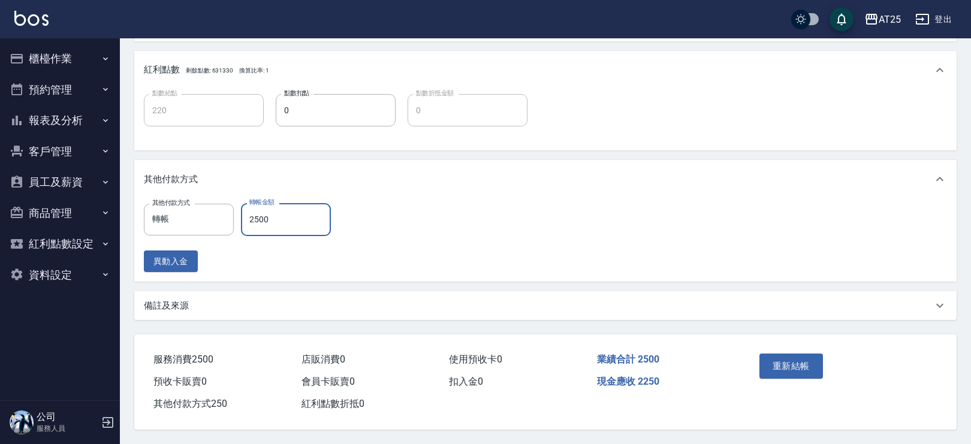
type input "0"
type input "2500"
click at [812, 360] on button "重新結帳" at bounding box center [792, 366] width 64 height 25
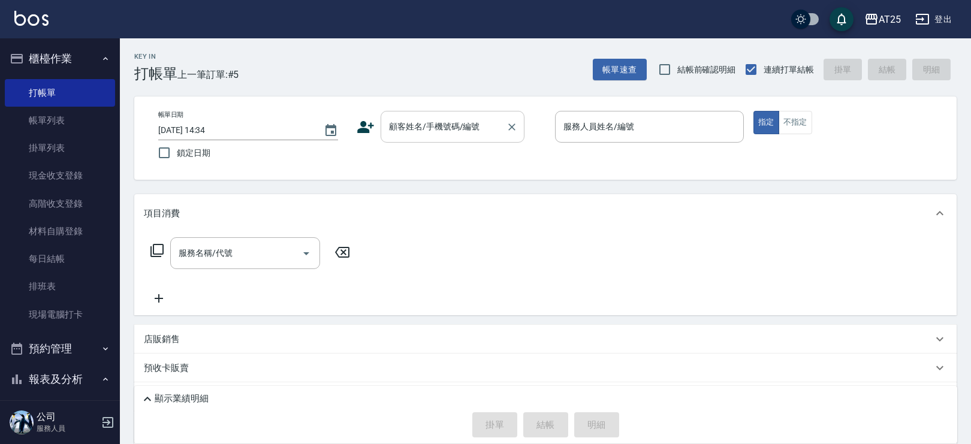
click at [423, 120] on div "顧客姓名/手機號碼/編號 顧客姓名/手機號碼/編號" at bounding box center [453, 127] width 144 height 32
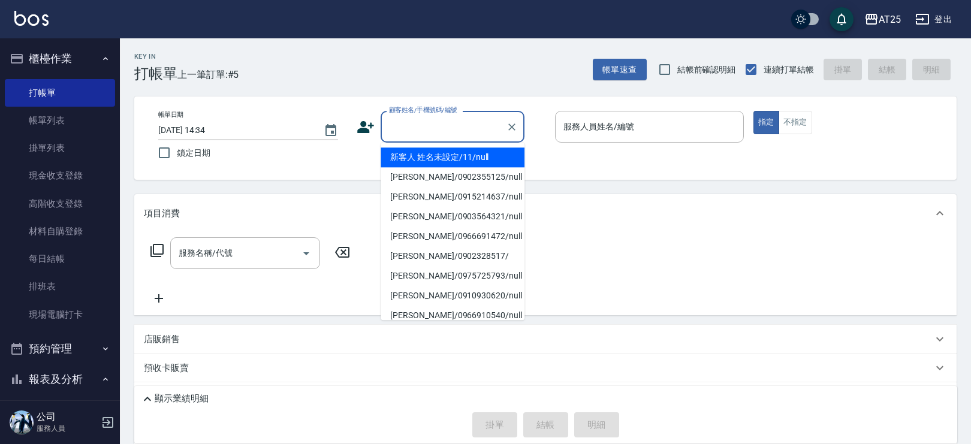
click at [454, 154] on li "新客人 姓名未設定/11/null" at bounding box center [453, 158] width 144 height 20
type input "新客人 姓名未設定/11/null"
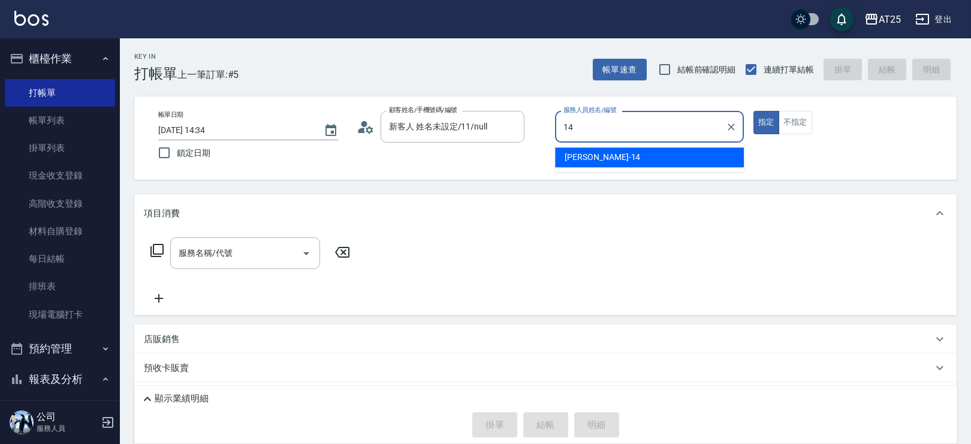
type input "[PERSON_NAME]-14"
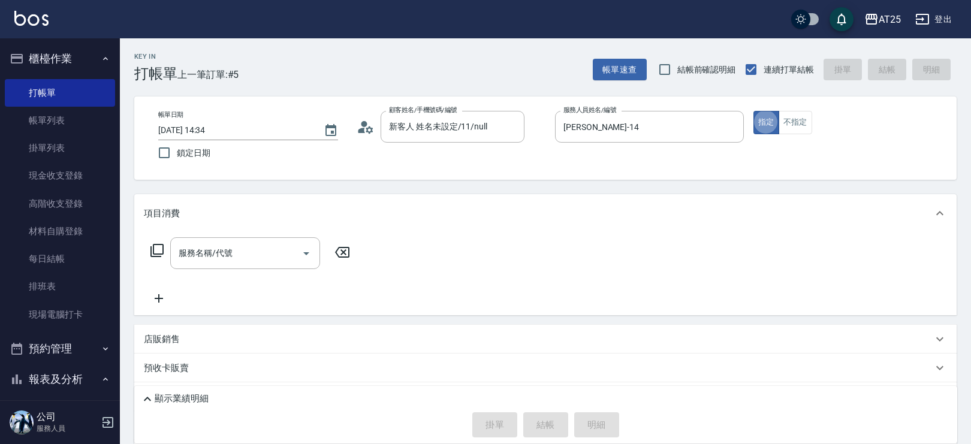
type button "true"
type input "201"
type input "30"
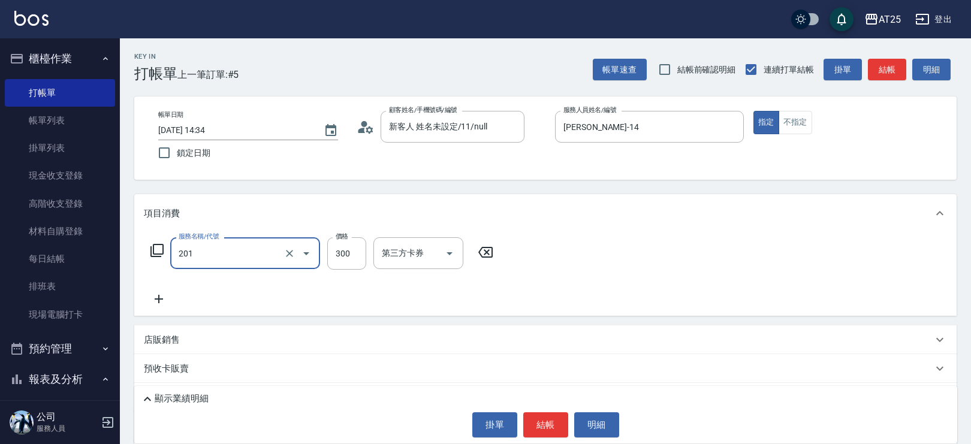
type input "洗髮(201)"
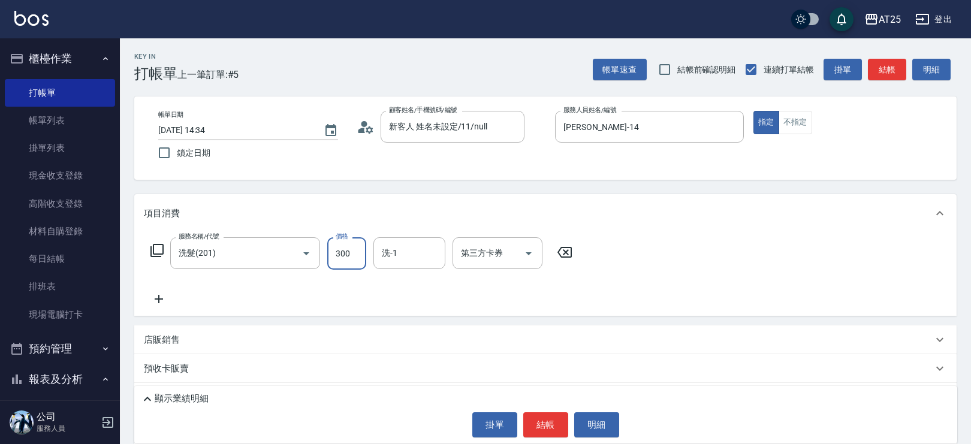
type input "4"
type input "0"
type input "40"
type input "400"
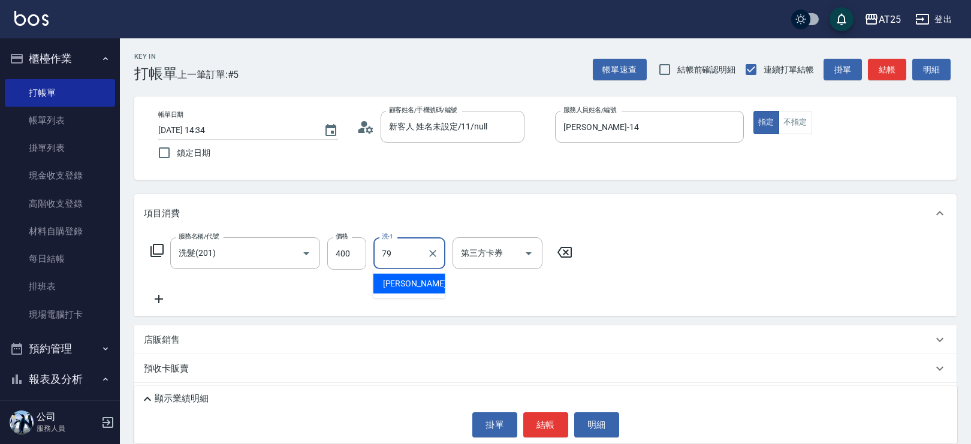
type input "[PERSON_NAME]-79"
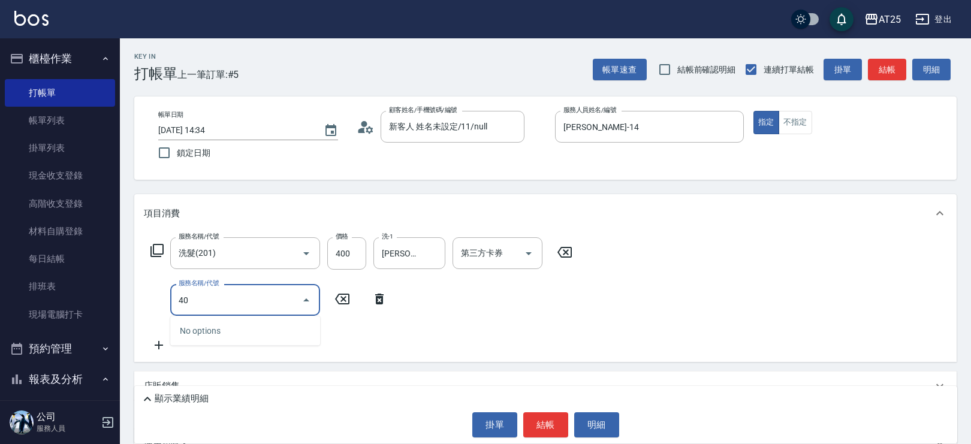
type input "401"
type input "70"
type input "剪髮(401)"
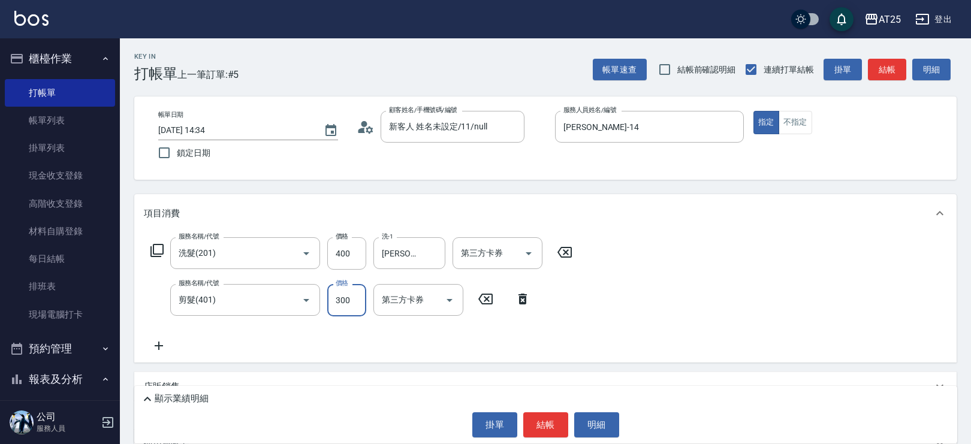
type input "4"
type input "40"
type input "80"
type input "400"
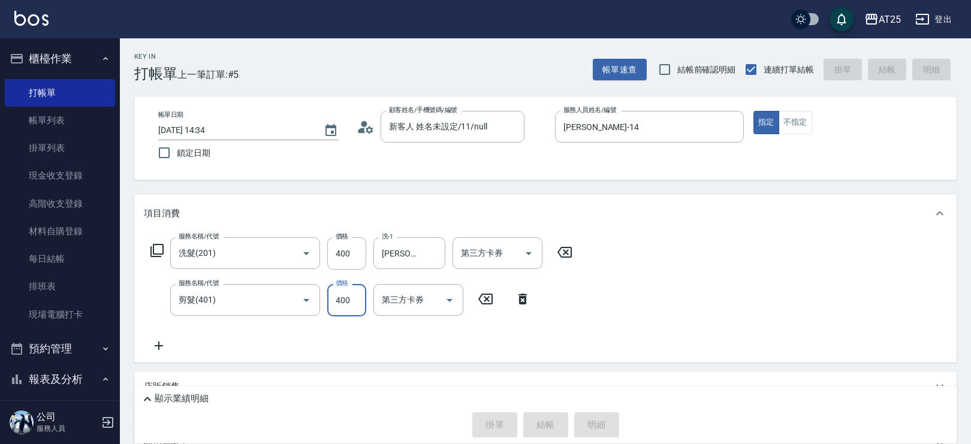
type input "[DATE] 16:08"
type input "0"
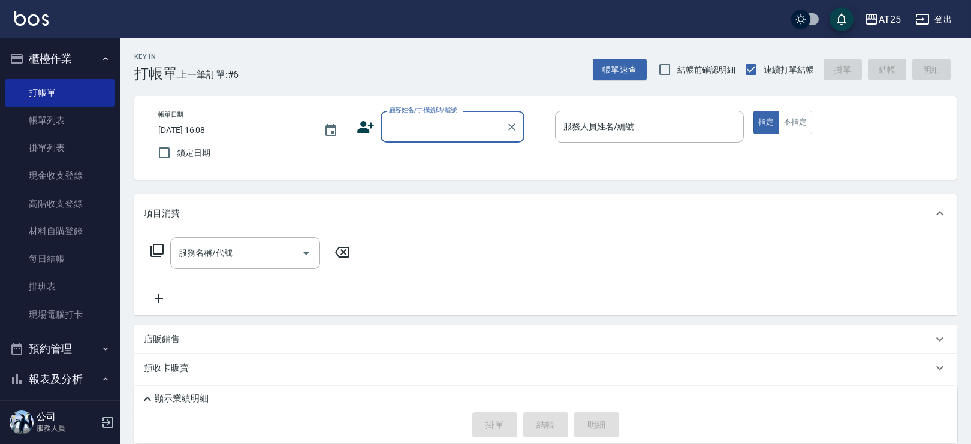
click at [165, 396] on p "顯示業績明細" at bounding box center [182, 399] width 54 height 13
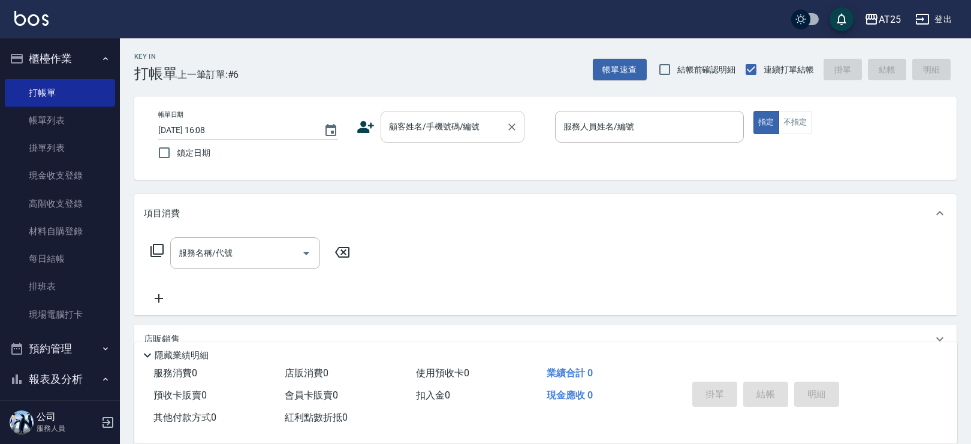
click at [429, 130] on input "顧客姓名/手機號碼/編號" at bounding box center [443, 126] width 115 height 21
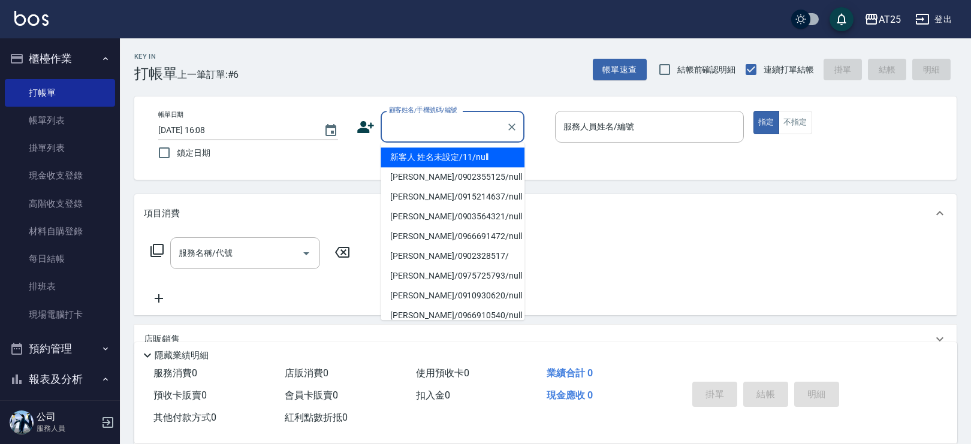
click at [468, 151] on li "新客人 姓名未設定/11/null" at bounding box center [453, 158] width 144 height 20
type input "新客人 姓名未設定/11/null"
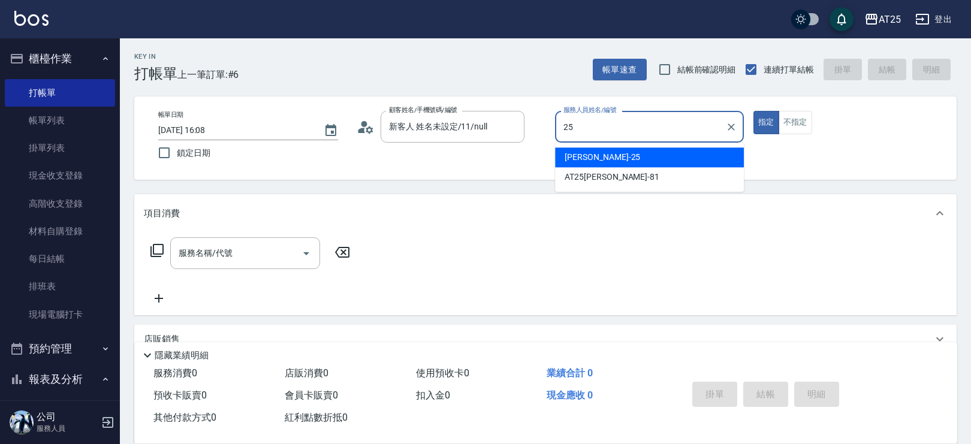
type input "[PERSON_NAME]-25"
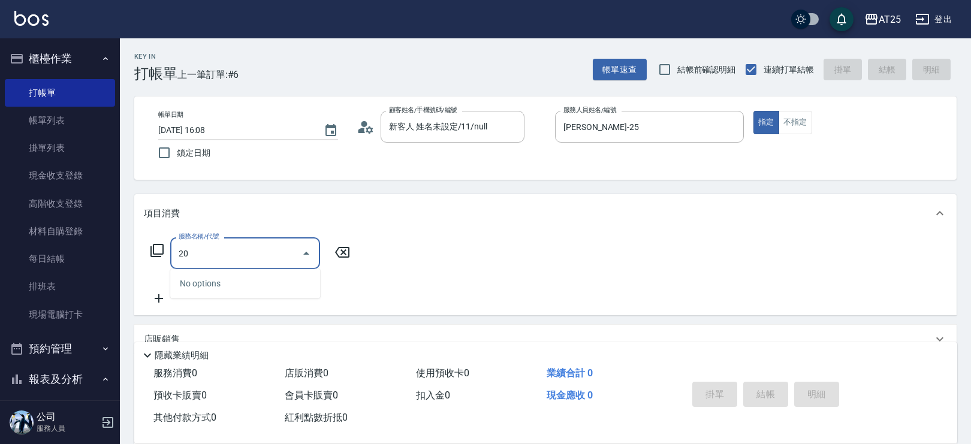
type input "201"
type input "30"
type input "洗髮(201)"
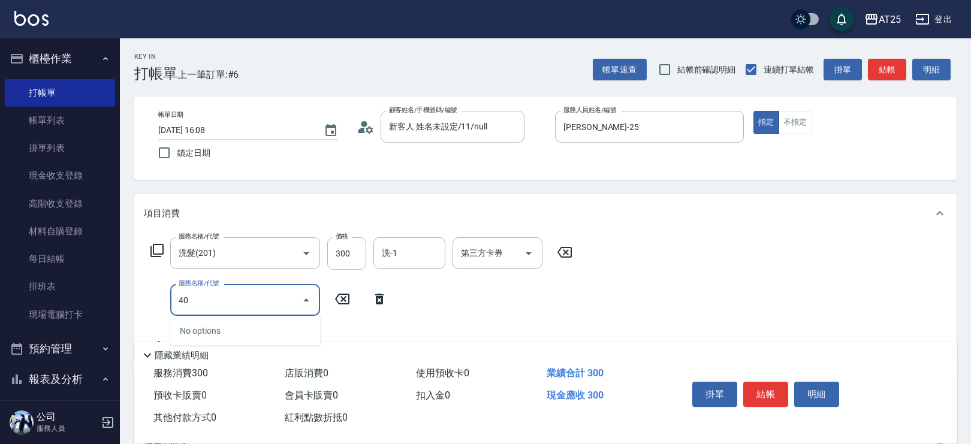
type input "401"
type input "60"
type input "剪髮(401)"
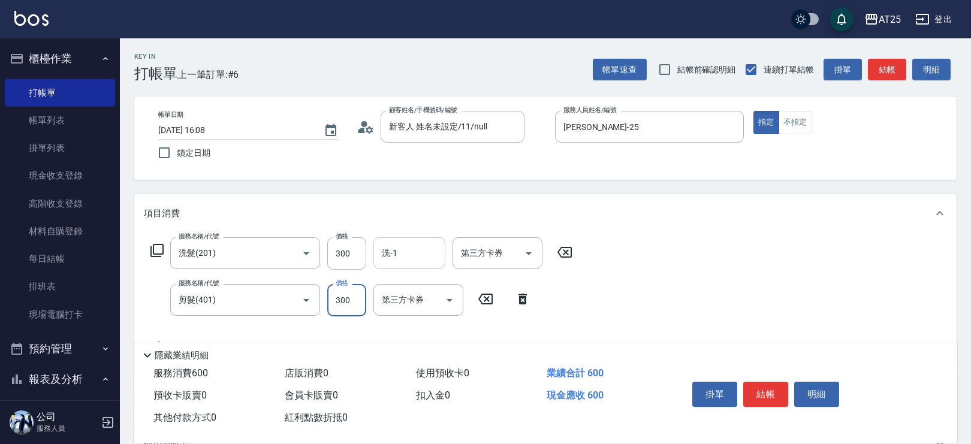
click at [417, 254] on input "洗-1" at bounding box center [409, 253] width 61 height 21
type input "[PERSON_NAME]-79"
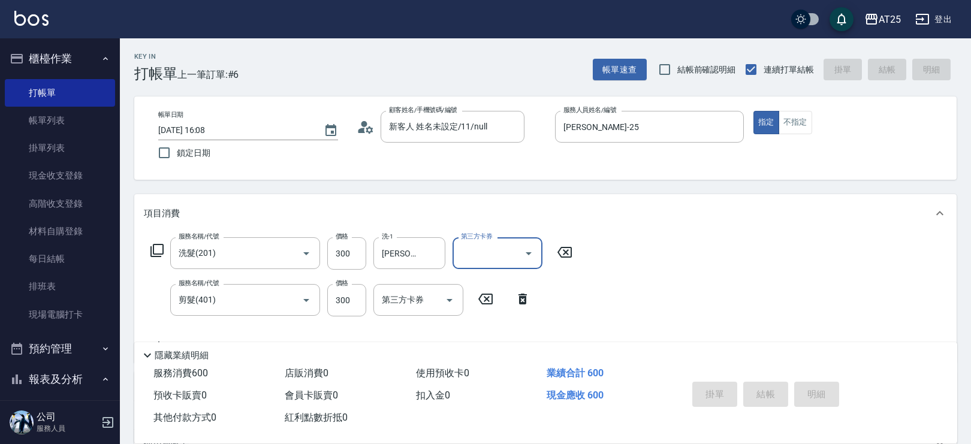
type input "0"
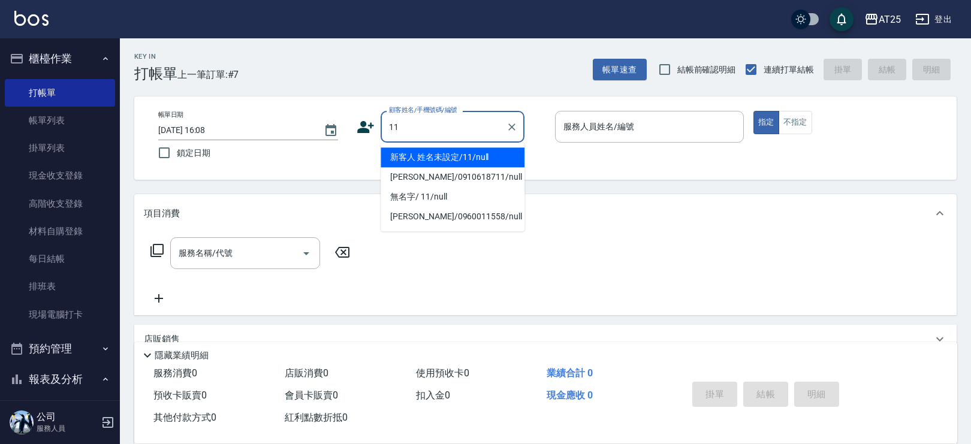
type input "新客人 姓名未設定/11/null"
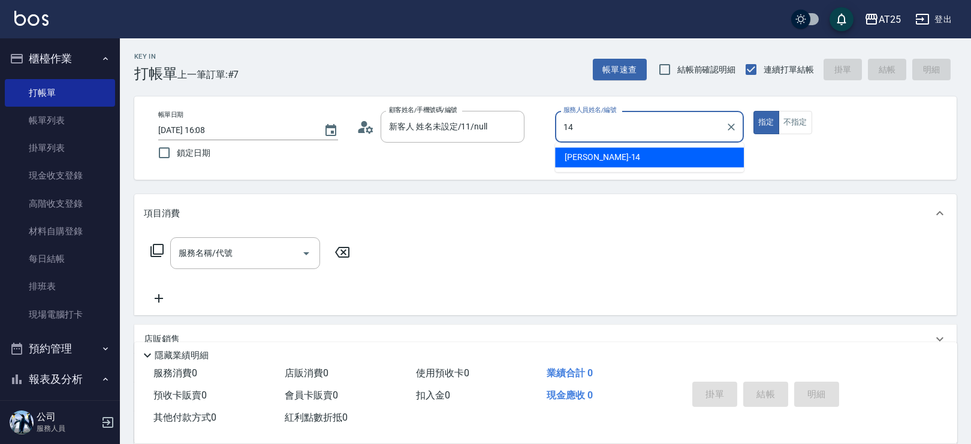
type input "[PERSON_NAME]-14"
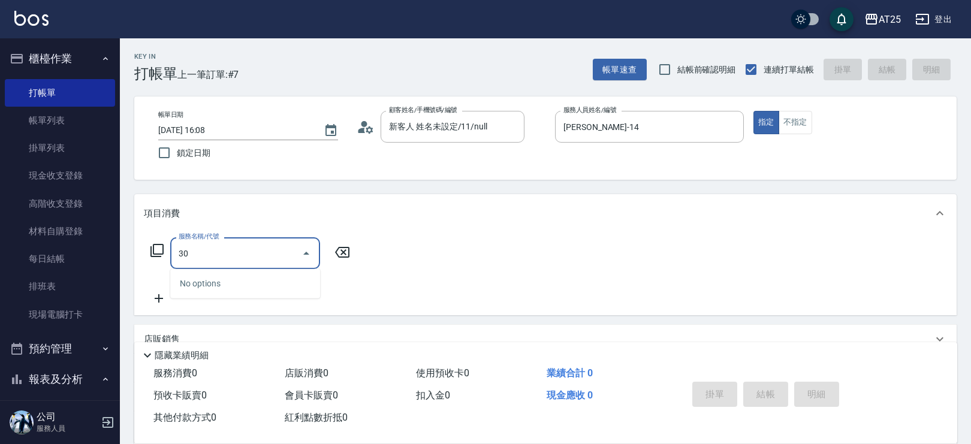
type input "301"
type input "150"
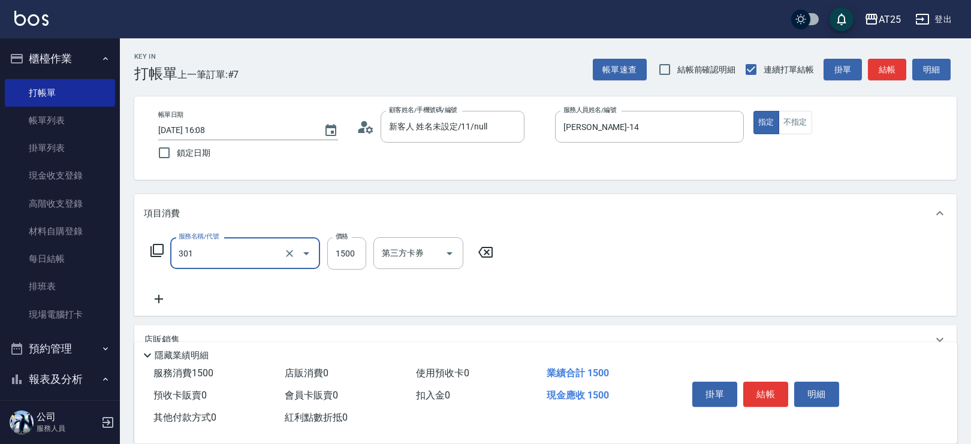
type input "燙髮(301)"
type input "0"
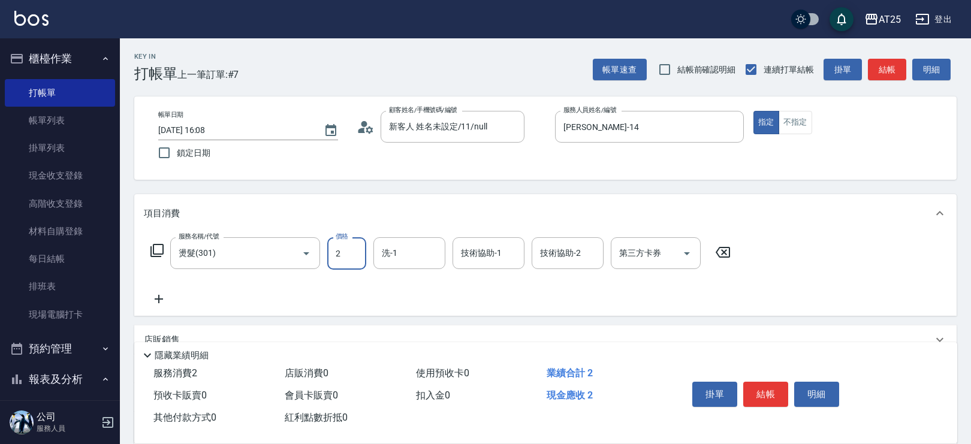
type input "24"
type input "20"
type input "240"
type input "2400"
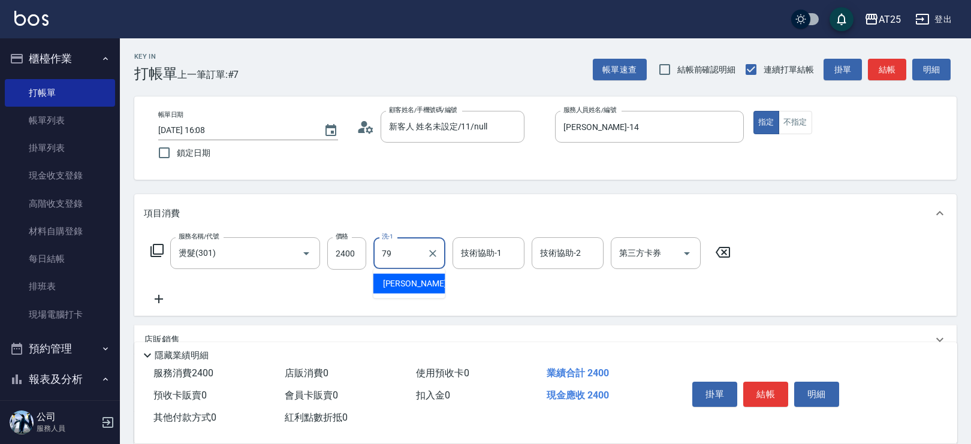
type input "[PERSON_NAME]-79"
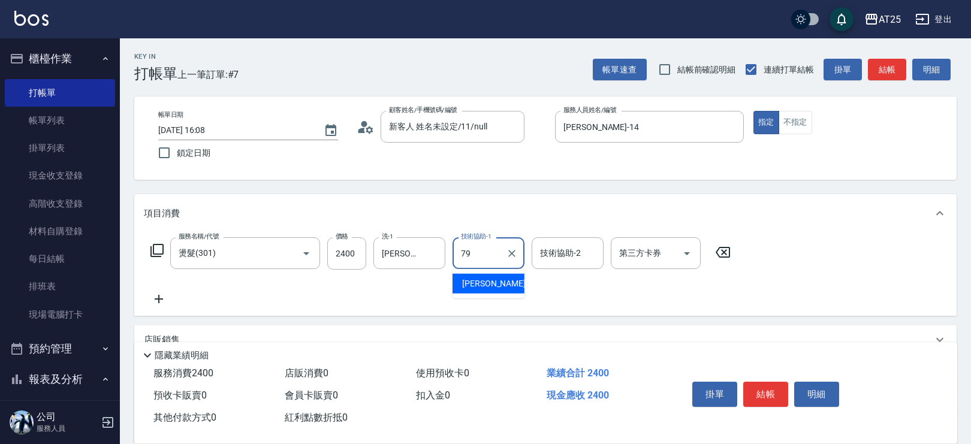
type input "[PERSON_NAME]-79"
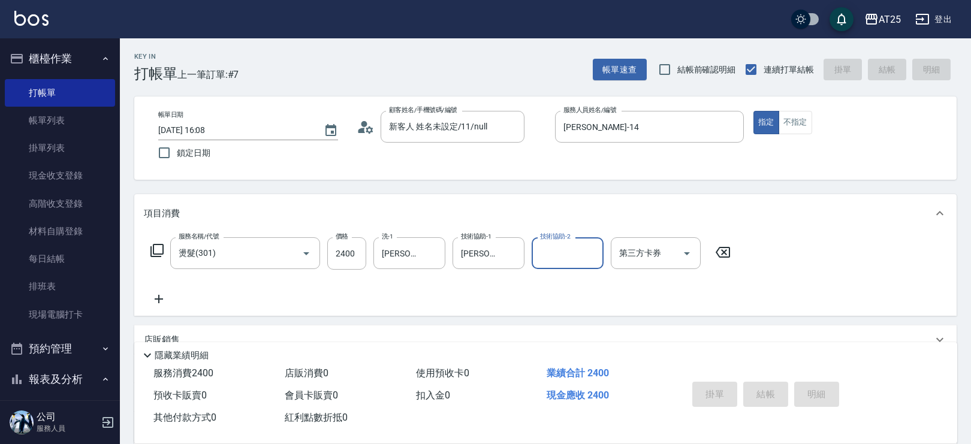
type input "0"
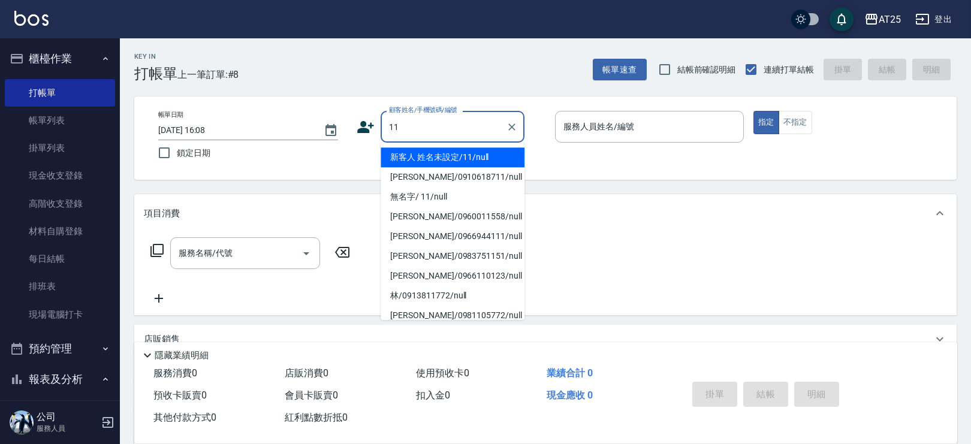
type input "新客人 姓名未設定/11/null"
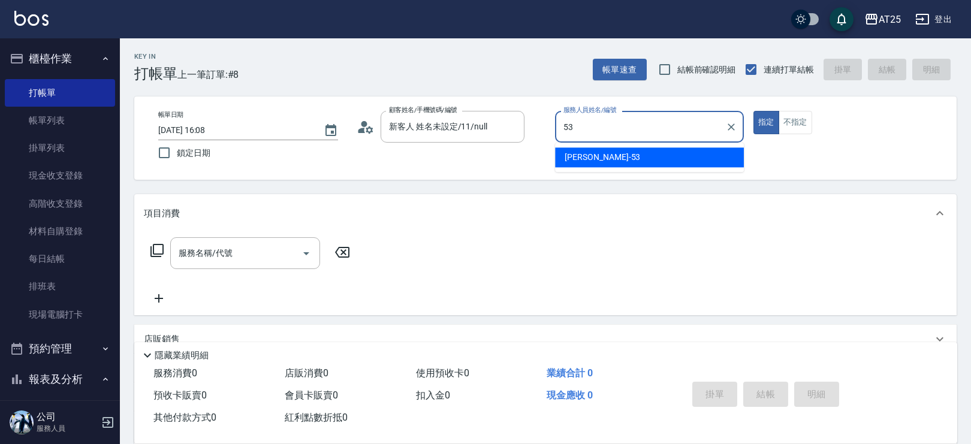
type input "5"
type input "sandy-83"
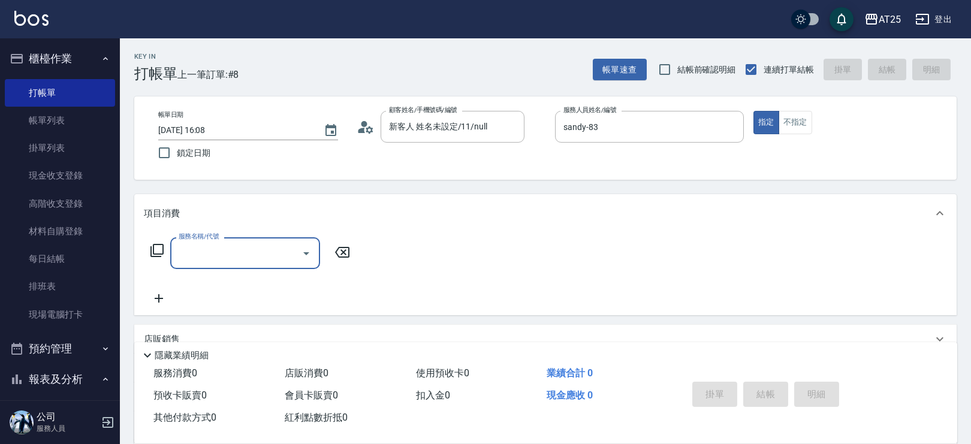
drag, startPoint x: 201, startPoint y: 242, endPoint x: 207, endPoint y: 241, distance: 6.1
click at [201, 247] on div "服務名稱/代號" at bounding box center [245, 253] width 150 height 32
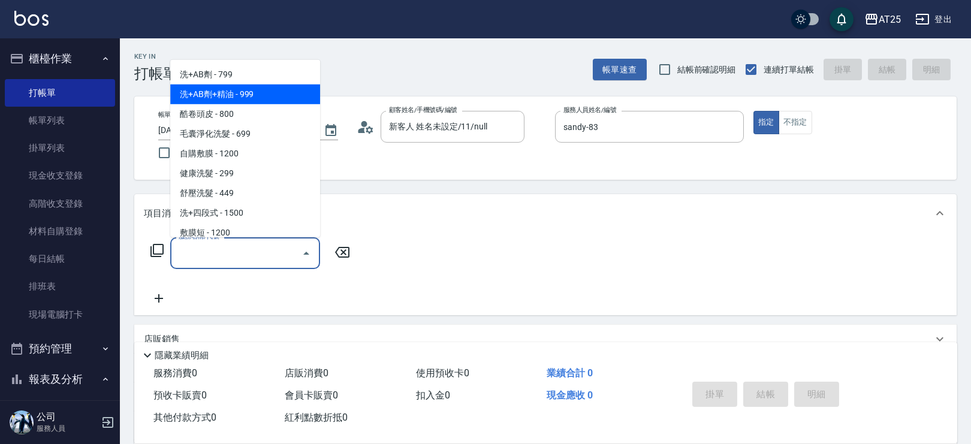
click at [261, 94] on span "洗+AB劑+精油 - 999" at bounding box center [245, 94] width 150 height 20
type input "洗+AB劑+精油(102)"
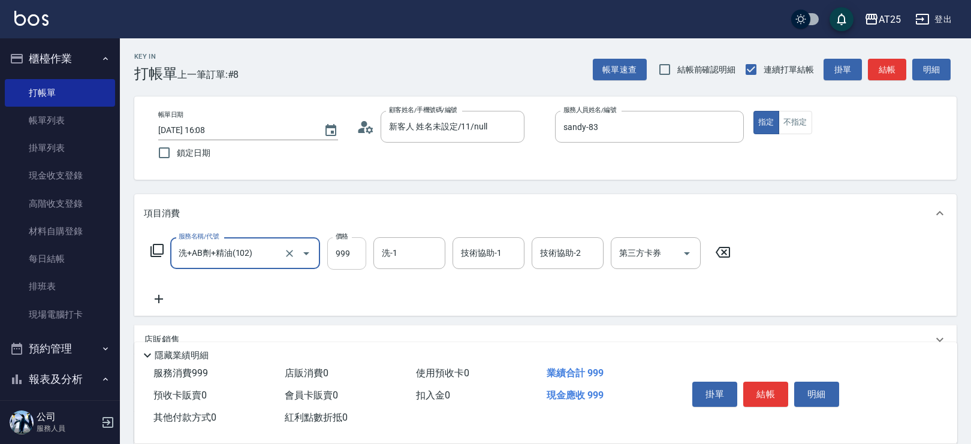
click at [348, 248] on input "999" at bounding box center [346, 253] width 39 height 32
type input "0"
type input "10"
type input "100"
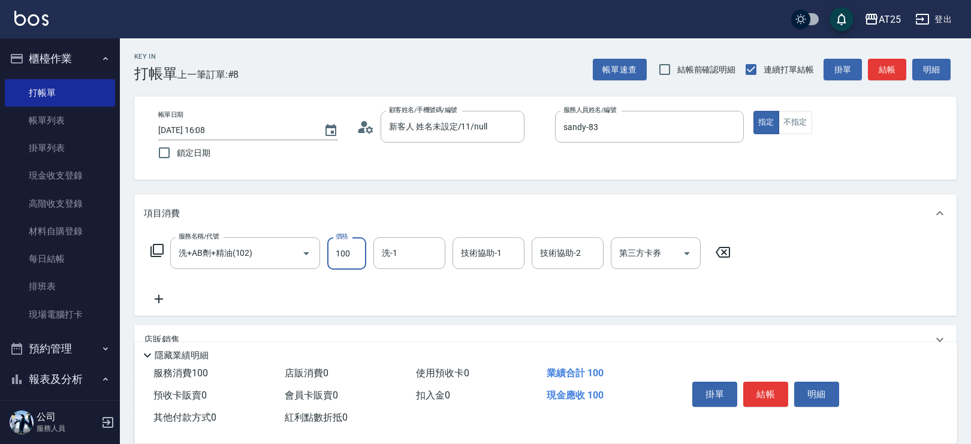
type input "100"
type input "1000"
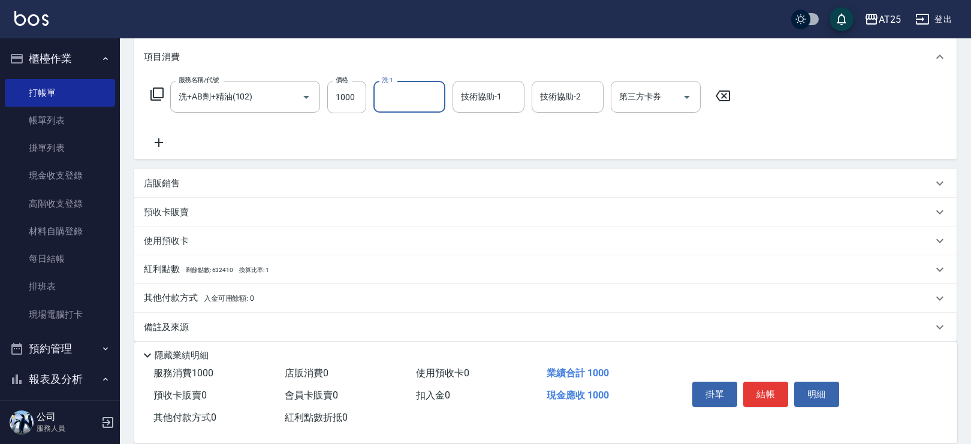
scroll to position [164, 0]
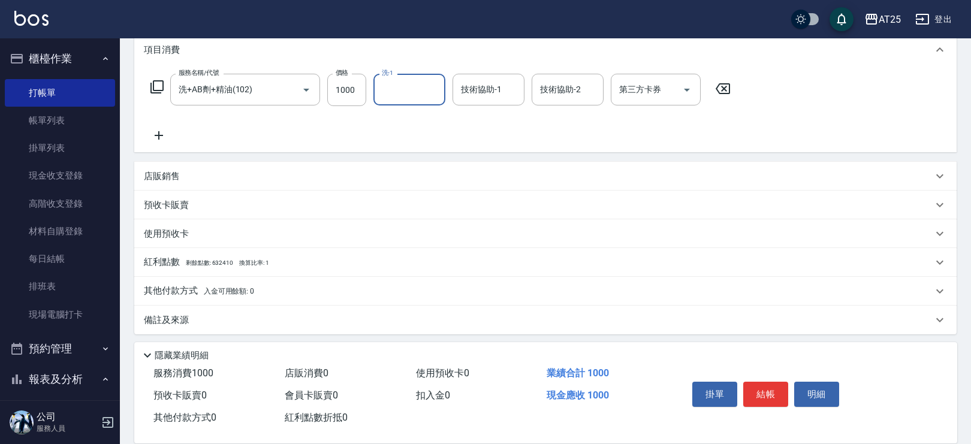
click at [194, 291] on p "其他付款方式 入金可用餘額: 0" at bounding box center [199, 291] width 110 height 13
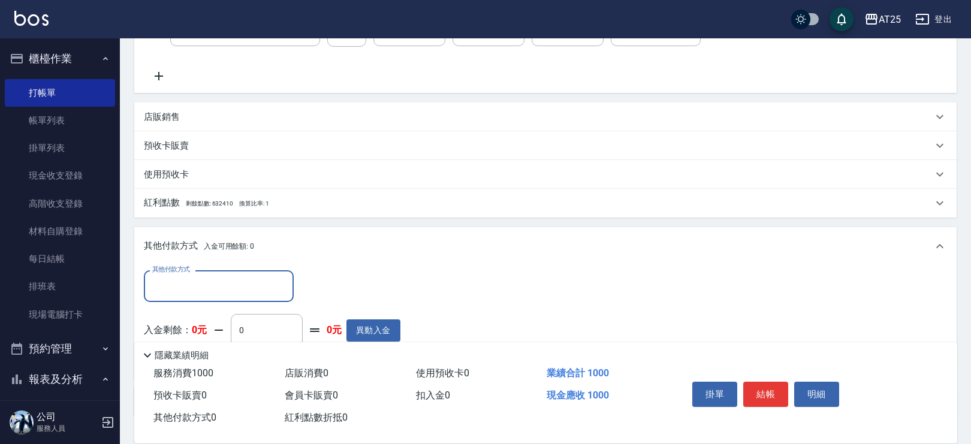
scroll to position [237, 0]
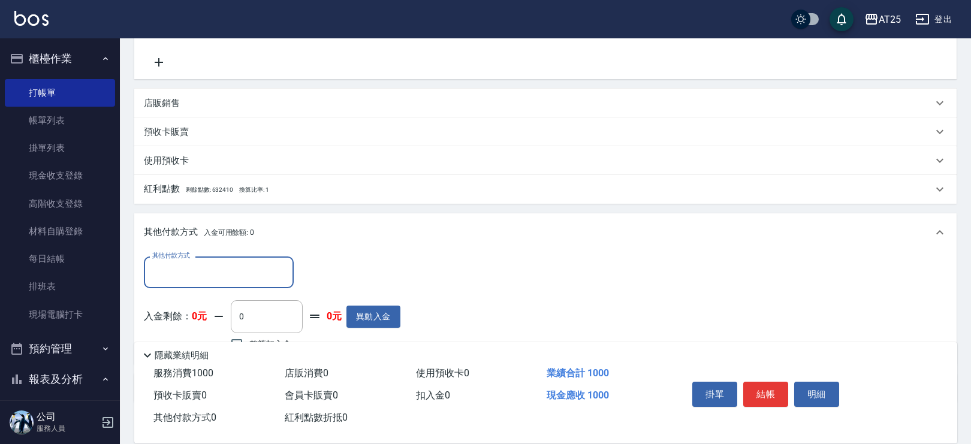
click at [201, 269] on input "其他付款方式" at bounding box center [218, 272] width 139 height 21
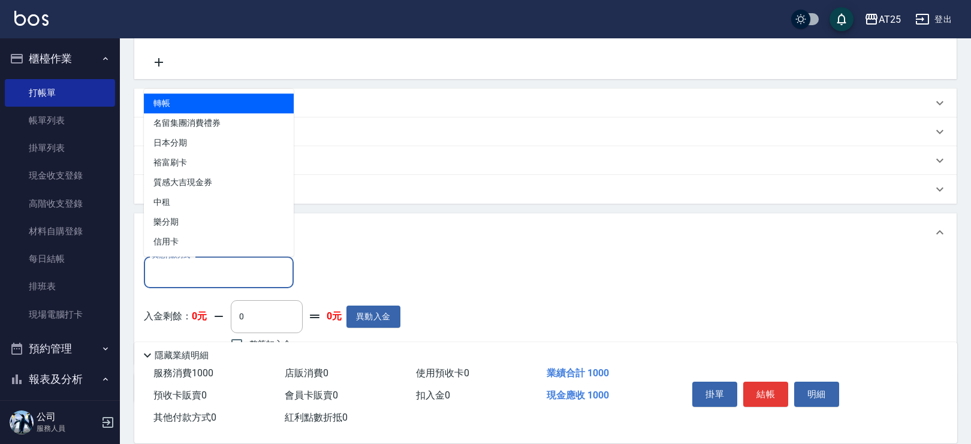
click at [196, 97] on span "轉帳" at bounding box center [219, 104] width 150 height 20
type input "轉帳"
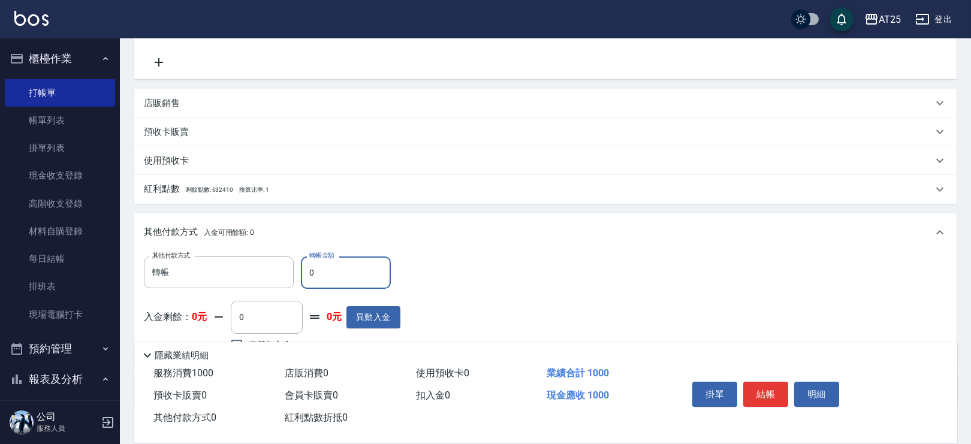
drag, startPoint x: 354, startPoint y: 278, endPoint x: 230, endPoint y: 255, distance: 126.3
click at [230, 255] on div "其他付款方式 轉帳 其他付款方式 轉帳金額 0 轉帳金額 入金剩餘： 0元 0 ​ 整筆扣入金 0元 異動入金" at bounding box center [545, 308] width 823 height 113
type input "90"
type input "100"
type input "0"
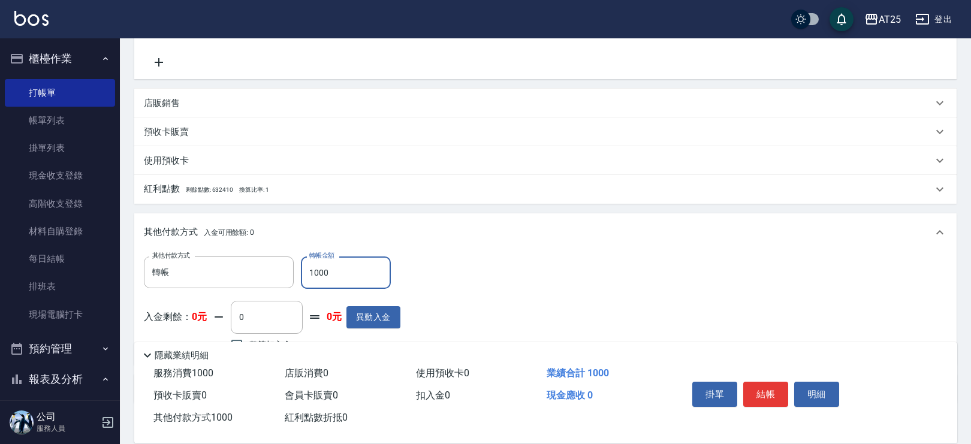
scroll to position [0, 0]
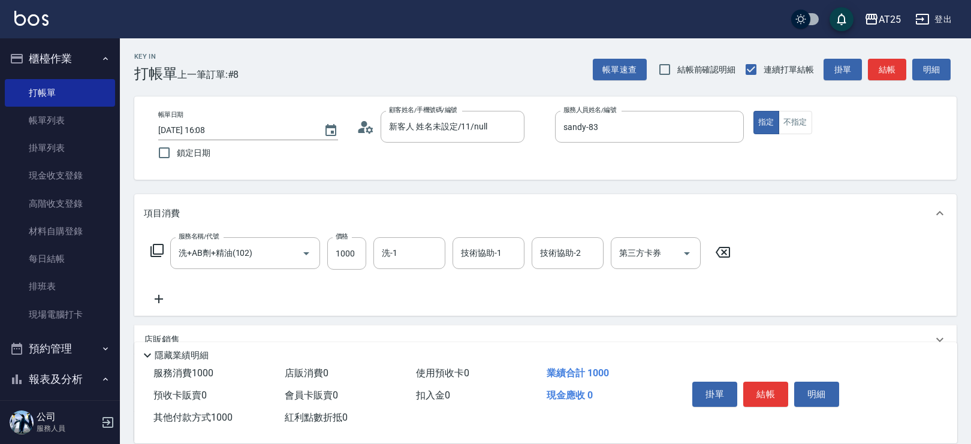
type input "1000"
click at [774, 393] on button "結帳" at bounding box center [766, 394] width 45 height 25
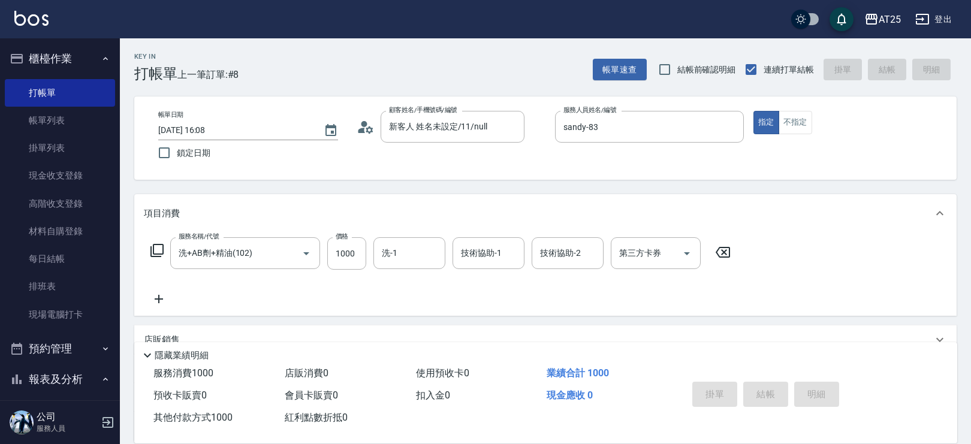
type input "[DATE] 16:10"
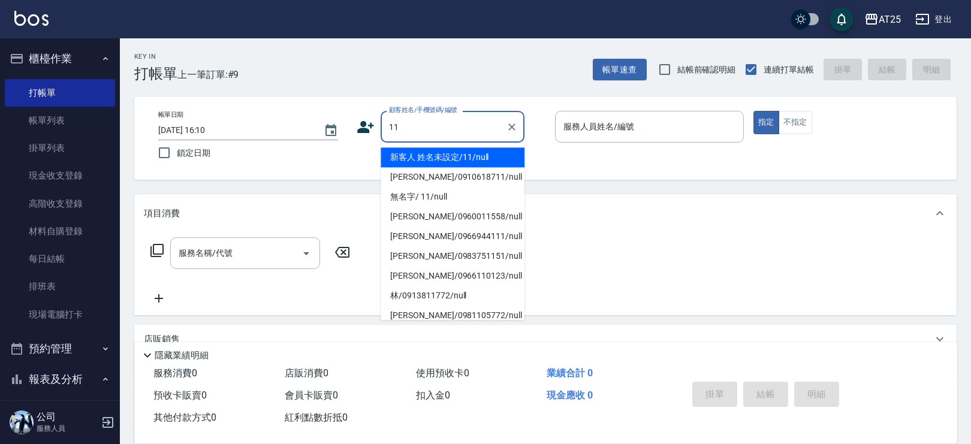
type input "新客人 姓名未設定/11/null"
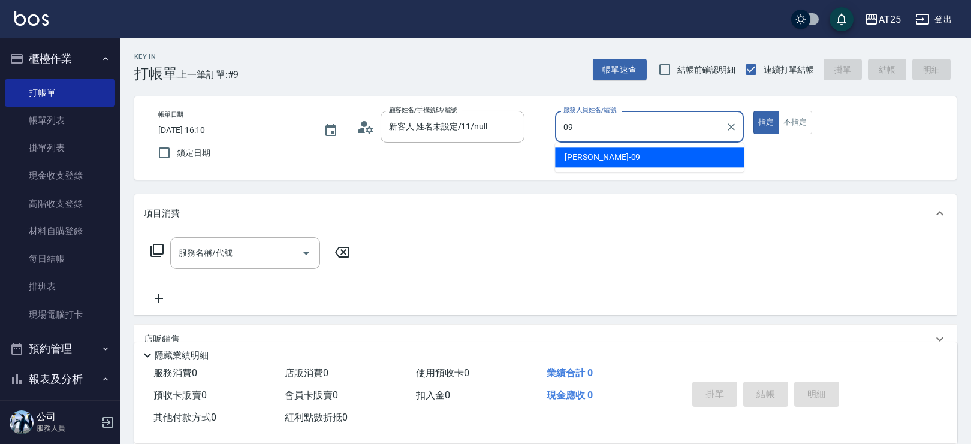
type input "[PERSON_NAME]-09"
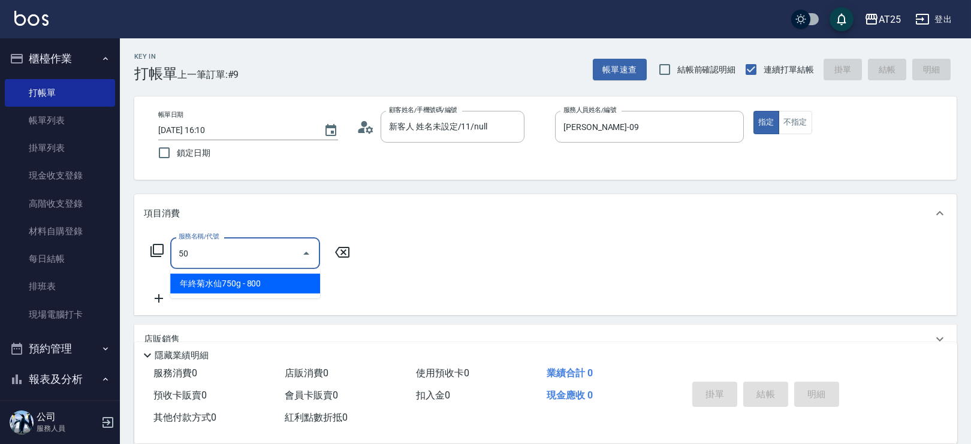
type input "501"
type input "100"
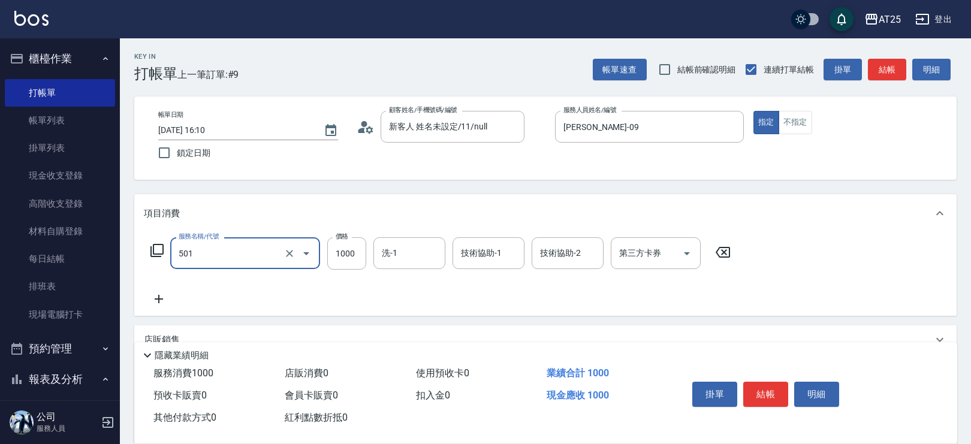
type input "染髮(501)"
type input "0"
type input "11"
type input "10"
type input "119"
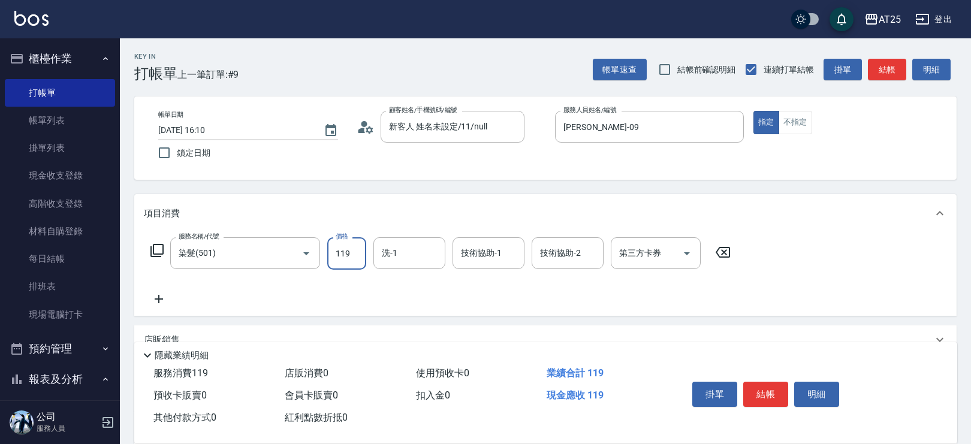
type input "110"
type input "1199"
type input "[PERSON_NAME]-68"
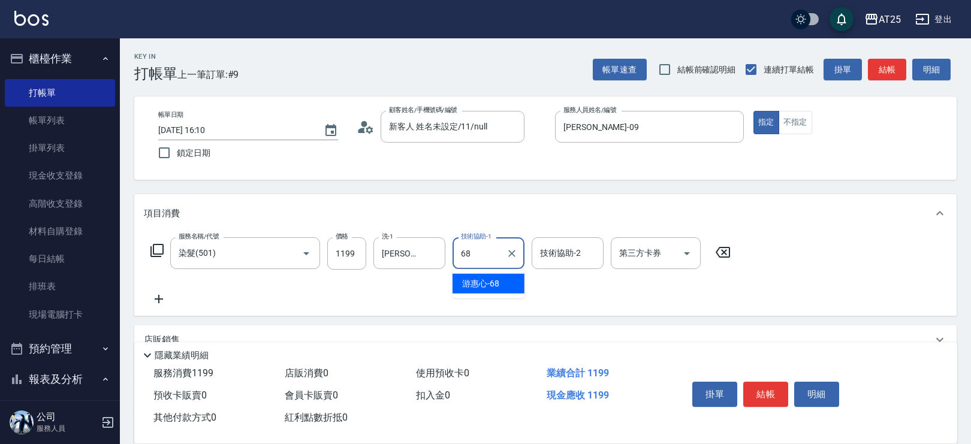
type input "[PERSON_NAME]-68"
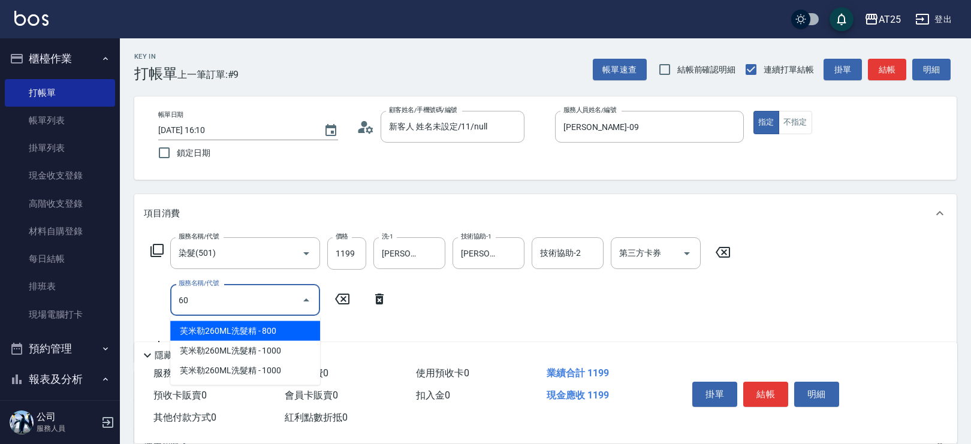
type input "601"
type input "210"
type input "自備護髮(1000上)(601)"
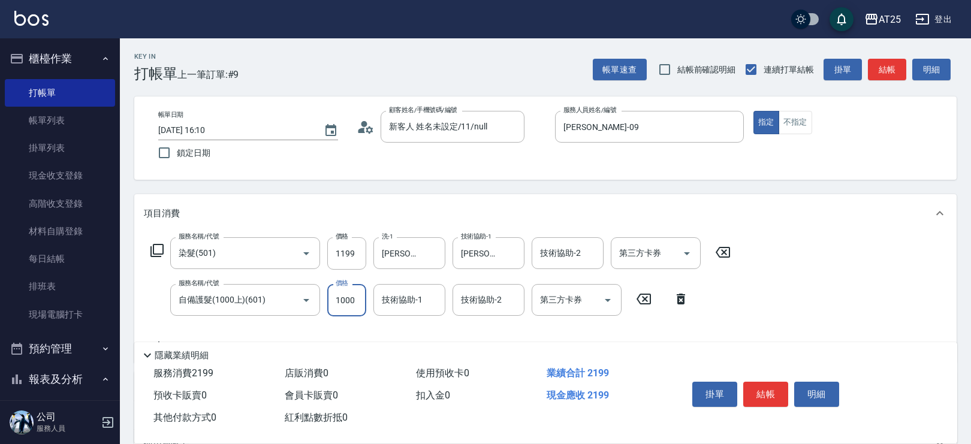
type input "120"
type input "15"
type input "130"
type input "150"
type input "260"
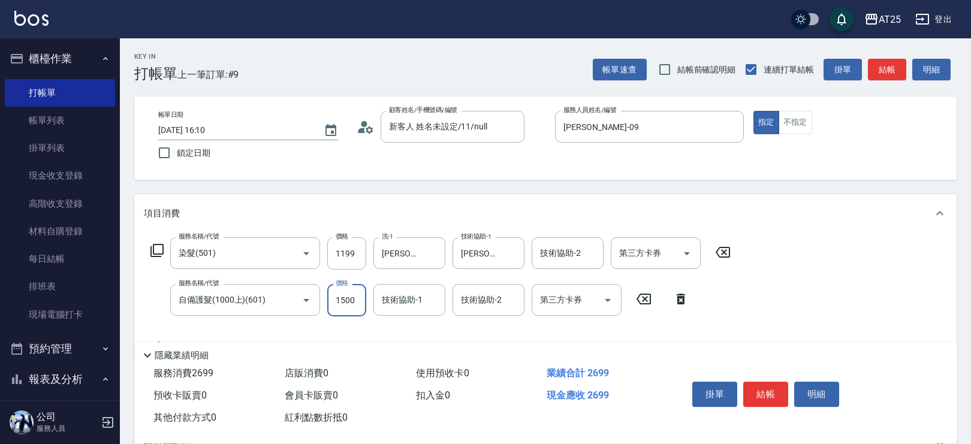
type input "1500"
type input "[PERSON_NAME]-68"
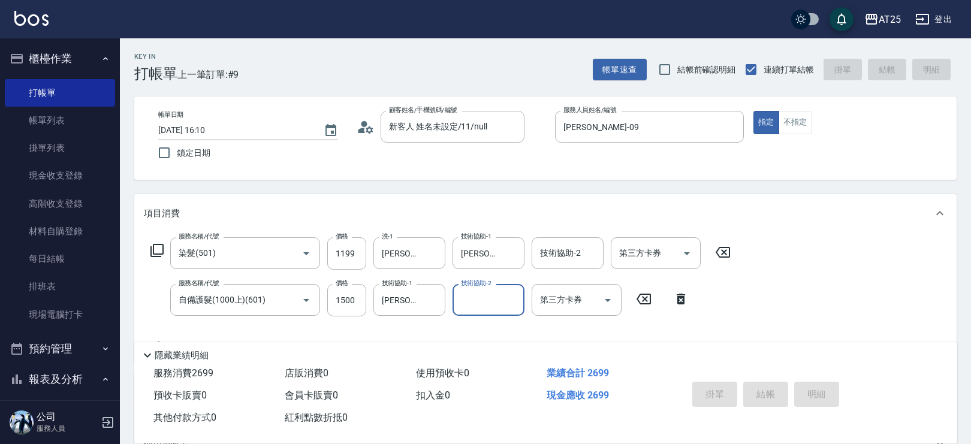
type input "0"
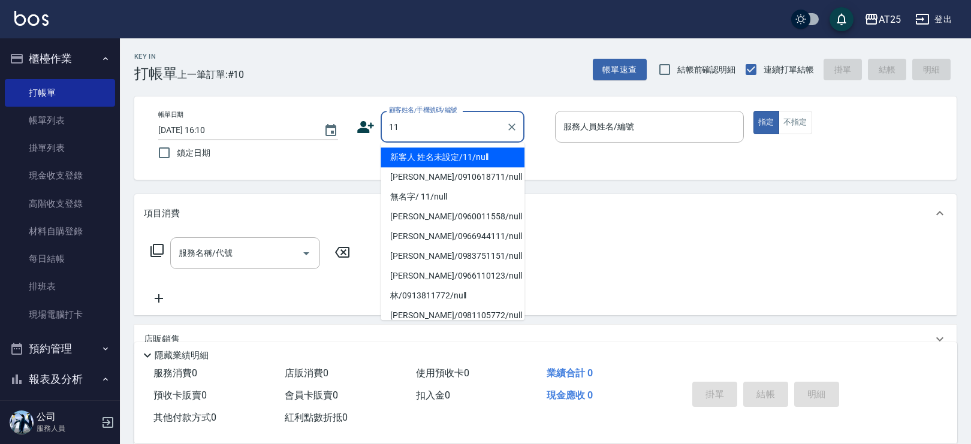
type input "新客人 姓名未設定/11/null"
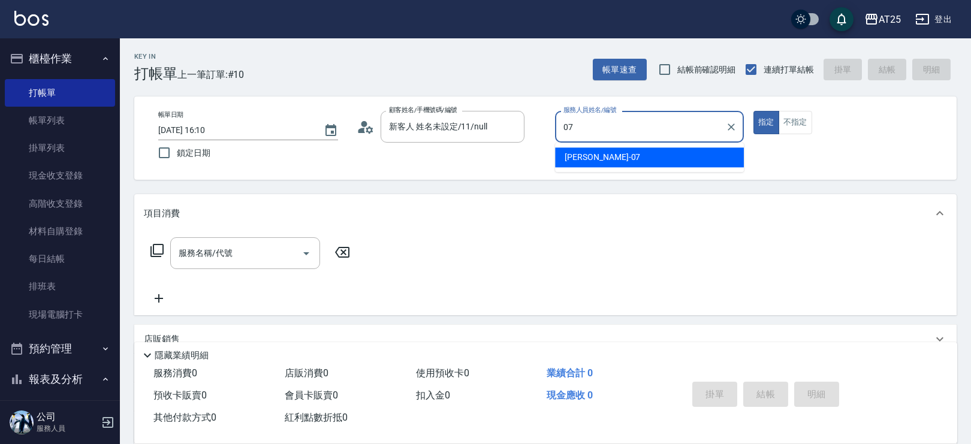
type input "[PERSON_NAME]-07"
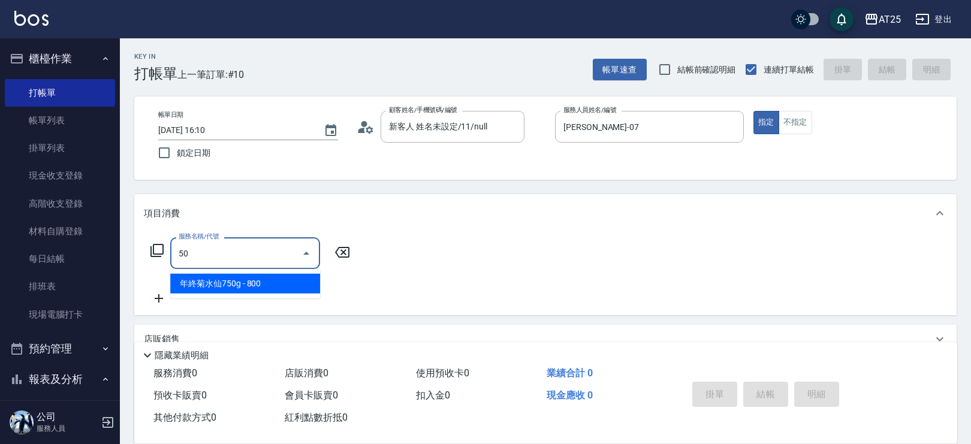
type input "501"
type input "100"
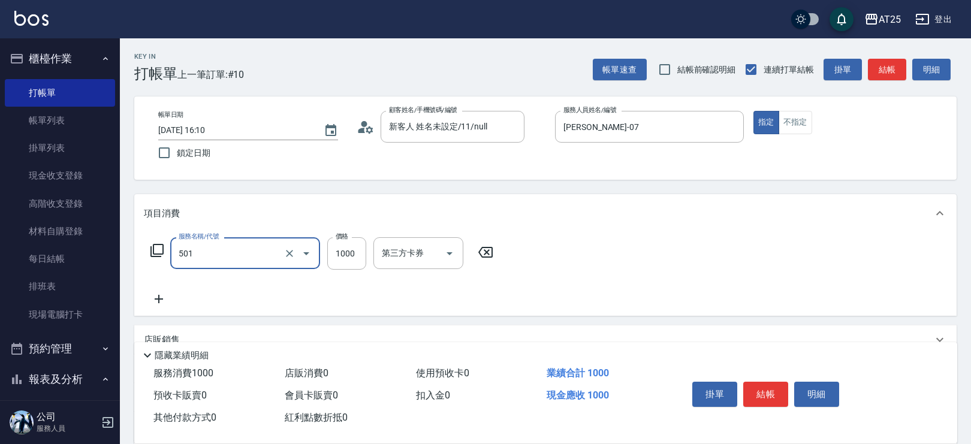
type input "染髮(501)"
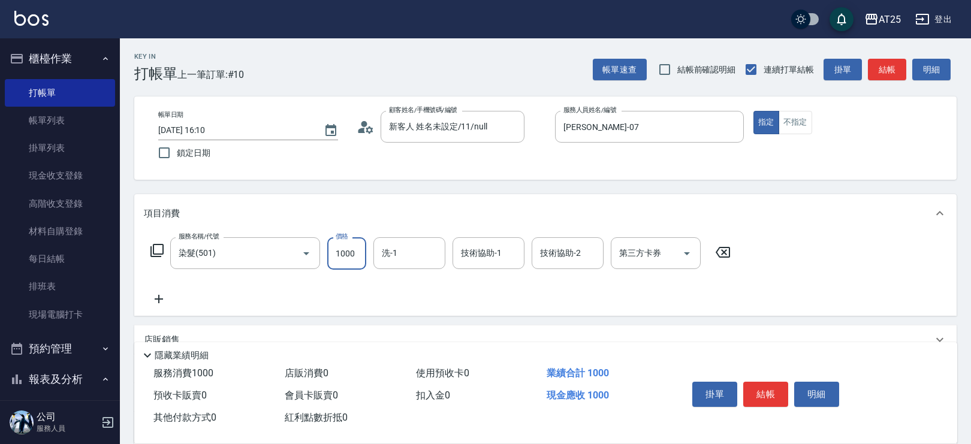
type input "0"
type input "21"
type input "20"
type input "2180"
type input "210"
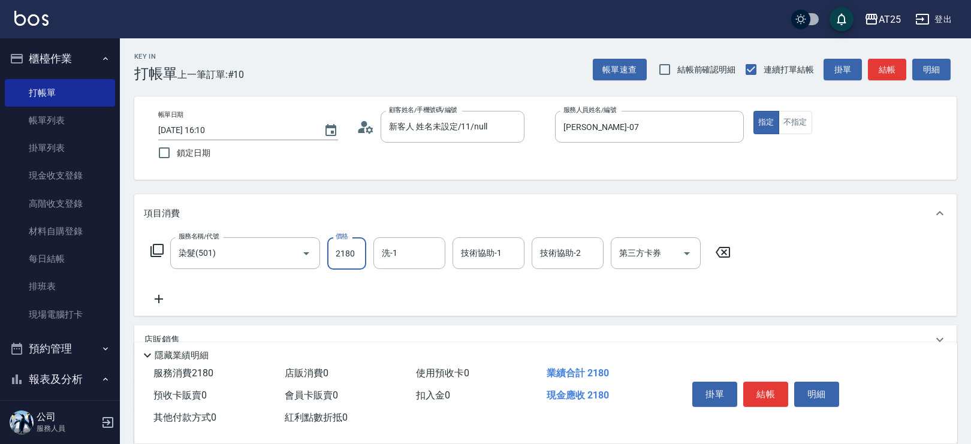
type input "2180"
type input "小宇-58"
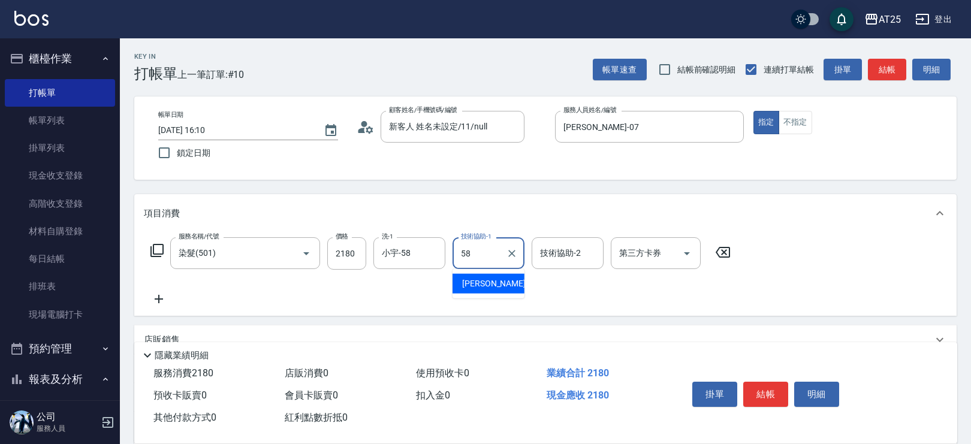
type input "小宇-58"
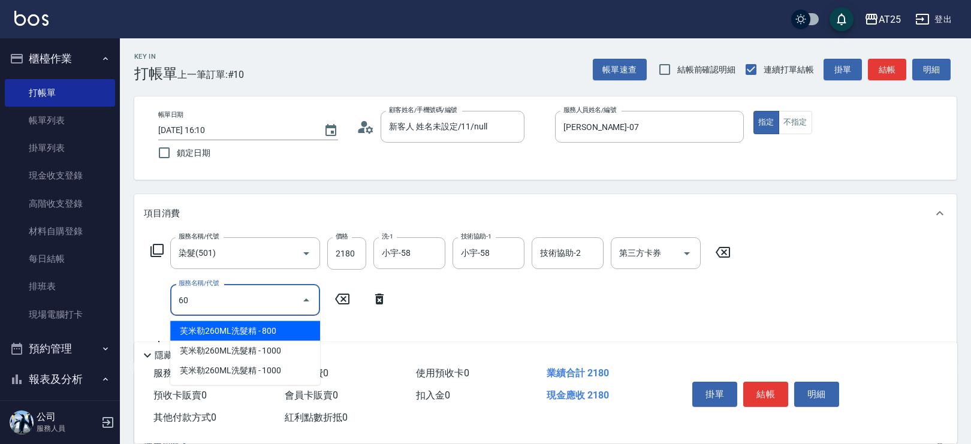
type input "601"
type input "310"
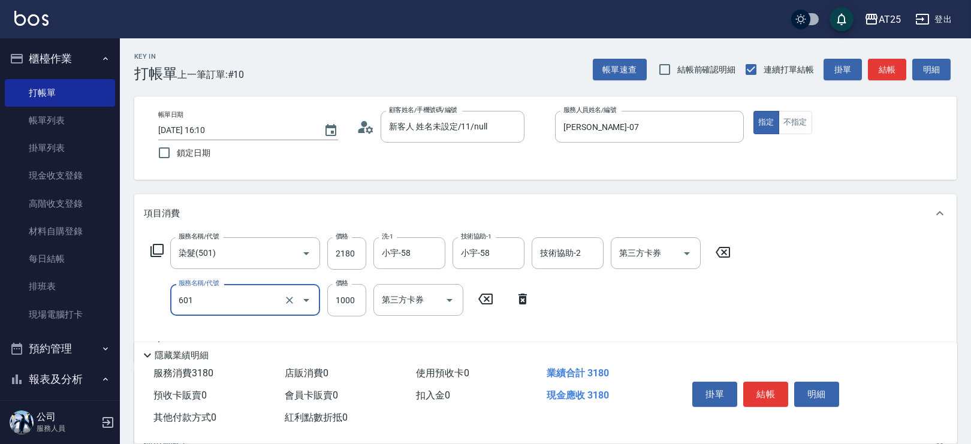
type input "自備護髮(1000上)(601)"
type input "210"
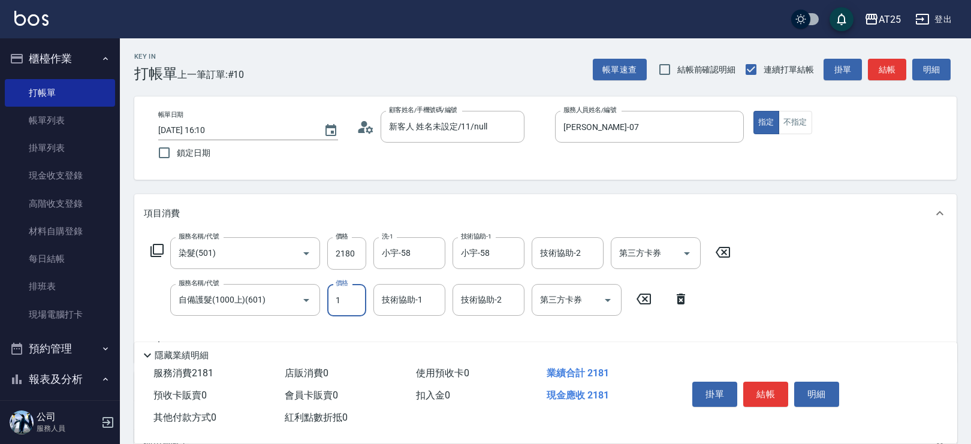
type input "18"
type input "230"
type input "180"
type input "390"
type input "1800"
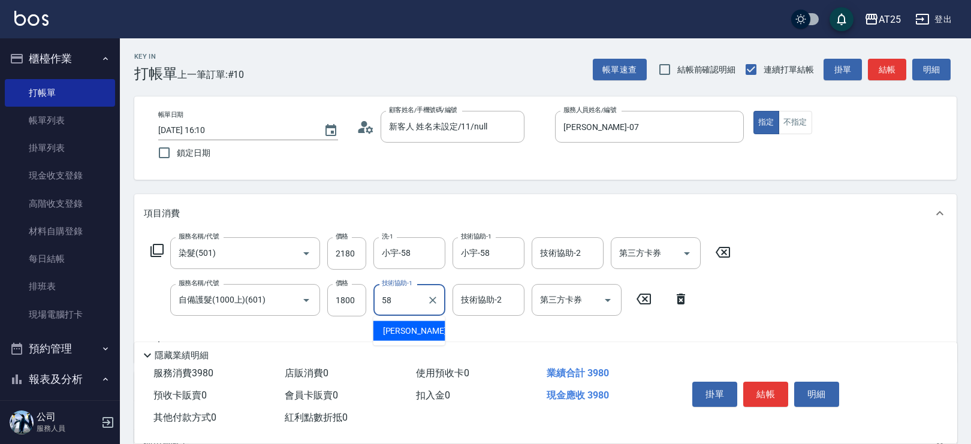
type input "小宇-58"
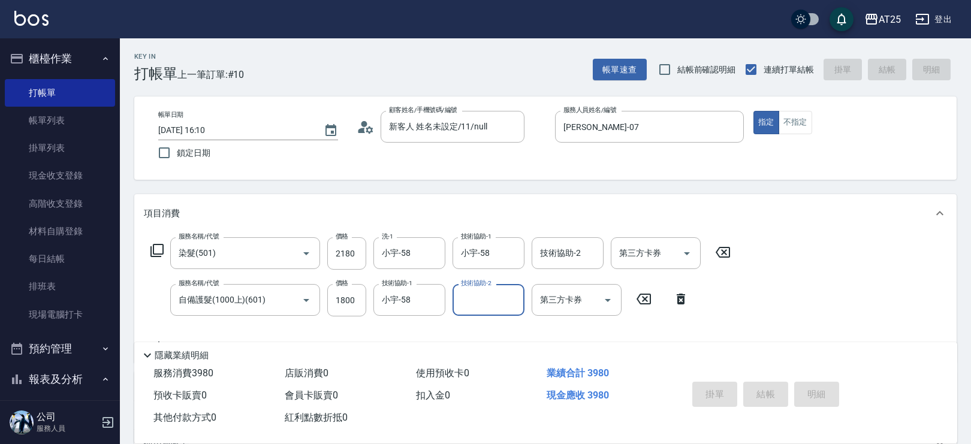
type input "0"
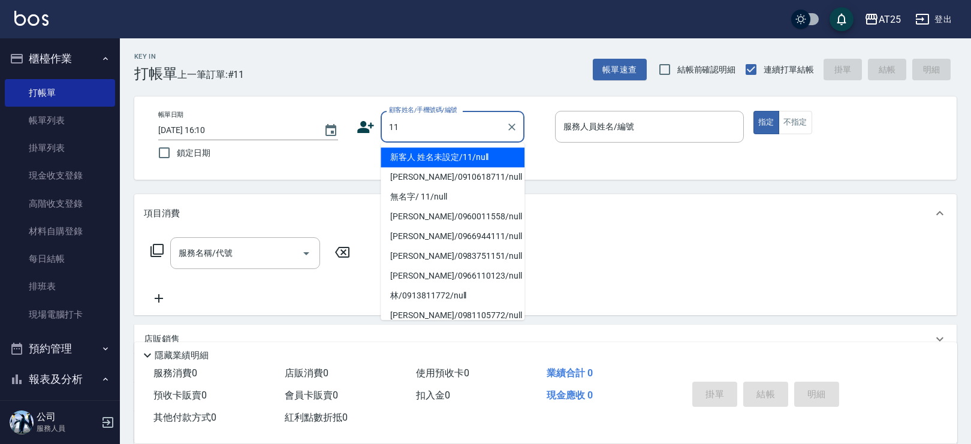
type input "新客人 姓名未設定/11/null"
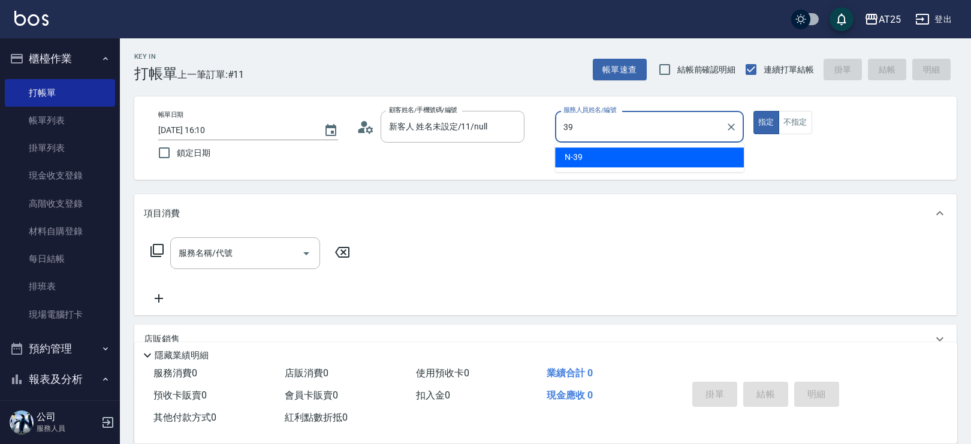
type input "N-39"
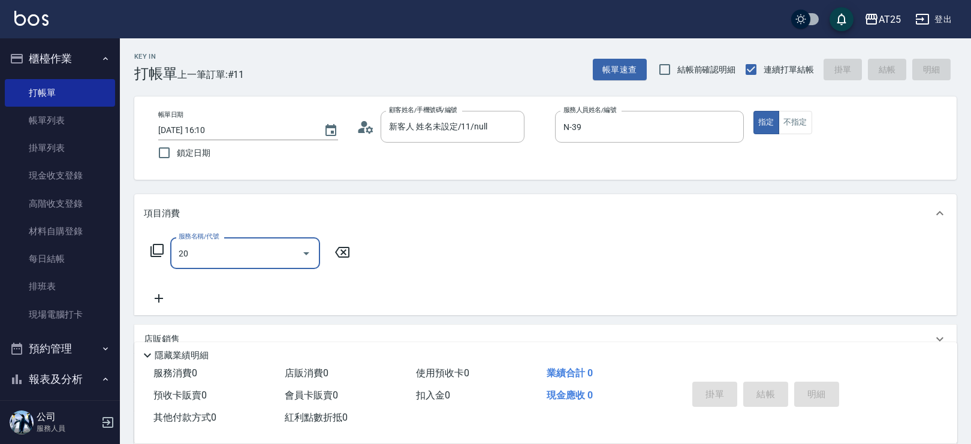
type input "201"
type input "30"
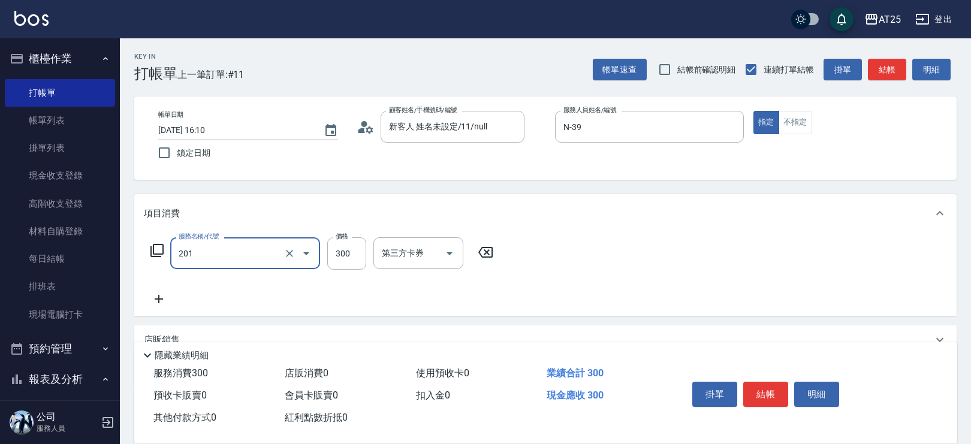
type input "洗髮(201)"
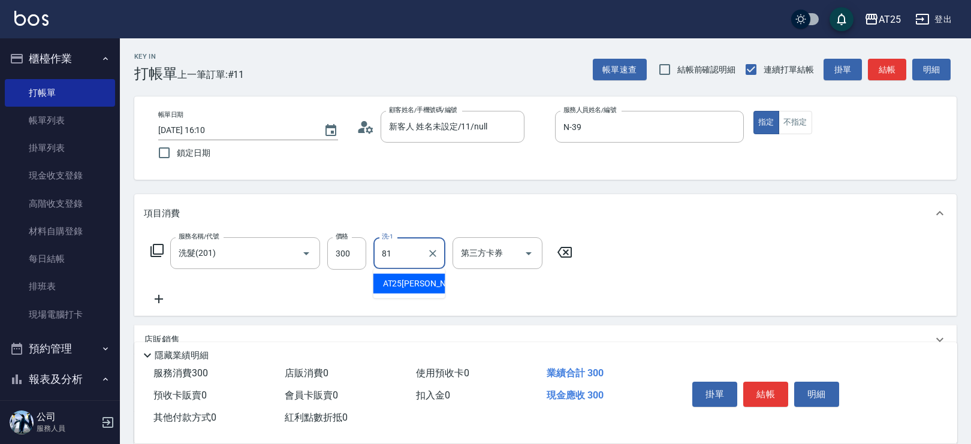
type input "AT25[PERSON_NAME]-81"
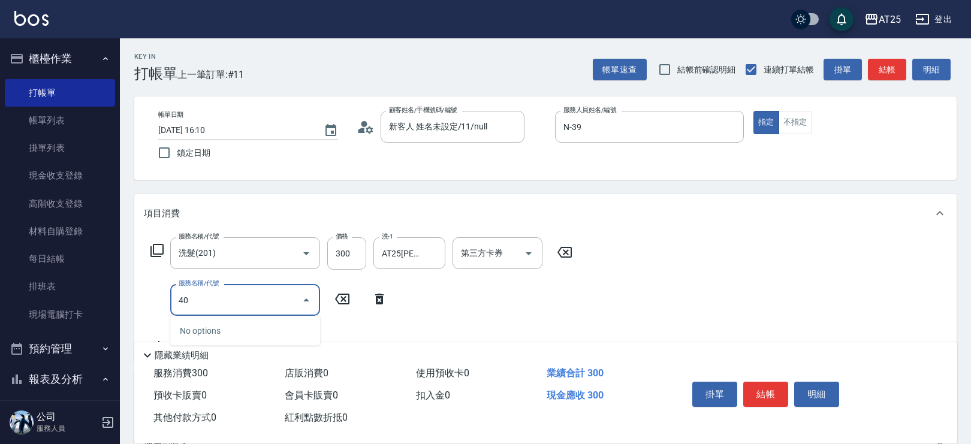
type input "401"
type input "60"
type input "剪髮(401)"
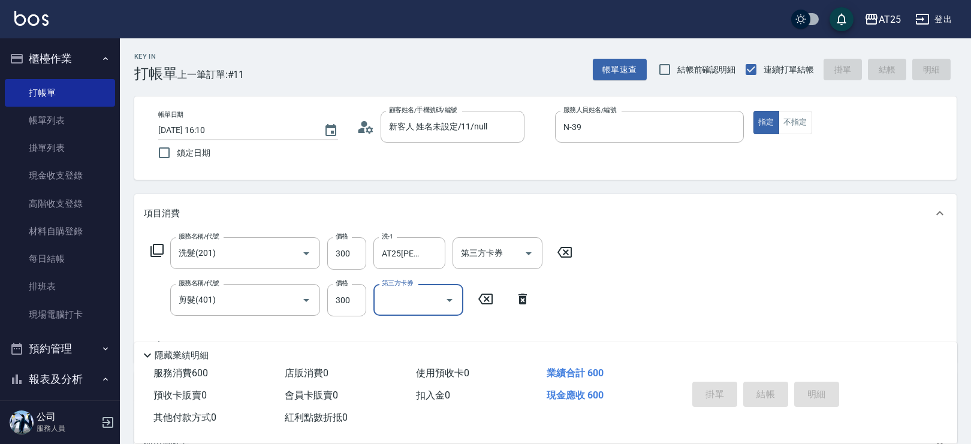
type input "[DATE] 16:11"
type input "0"
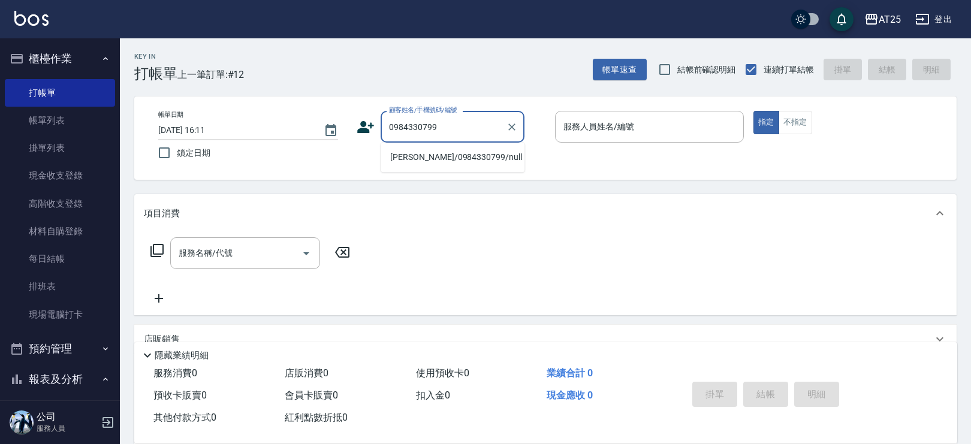
click at [452, 157] on li "[PERSON_NAME]/0984330799/null" at bounding box center [453, 158] width 144 height 20
type input "[PERSON_NAME]/0984330799/null"
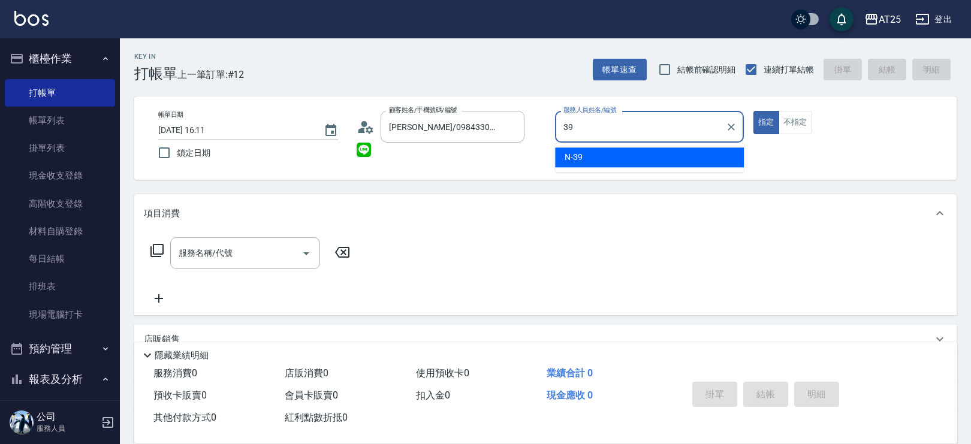
type input "N-39"
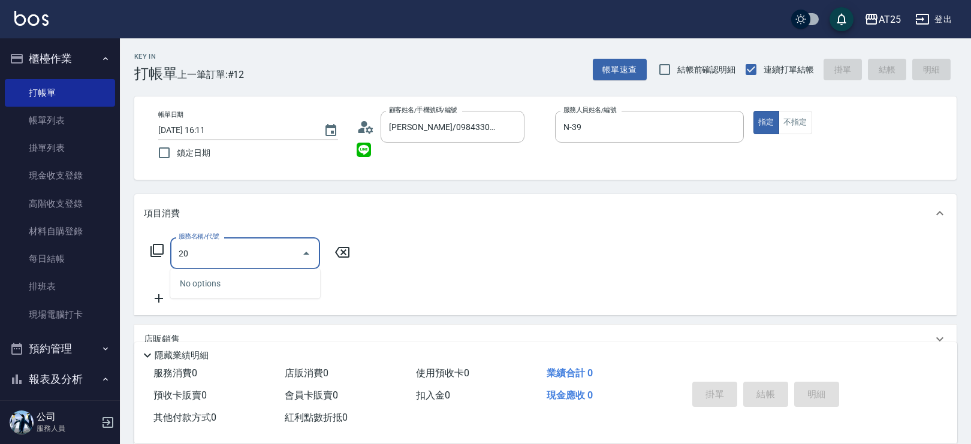
type input "201"
type input "30"
type input "洗髮(201)"
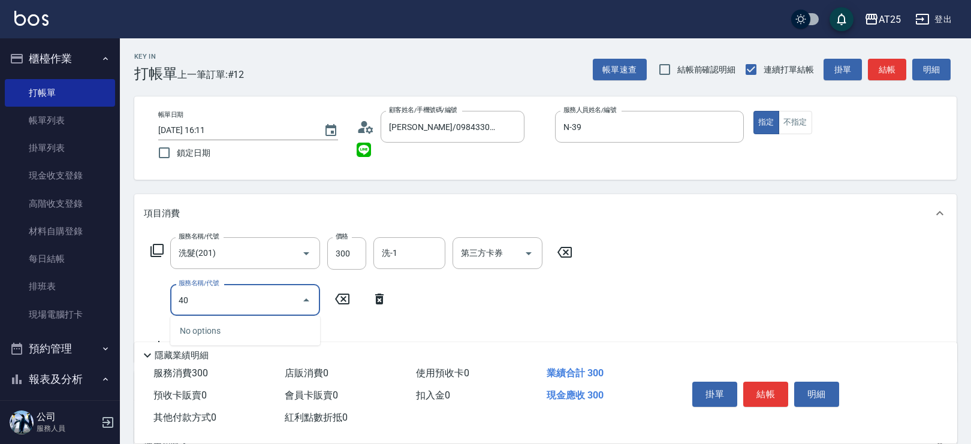
type input "401"
type input "60"
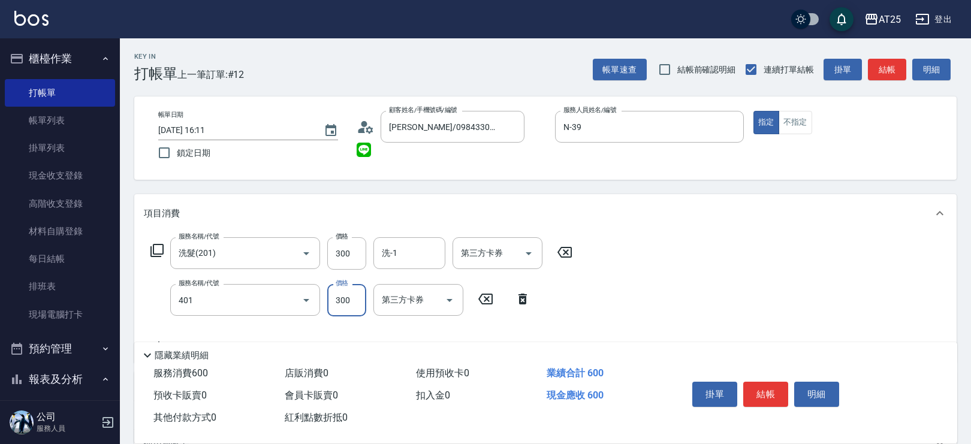
type input "剪髮(401)"
type input "30"
type input "20"
type input "50"
type input "200"
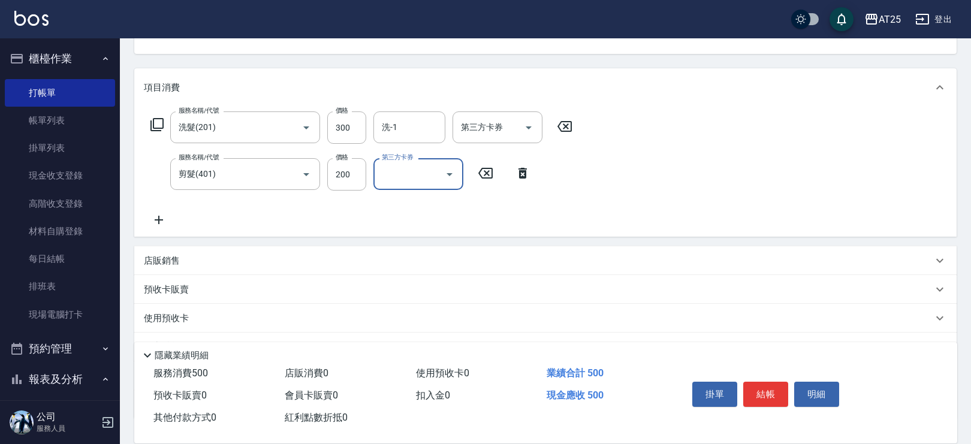
scroll to position [214, 0]
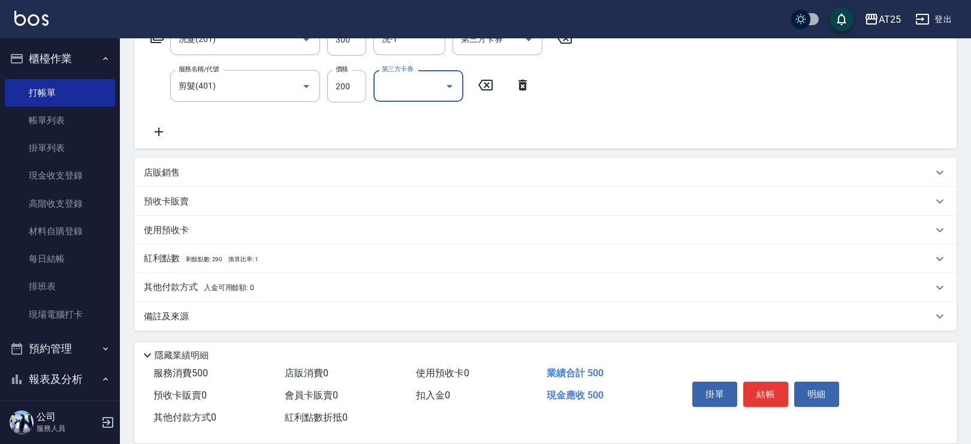
click at [161, 174] on p "店販銷售" at bounding box center [162, 173] width 36 height 13
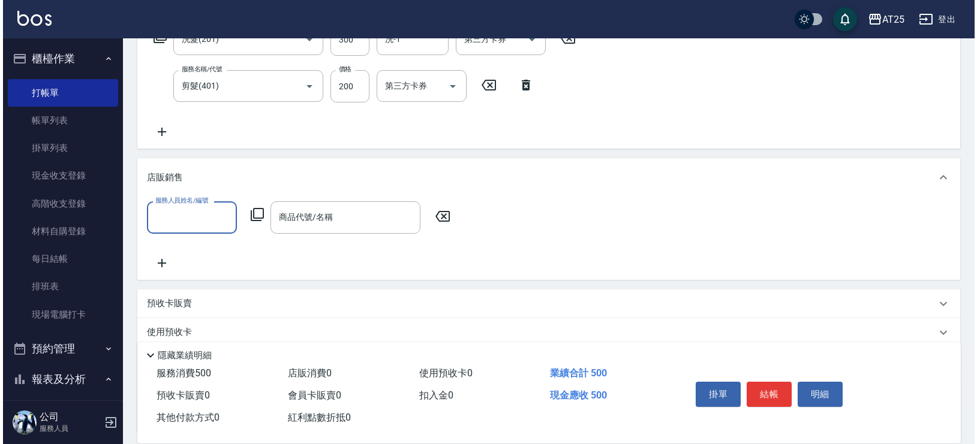
scroll to position [294, 0]
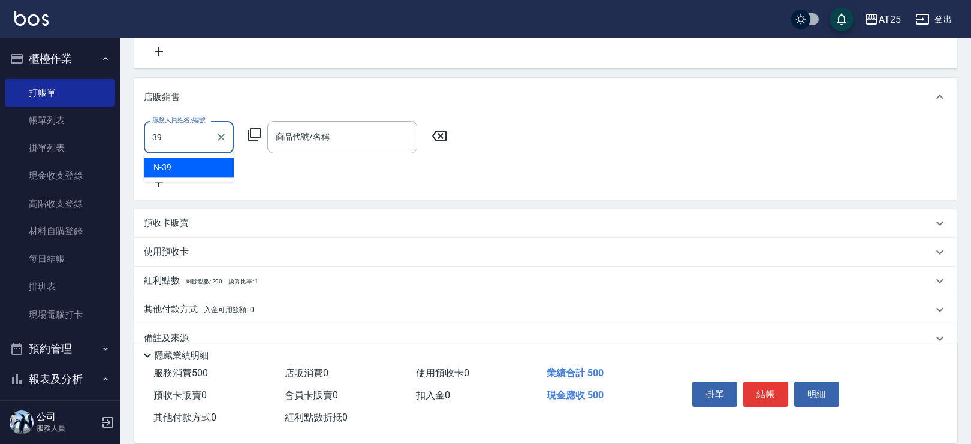
type input "N-39"
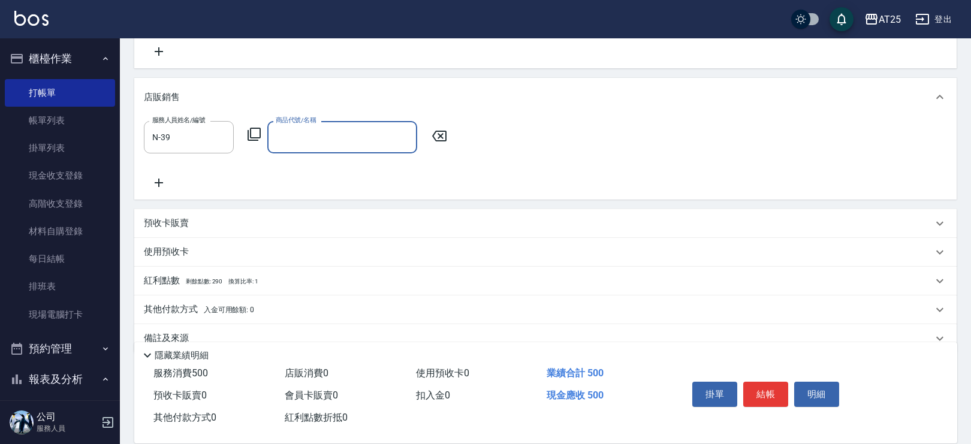
click at [256, 127] on icon at bounding box center [254, 134] width 14 height 14
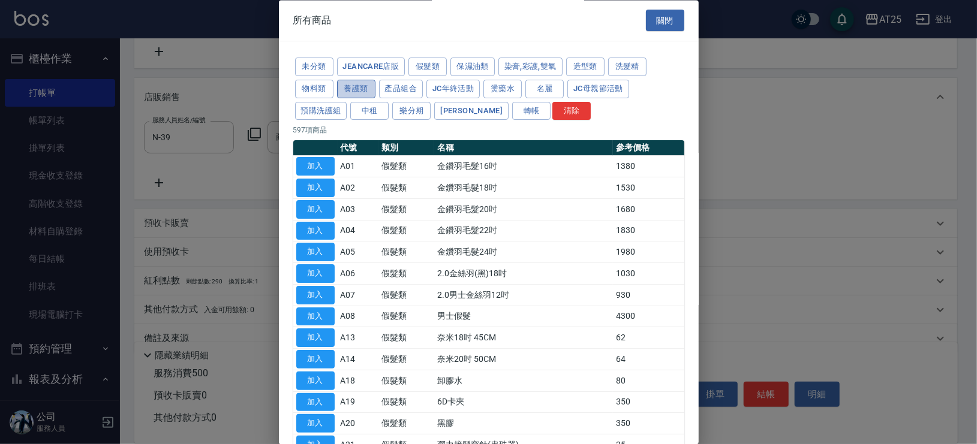
click at [365, 92] on button "養護類" at bounding box center [356, 89] width 38 height 19
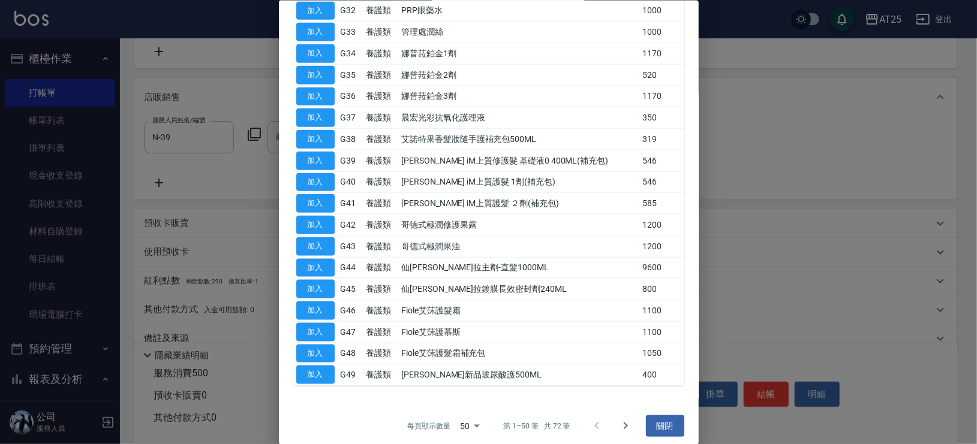
scroll to position [0, 0]
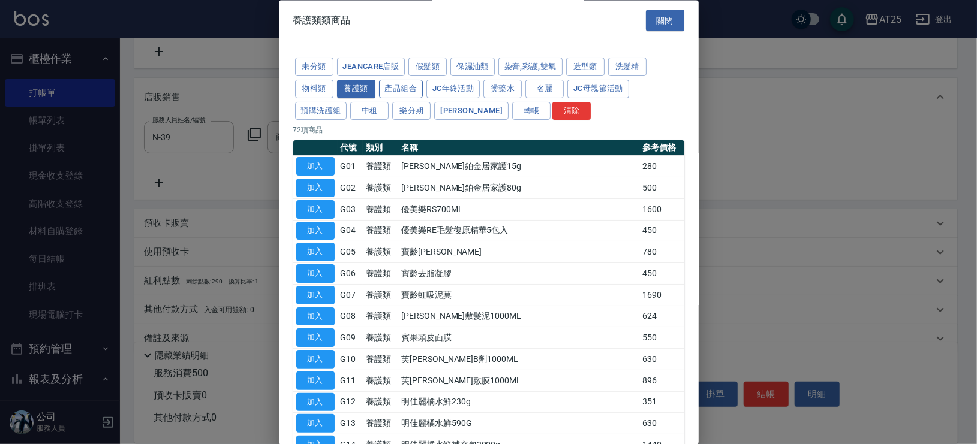
click at [399, 93] on button "產品組合" at bounding box center [401, 89] width 44 height 19
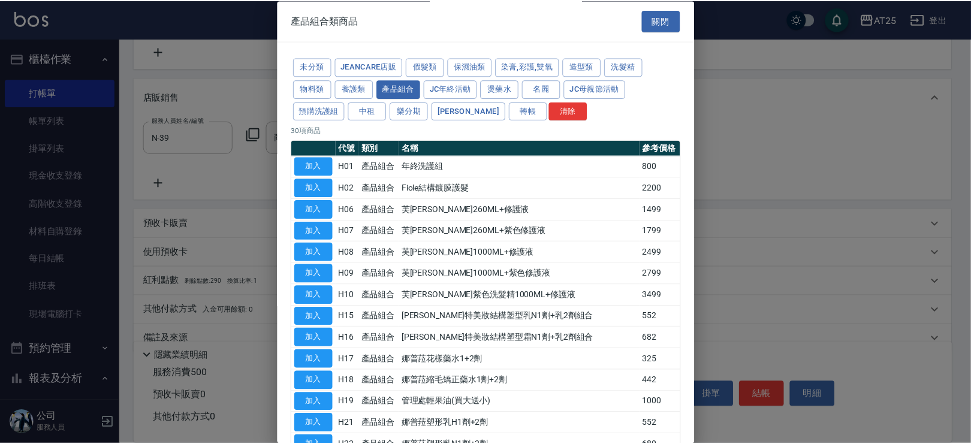
scroll to position [416, 0]
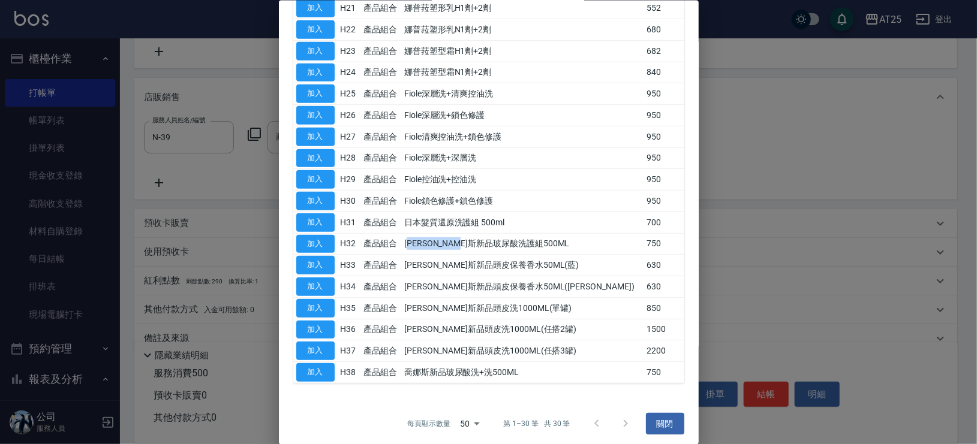
drag, startPoint x: 422, startPoint y: 236, endPoint x: 551, endPoint y: 247, distance: 130.0
click at [551, 247] on td "[PERSON_NAME]斯新品玻尿酸洗護組500ML" at bounding box center [522, 244] width 242 height 22
click at [544, 246] on td "喬娜斯新品玻尿酸洗護組500ML" at bounding box center [522, 244] width 242 height 22
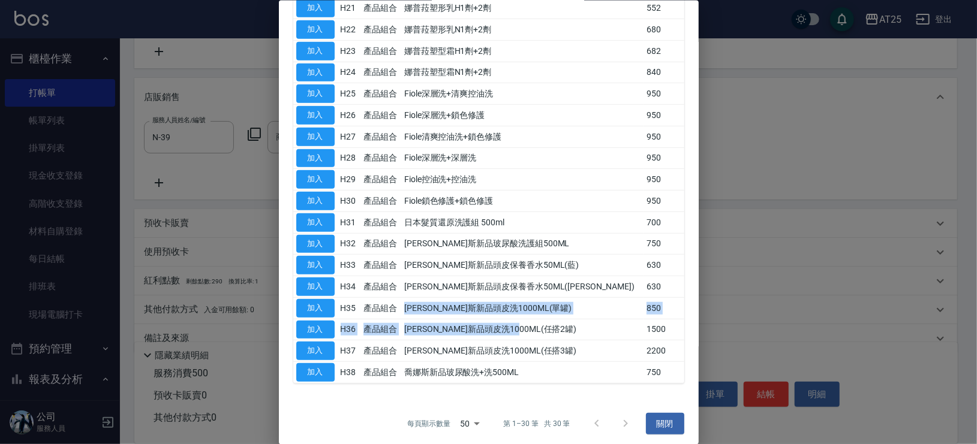
drag, startPoint x: 577, startPoint y: 316, endPoint x: 420, endPoint y: 300, distance: 158.5
click at [420, 301] on tbody "加入 H01 產品組合 年終洗護組 800 加入 H02 產品組合 Fiole結構鍍膜護髮 2200 加入 H06 產品組合 芙米勒260ML+修護液 149…" at bounding box center [488, 61] width 391 height 643
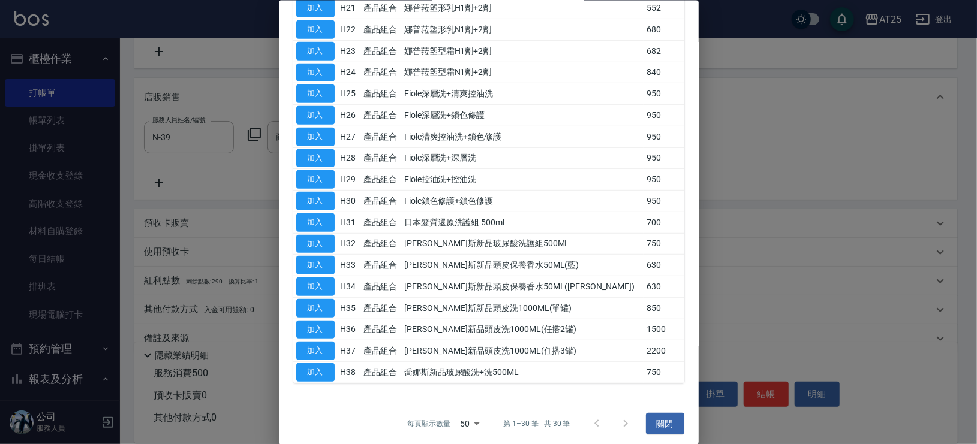
click at [401, 299] on td "產品組合" at bounding box center [380, 308] width 41 height 22
click at [322, 300] on button "加入" at bounding box center [315, 308] width 38 height 19
type input "喬娜斯新品頭皮洗1000ML(單罐)"
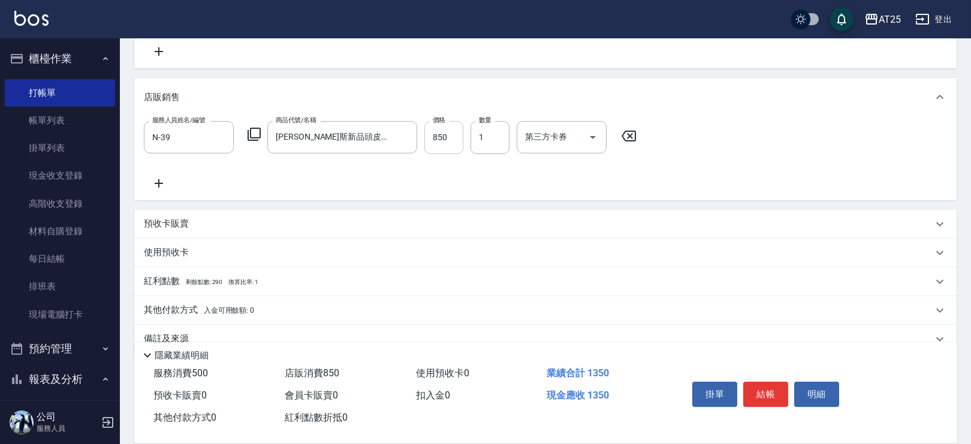
click at [446, 136] on input "850" at bounding box center [444, 137] width 39 height 32
type input "50"
type input "823"
type input "130"
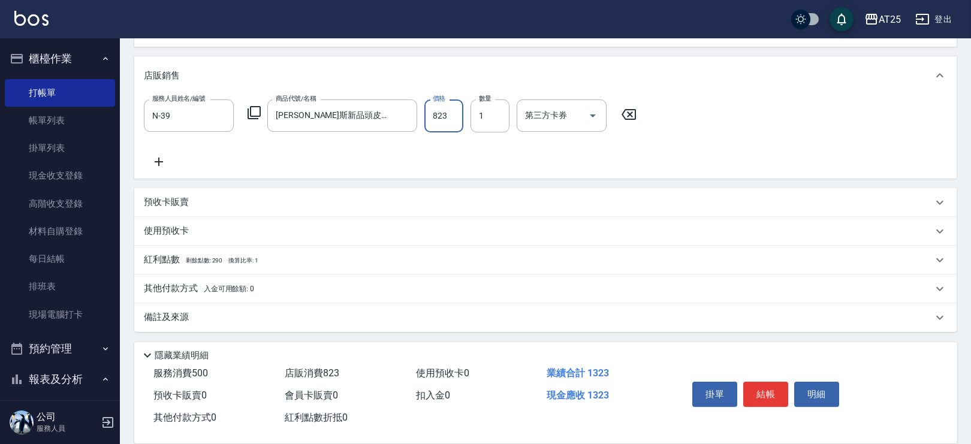
type input "823"
click at [224, 279] on div "其他付款方式 入金可用餘額: 0" at bounding box center [545, 289] width 823 height 29
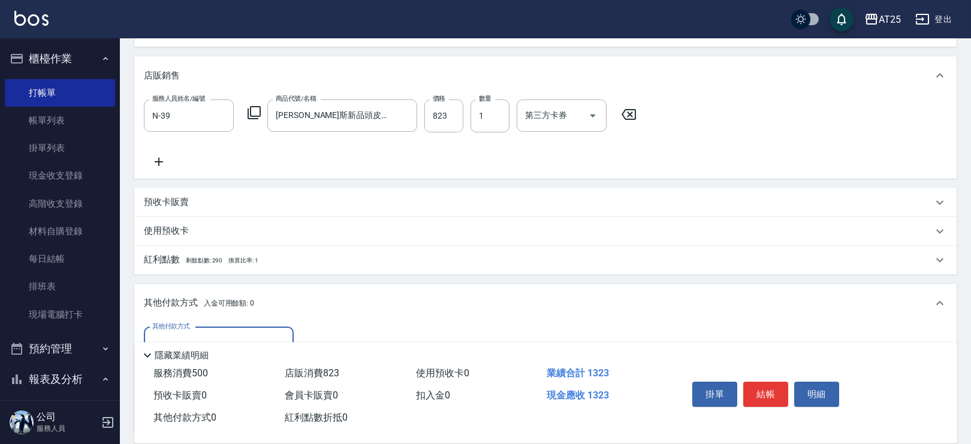
scroll to position [458, 0]
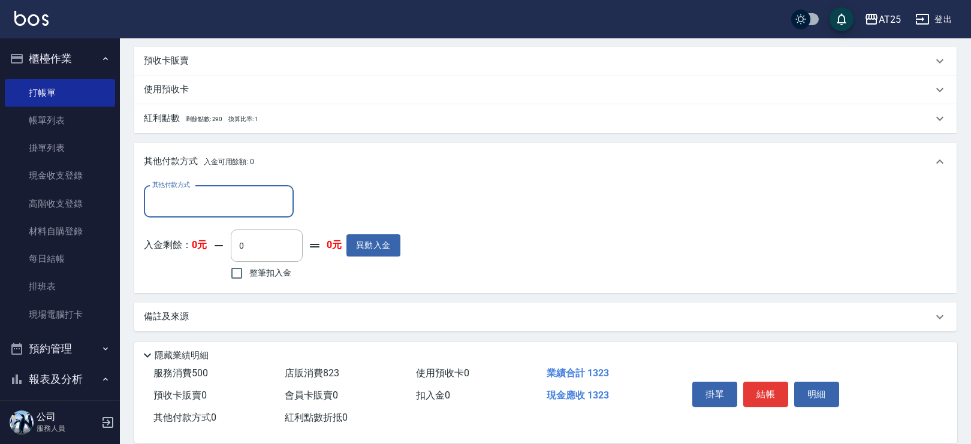
click at [210, 207] on input "其他付款方式" at bounding box center [218, 201] width 139 height 21
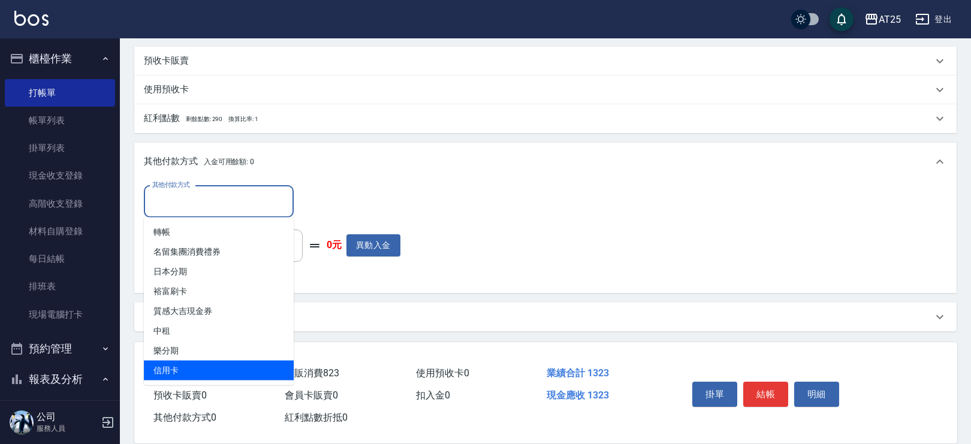
click at [179, 362] on span "信用卡" at bounding box center [219, 371] width 150 height 20
type input "信用卡"
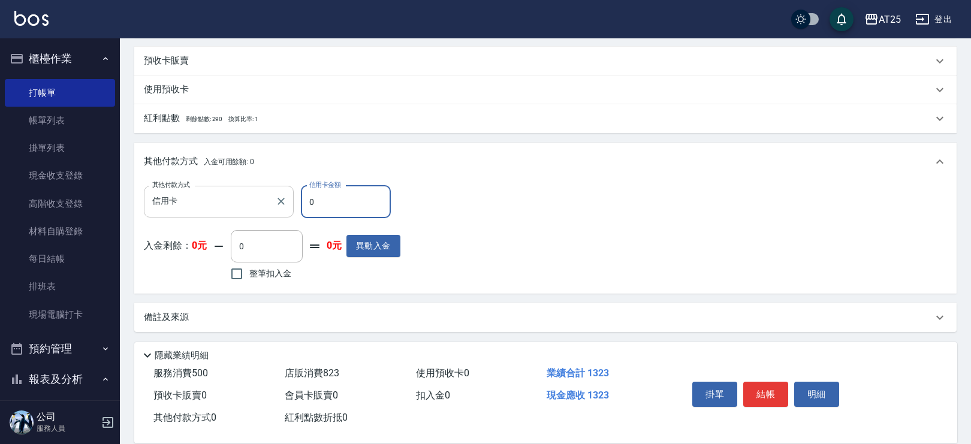
drag, startPoint x: 328, startPoint y: 202, endPoint x: 245, endPoint y: 200, distance: 82.8
click at [245, 200] on div "其他付款方式 信用卡 其他付款方式 信用卡金額 0 信用卡金額" at bounding box center [272, 202] width 257 height 32
type input "13"
type input "110"
type input "132"
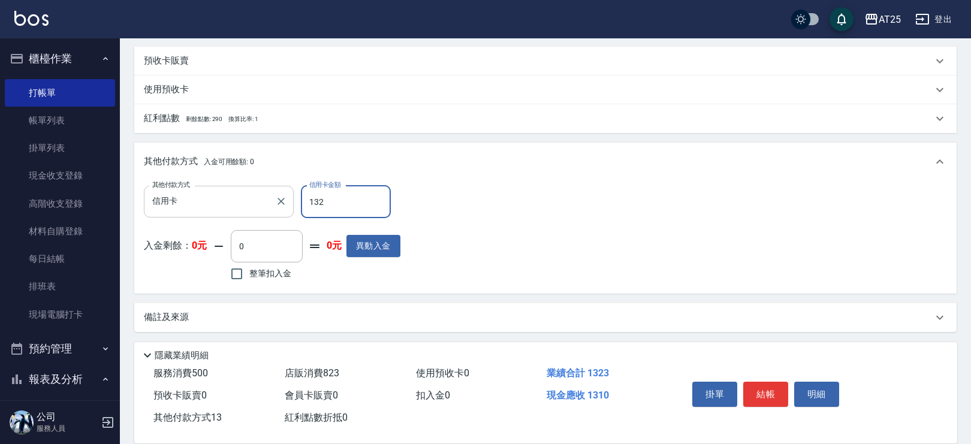
type input "0"
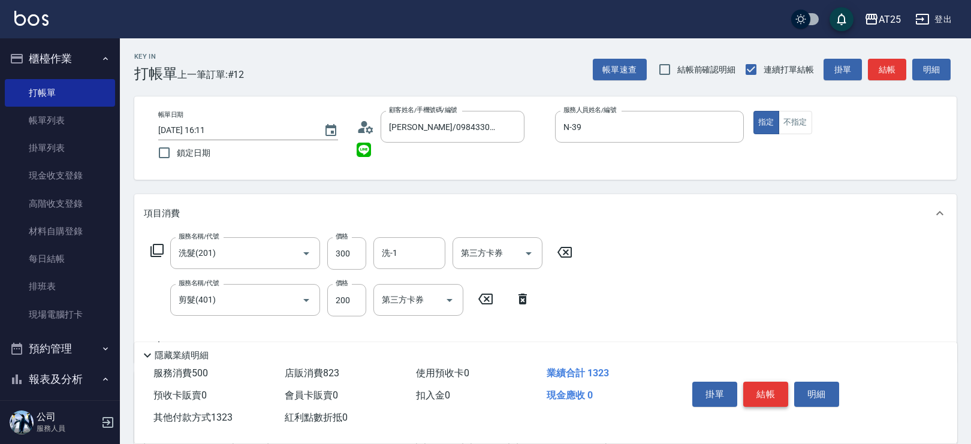
type input "1323"
click at [760, 396] on button "結帳" at bounding box center [766, 394] width 45 height 25
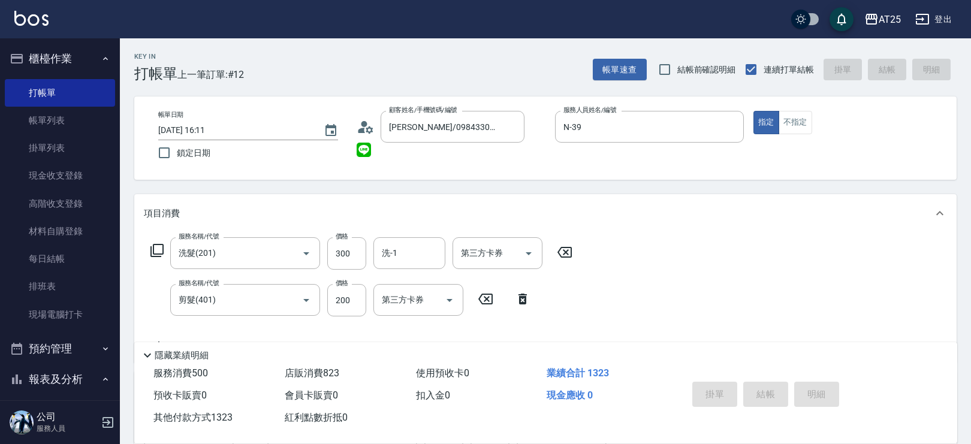
type input "2025/09/26 16:12"
